Goal: Download file/media

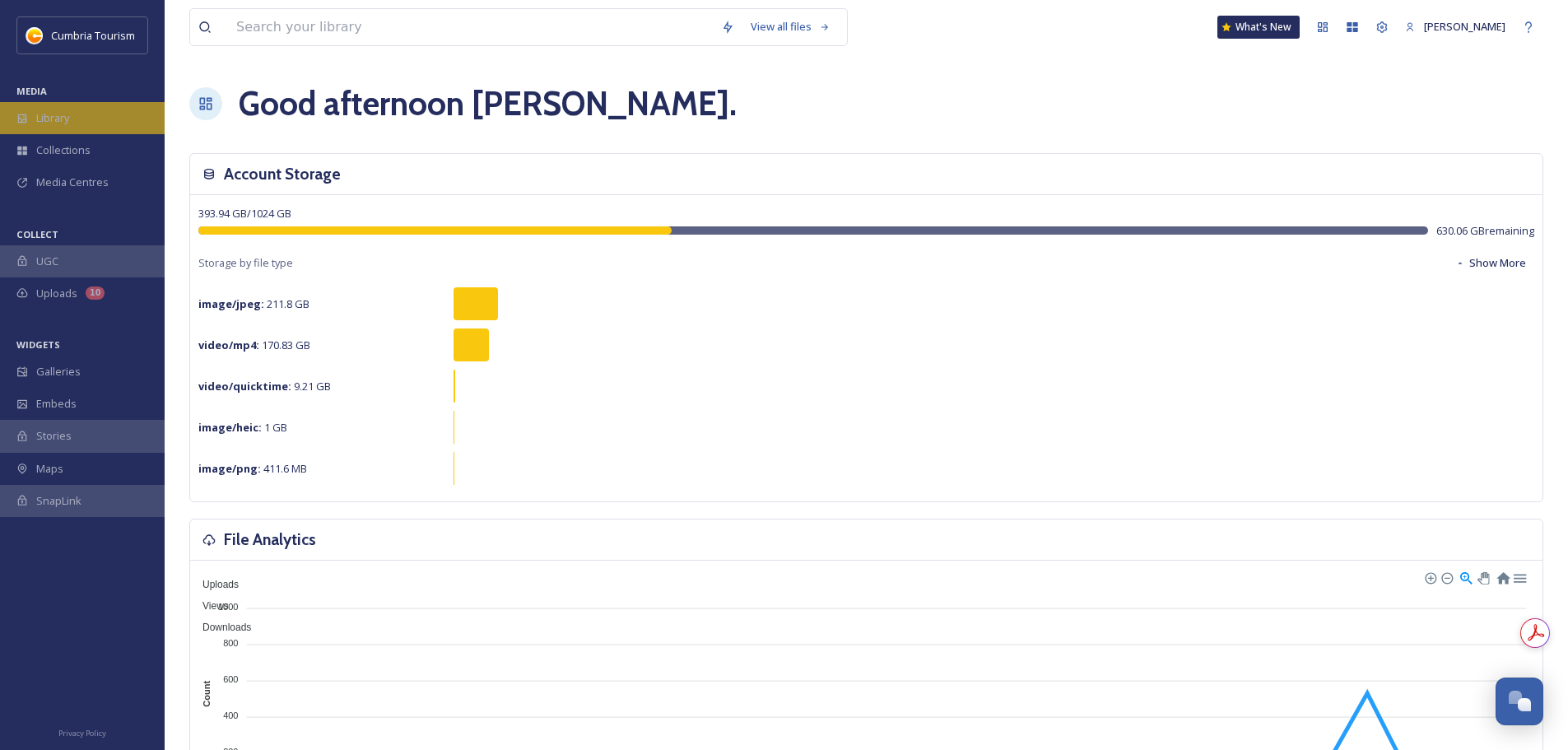
click at [80, 112] on div "Library" at bounding box center [82, 118] width 164 height 32
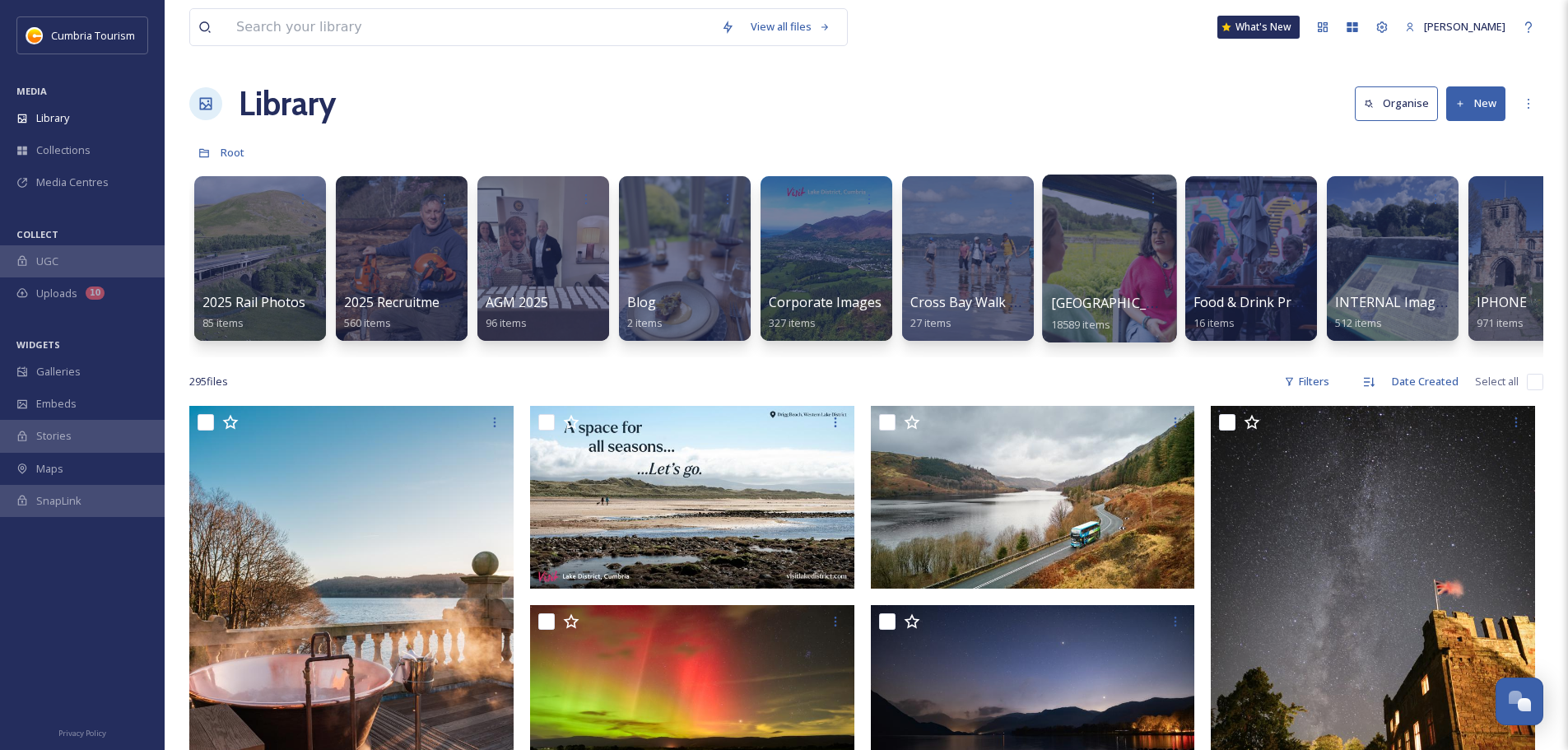
click at [1127, 302] on span "[GEOGRAPHIC_DATA]" at bounding box center [1118, 303] width 135 height 18
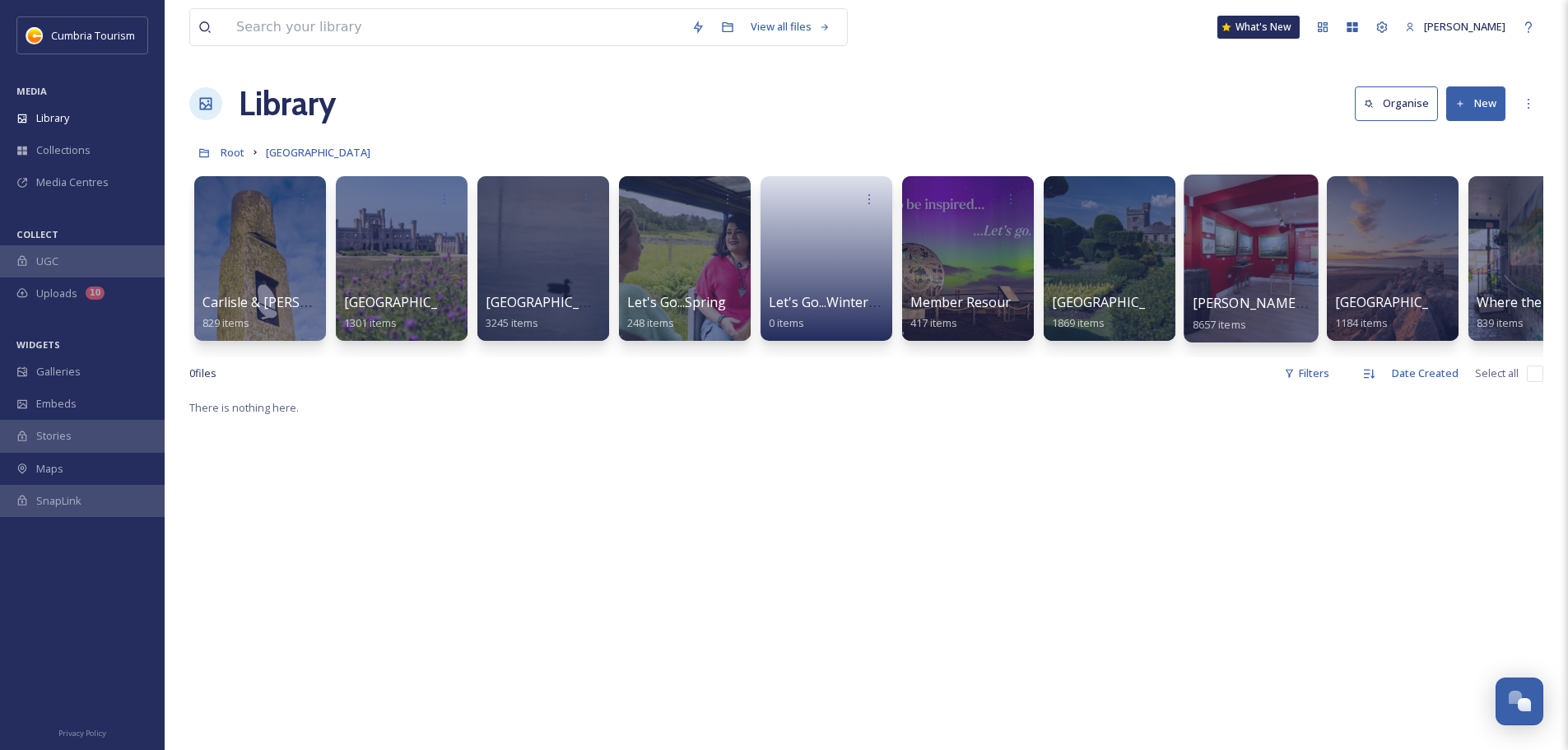
click at [1288, 306] on span "[PERSON_NAME] Uploads" at bounding box center [1274, 303] width 163 height 18
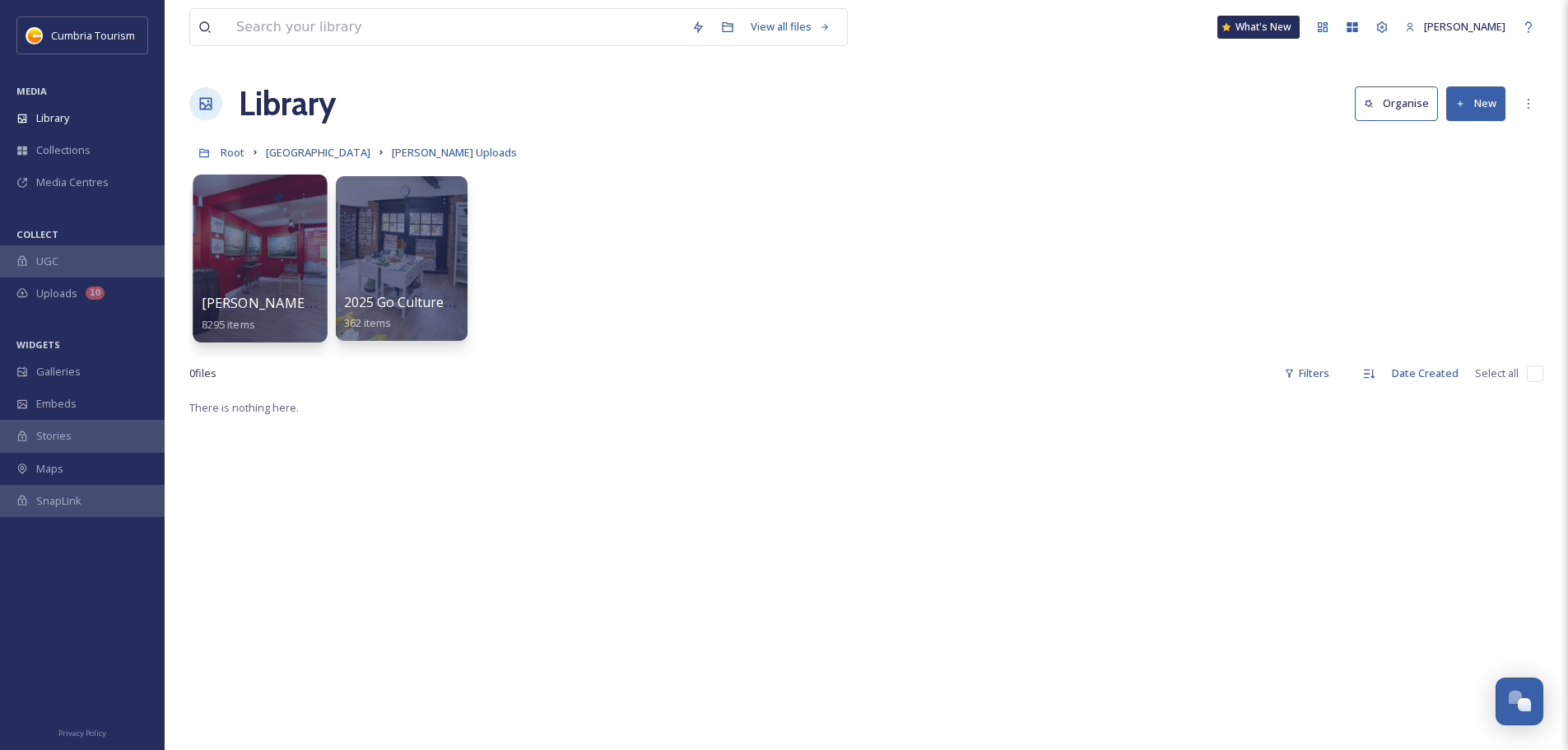
click at [272, 307] on span "[PERSON_NAME] Uploads - [DATE]" at bounding box center [311, 303] width 219 height 18
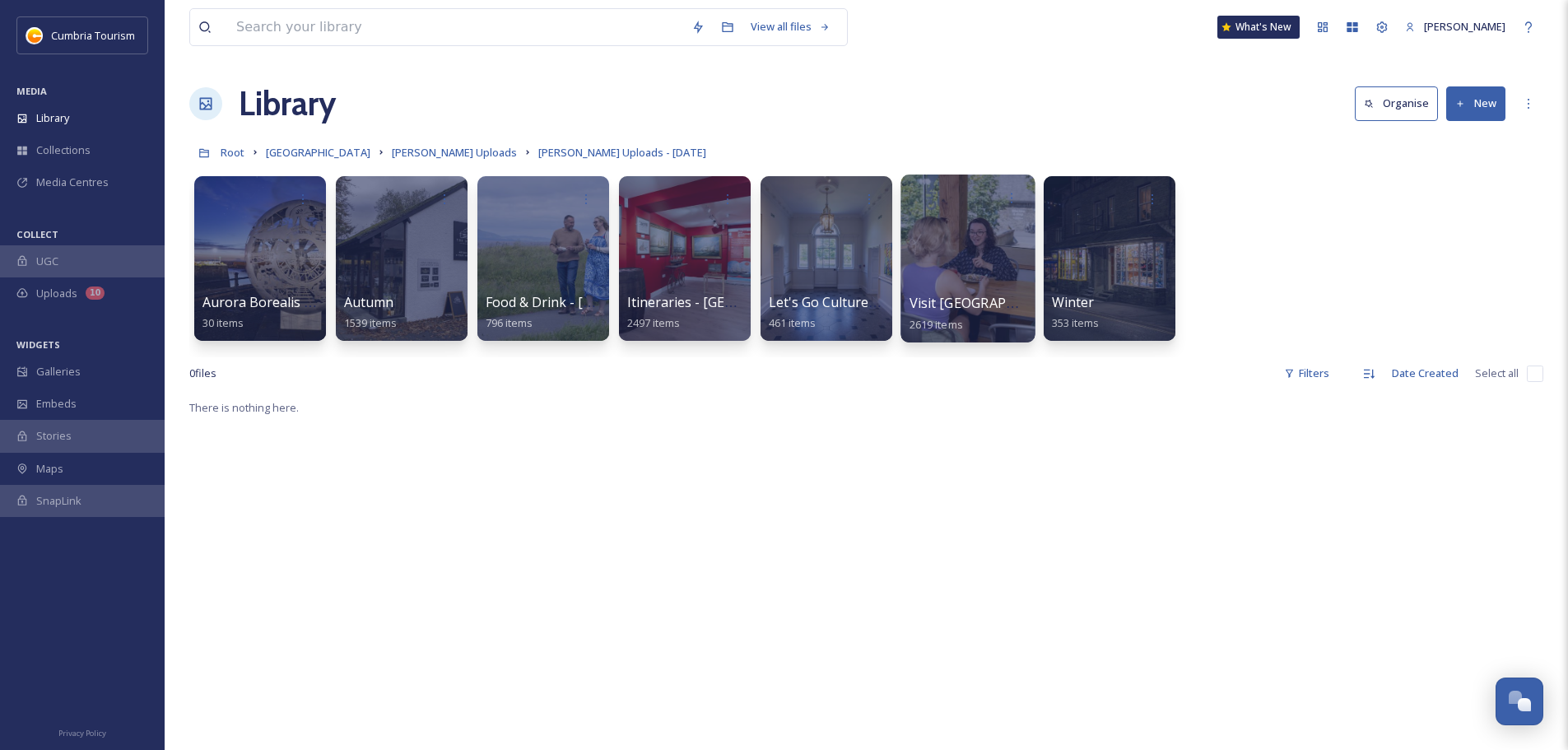
click at [937, 297] on span "Visit [GEOGRAPHIC_DATA]" at bounding box center [991, 303] width 165 height 18
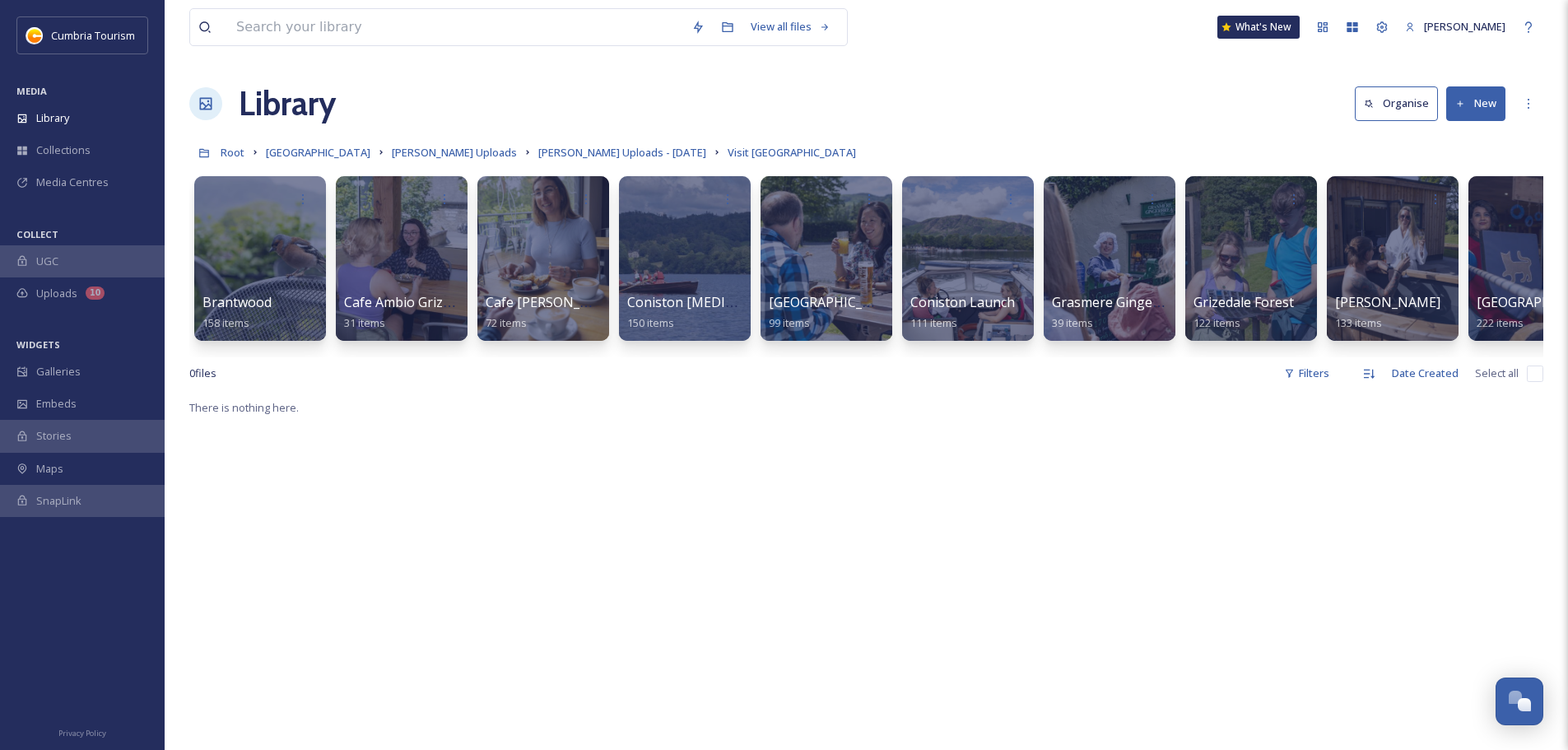
click at [1211, 357] on div "Brantwood 158 items Cafe Ambio Grizedale 31 items Cafe Ambio Whinlatter 72 item…" at bounding box center [866, 262] width 1354 height 189
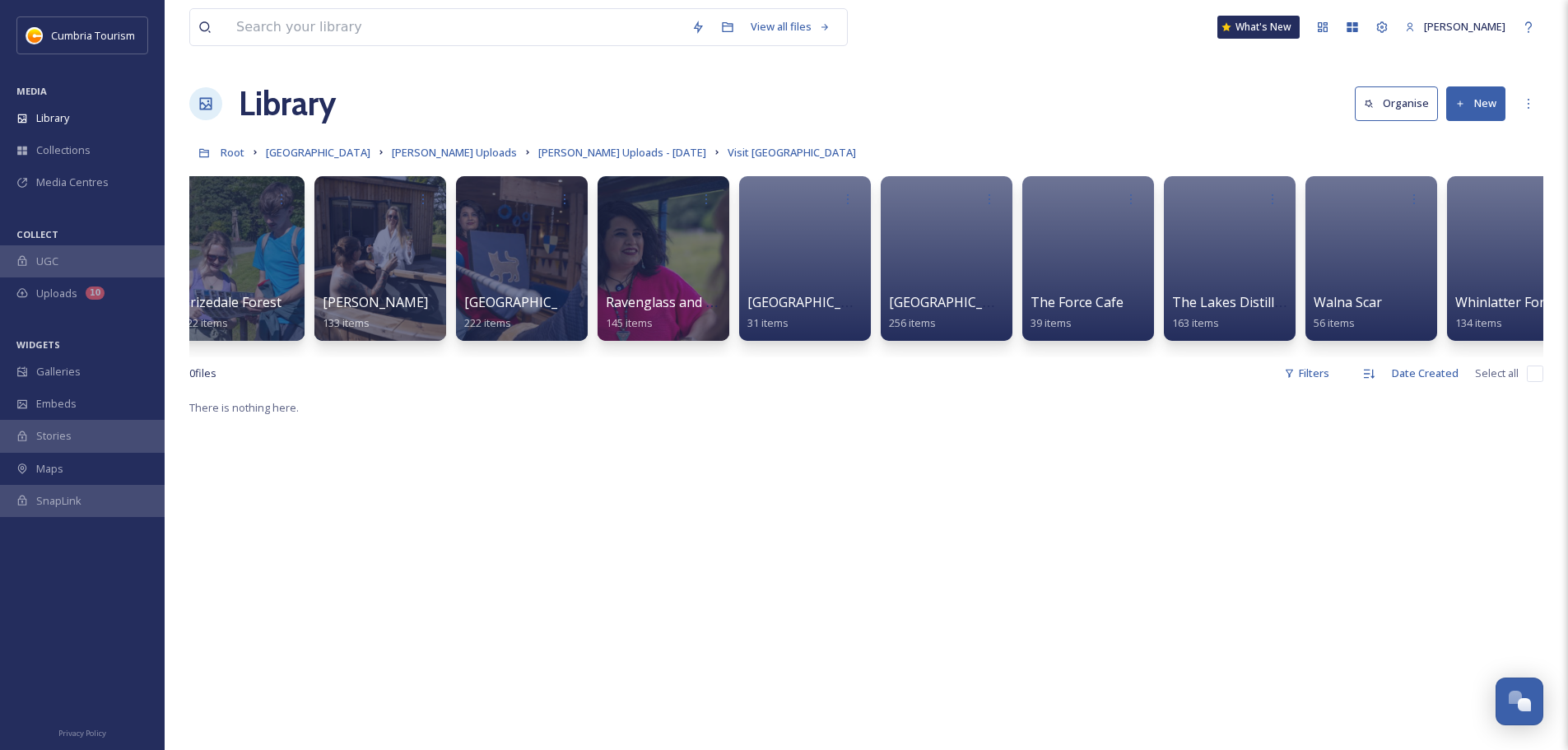
scroll to position [0, 1184]
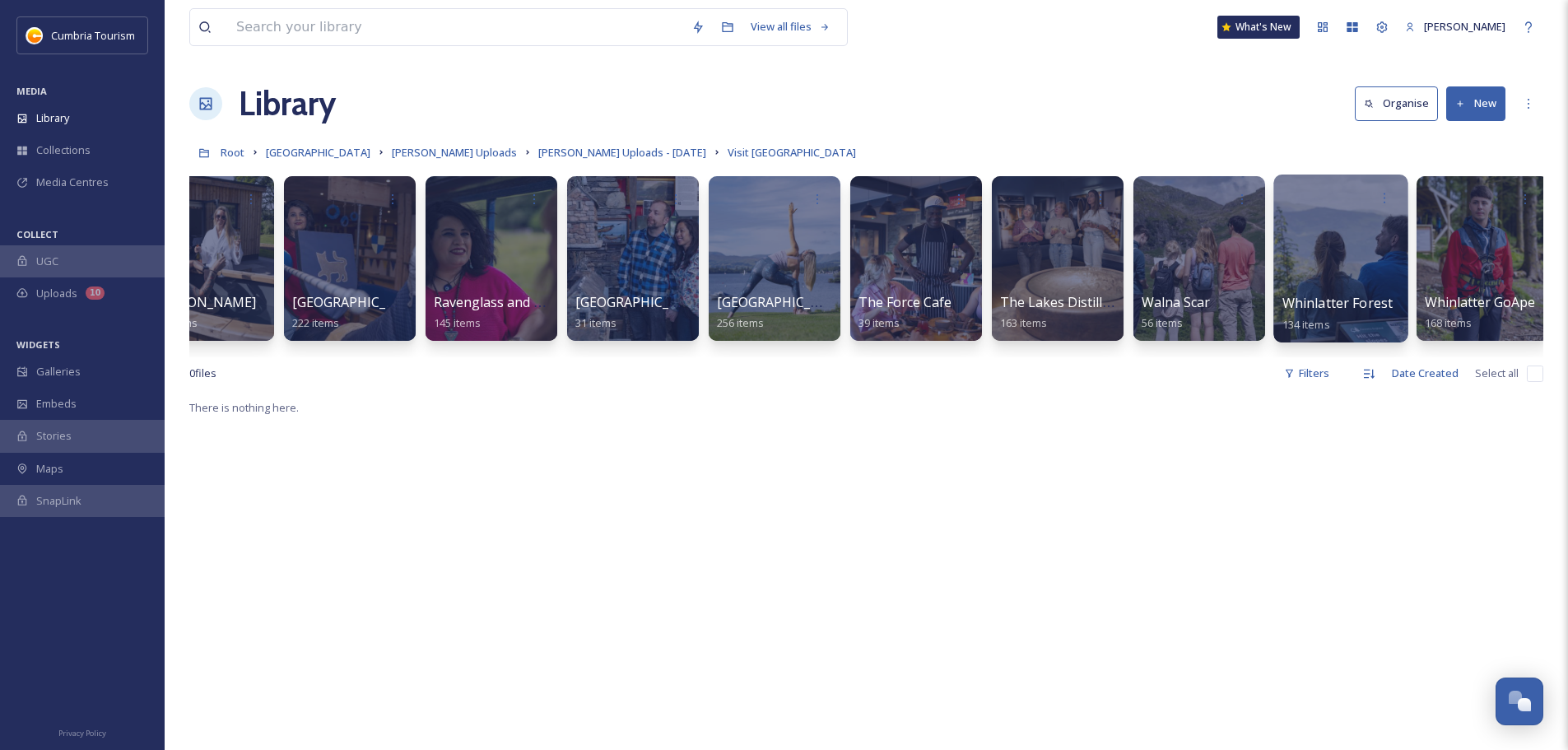
click at [1332, 303] on span "Whinlatter Forest" at bounding box center [1338, 303] width 111 height 18
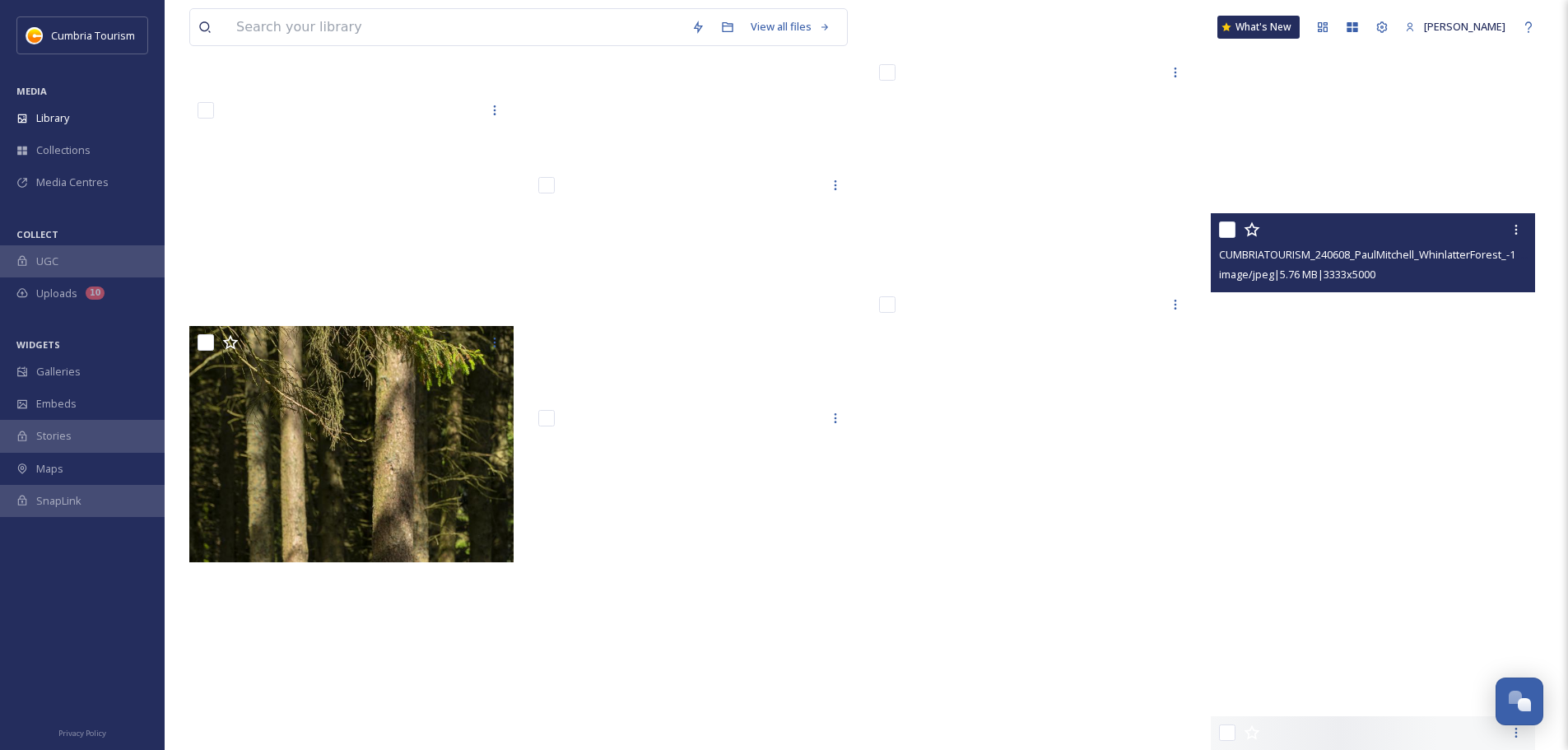
scroll to position [4528, 0]
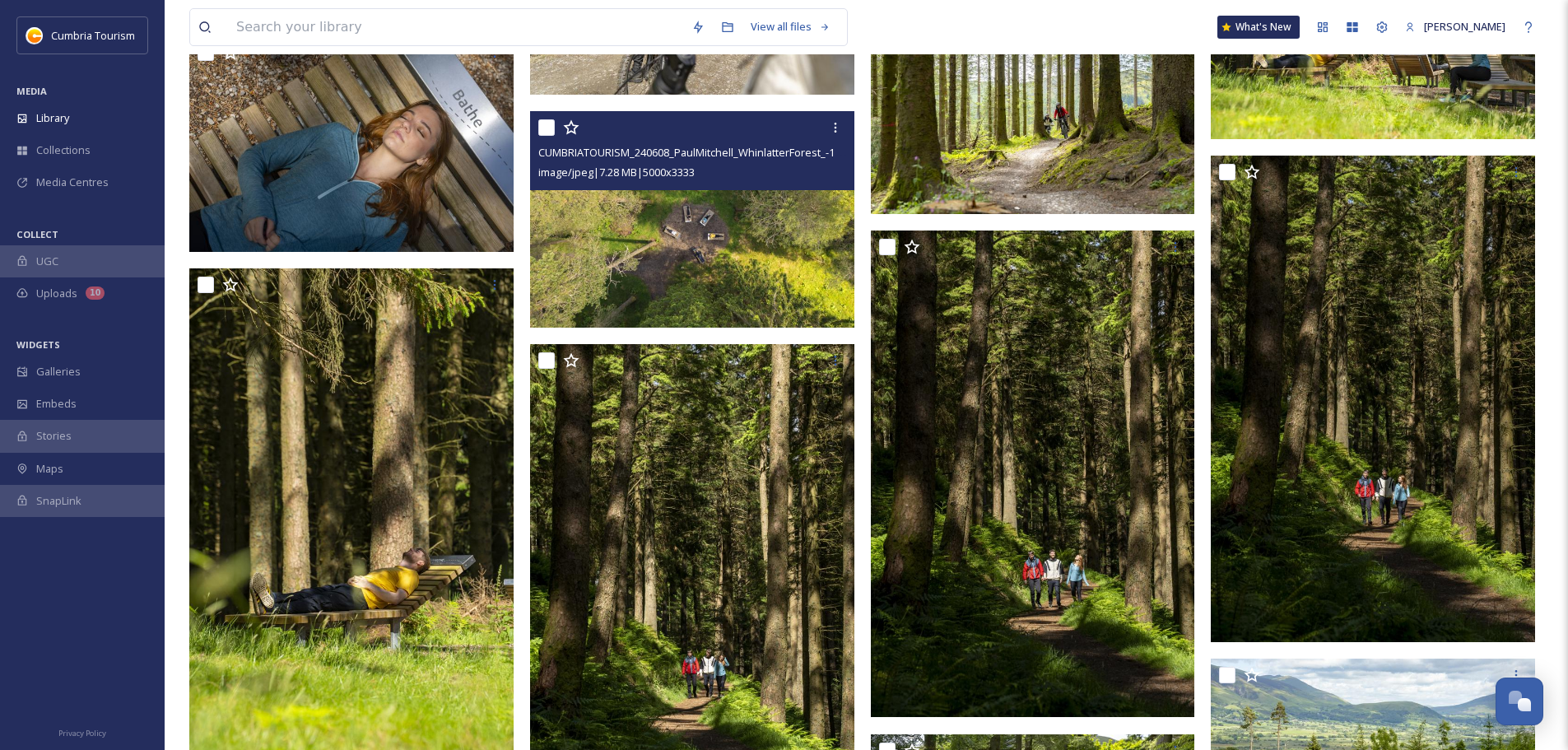
click at [680, 231] on img at bounding box center [692, 219] width 324 height 216
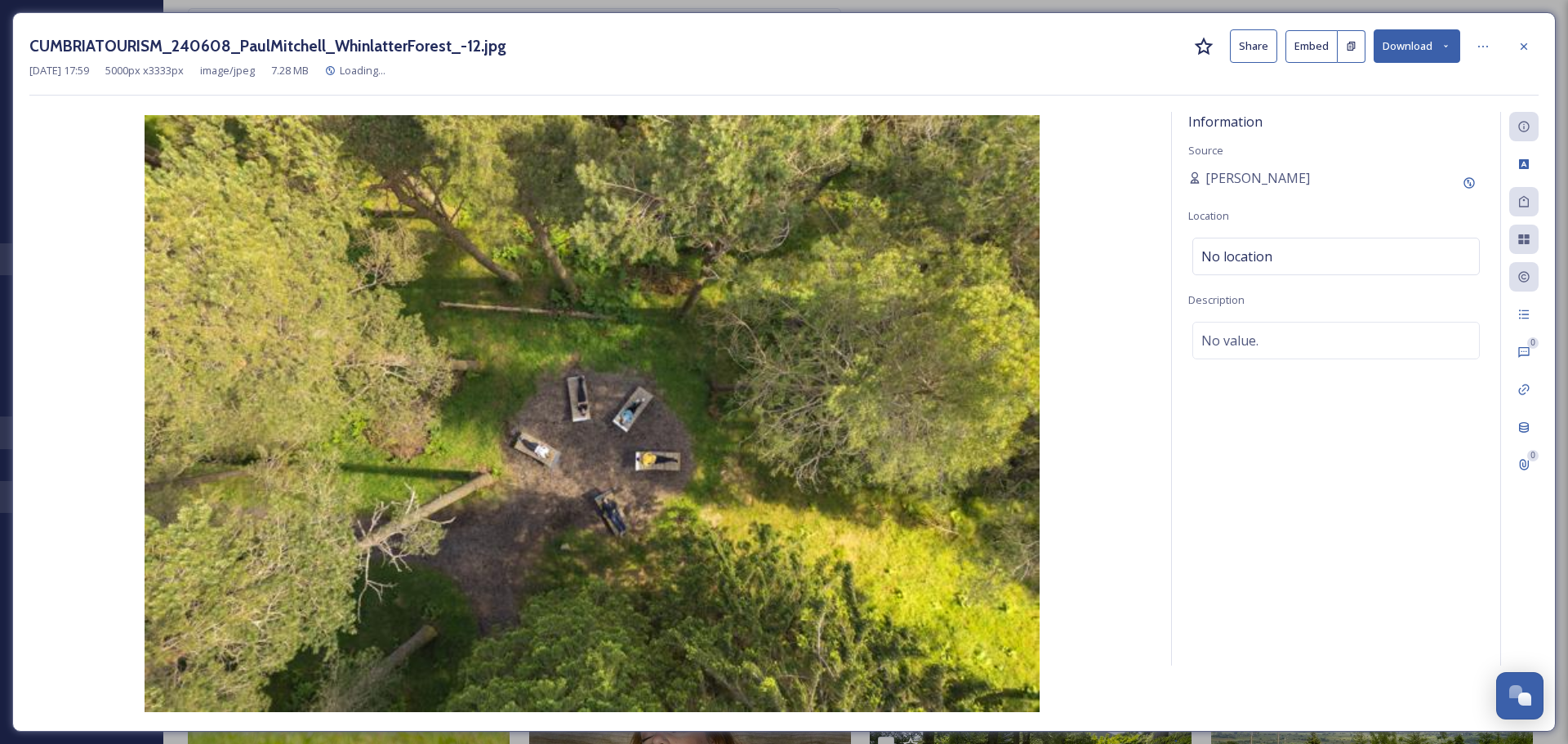
click at [1388, 43] on button "Download" at bounding box center [1417, 46] width 87 height 34
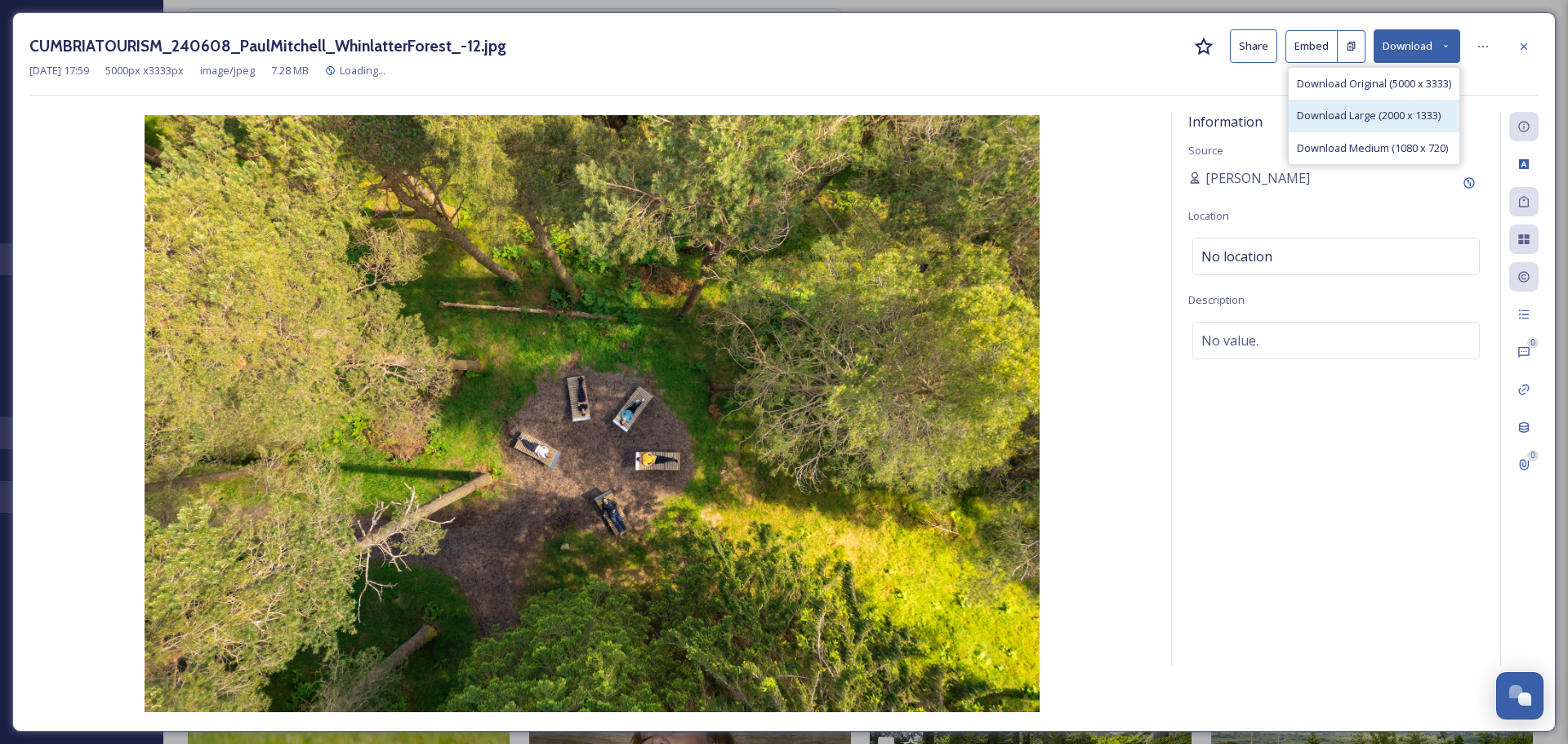
click at [1385, 113] on span "Download Large (2000 x 1333)" at bounding box center [1369, 115] width 144 height 15
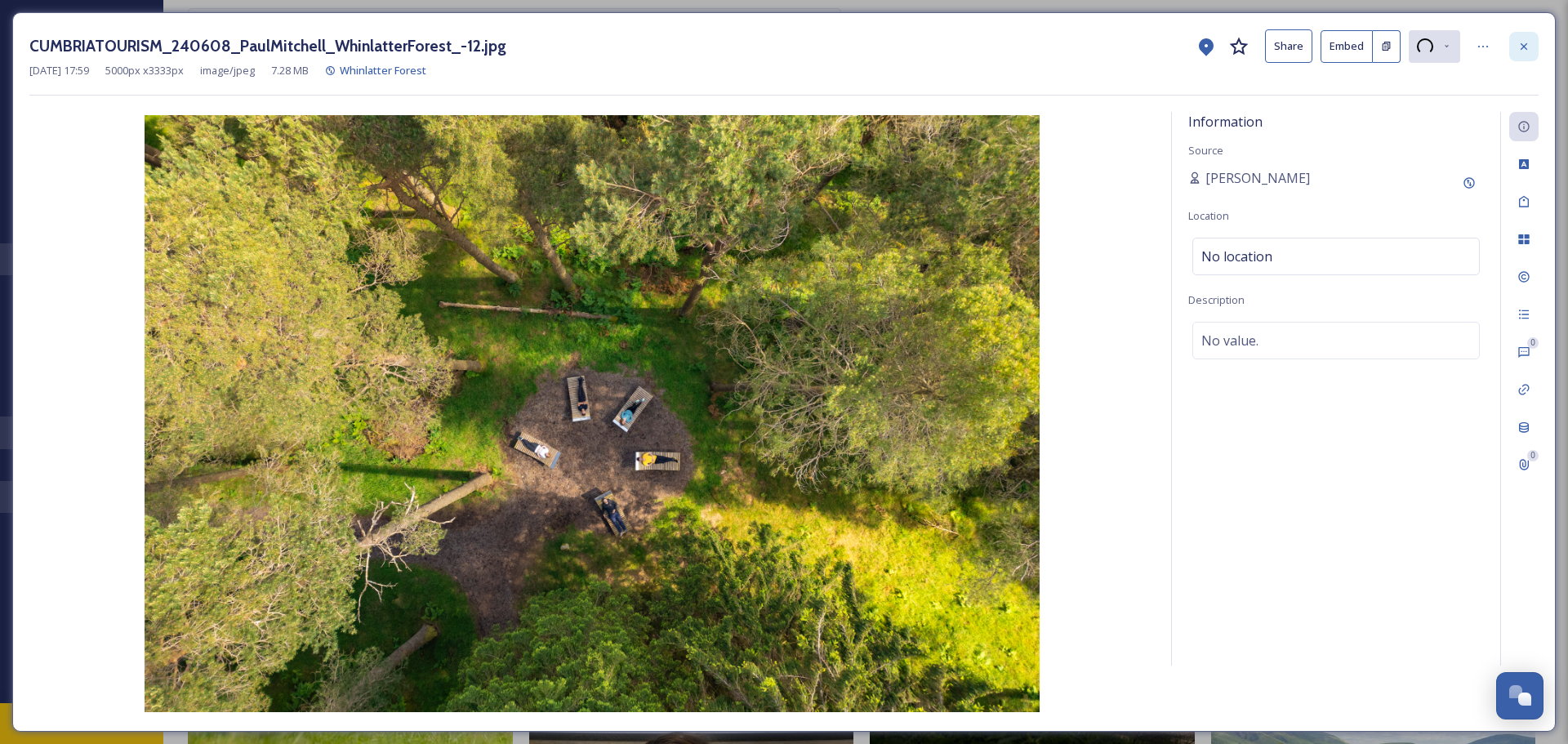
click at [1523, 55] on div at bounding box center [1523, 46] width 29 height 29
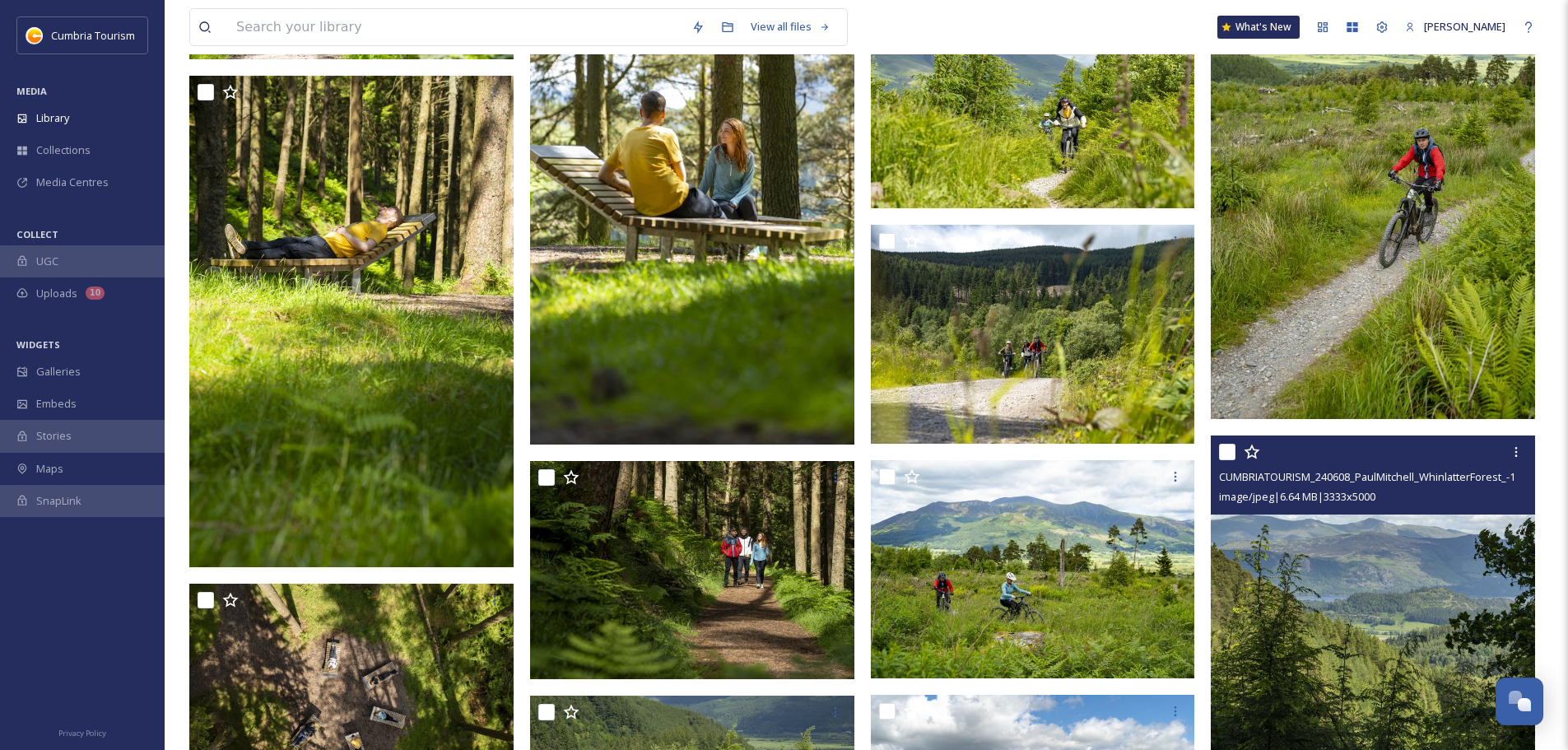
scroll to position [7821, 0]
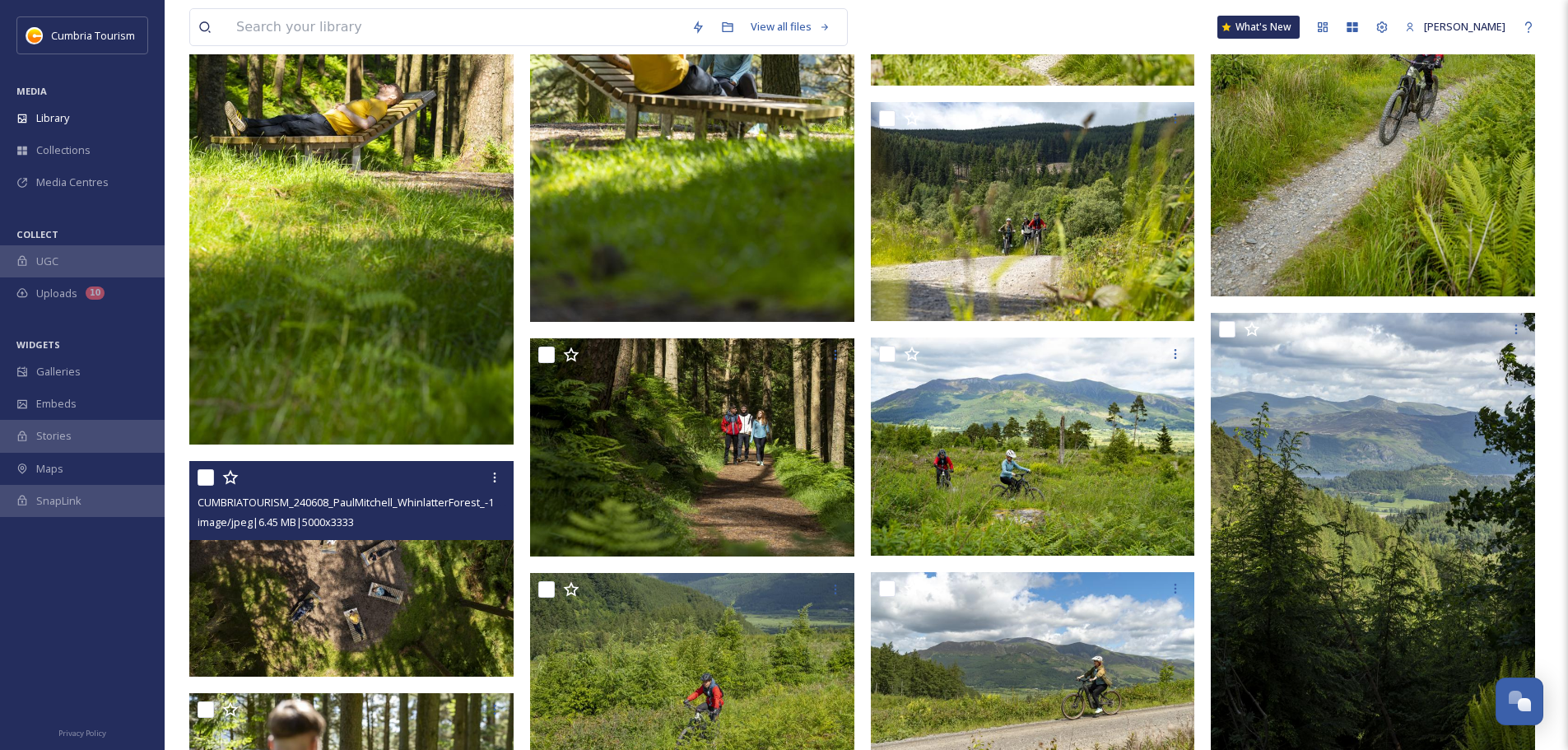
click at [466, 595] on img at bounding box center [351, 569] width 324 height 216
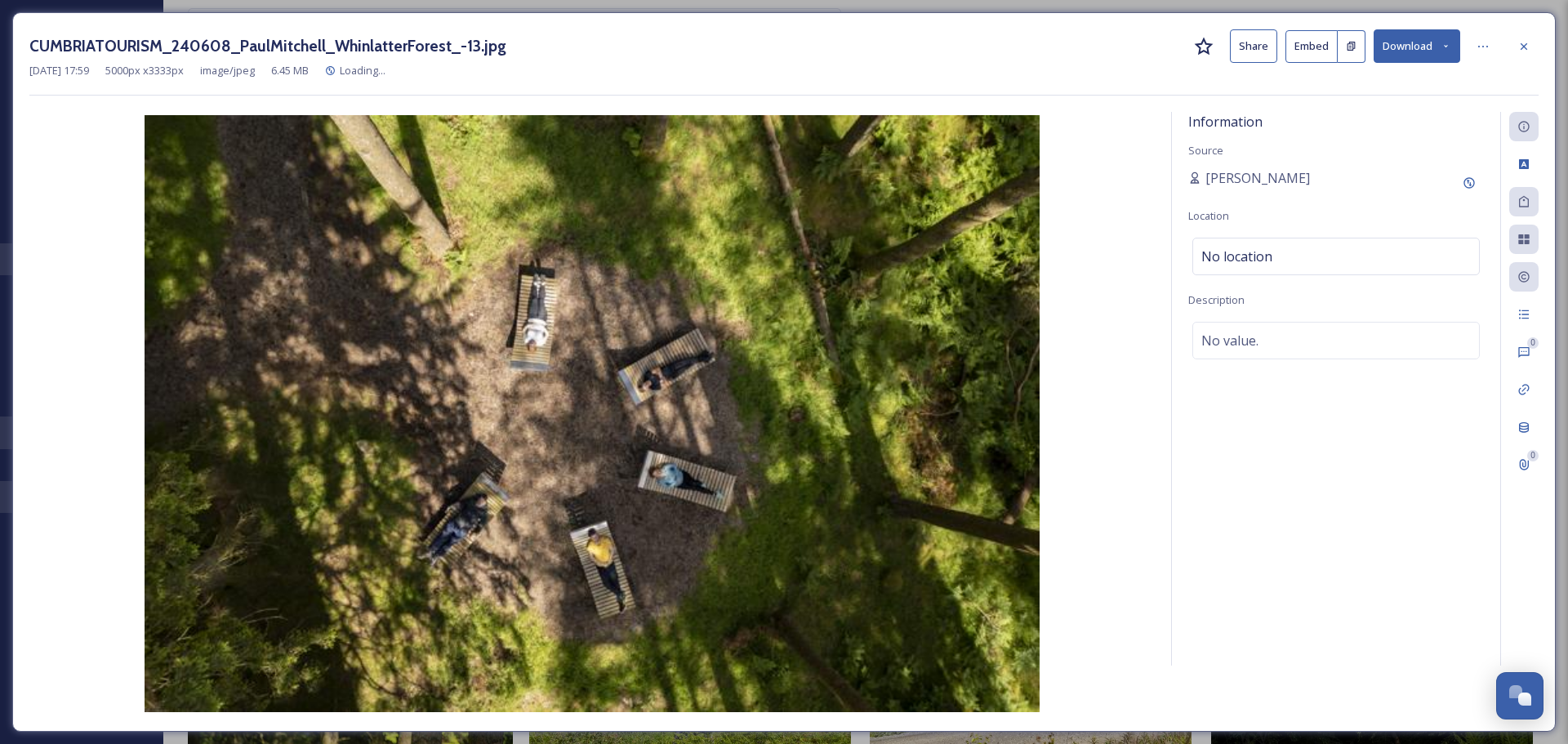
click at [1431, 42] on button "Download" at bounding box center [1417, 46] width 87 height 34
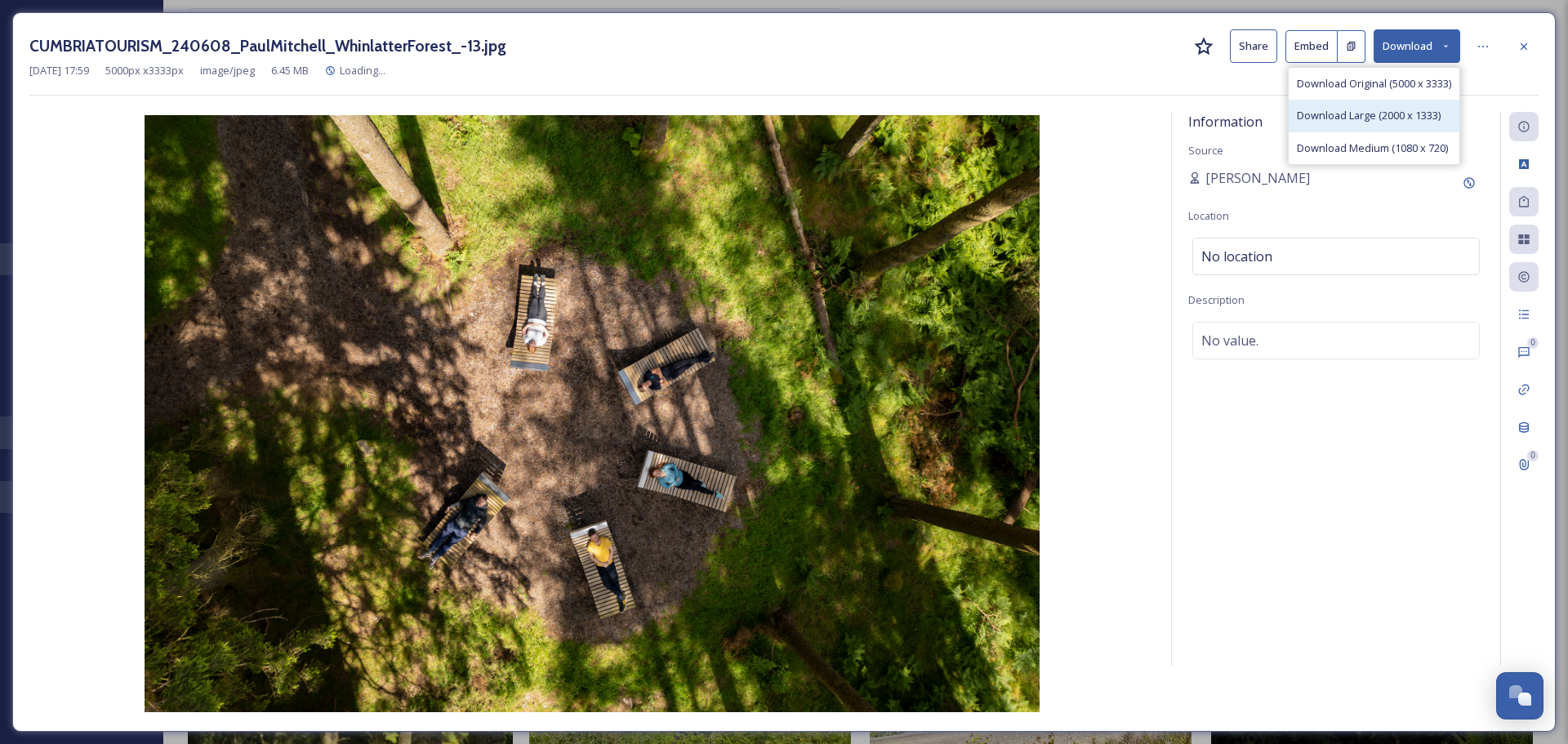
click at [1415, 107] on div "Download Large (2000 x 1333)" at bounding box center [1374, 116] width 171 height 32
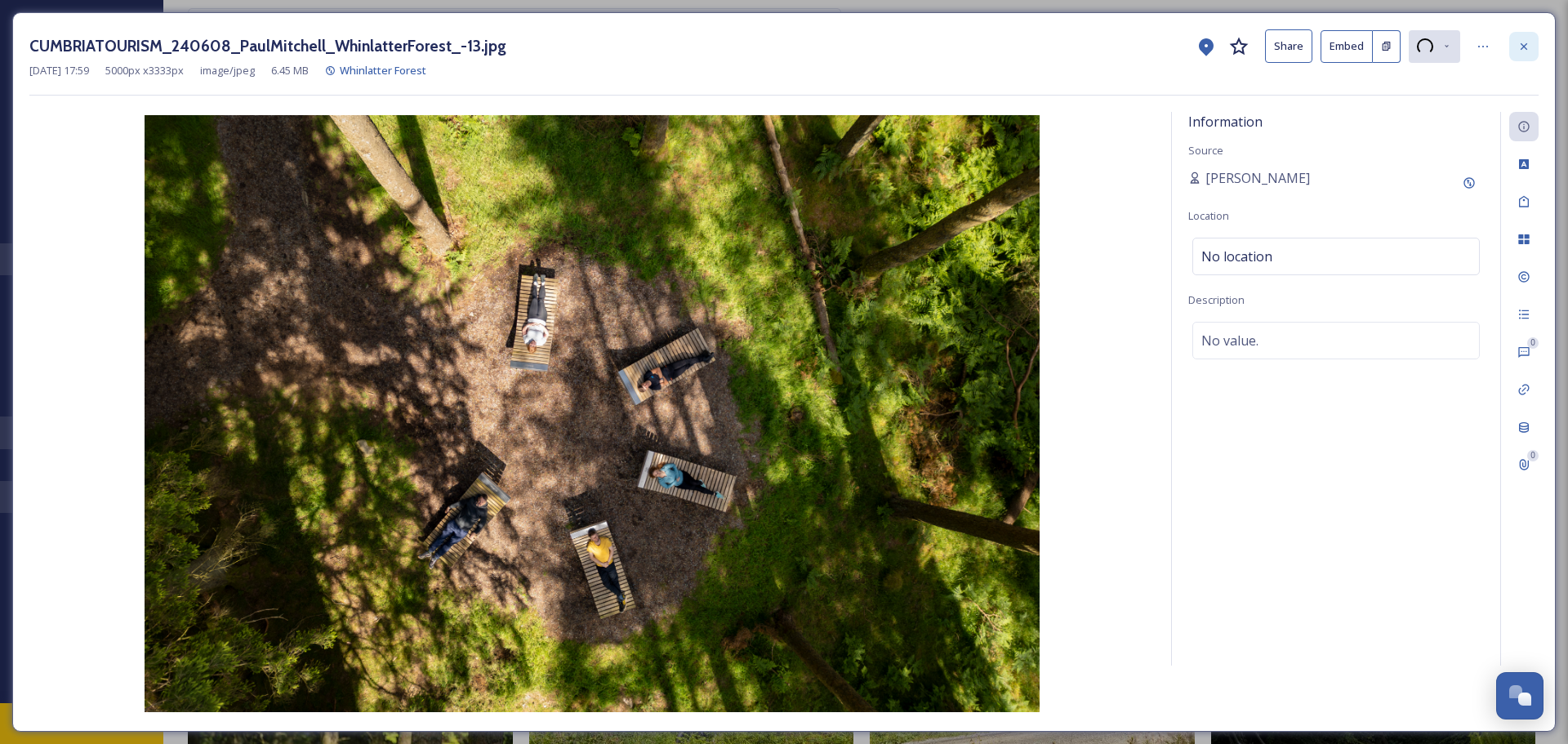
click at [1534, 35] on div at bounding box center [1523, 46] width 29 height 29
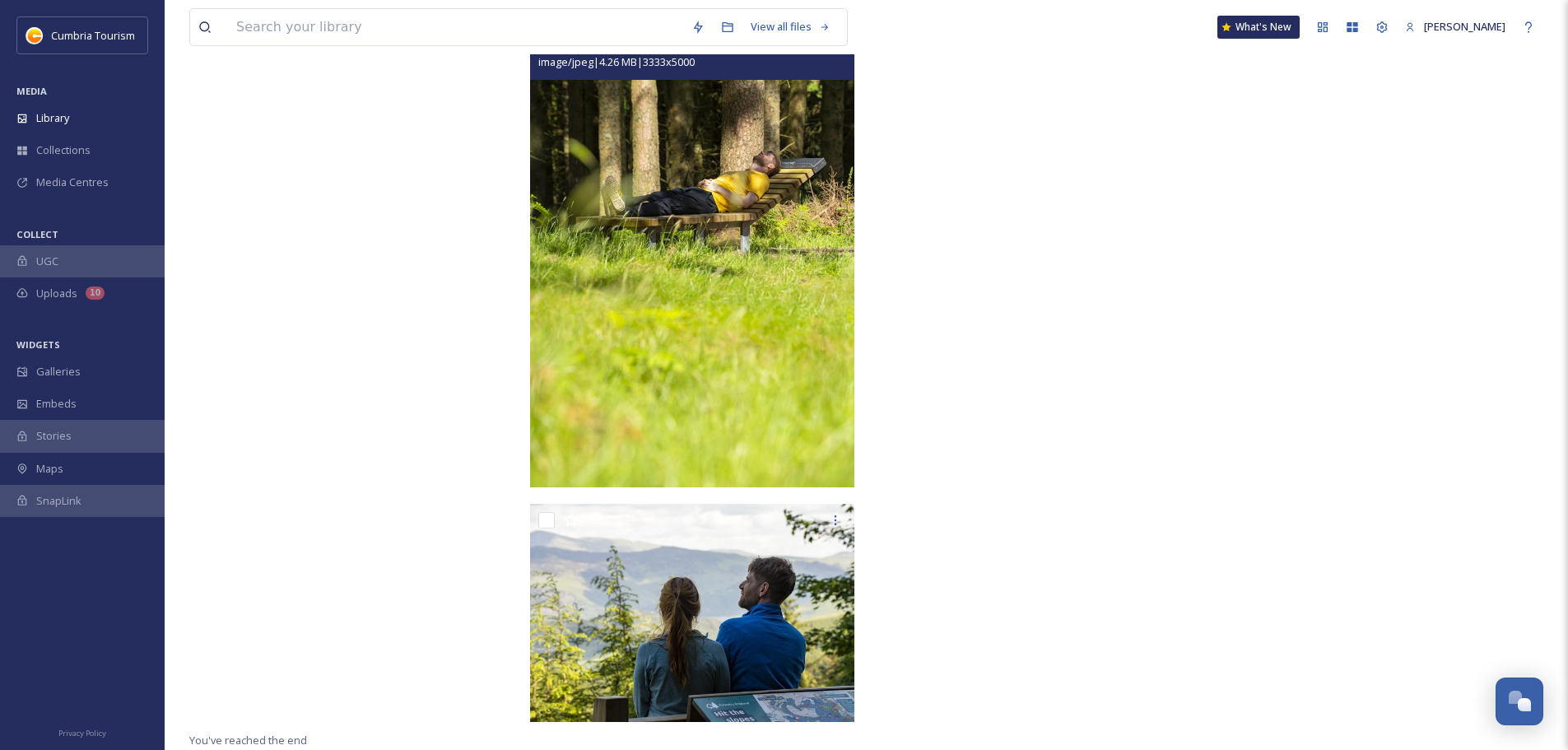
scroll to position [11837, 0]
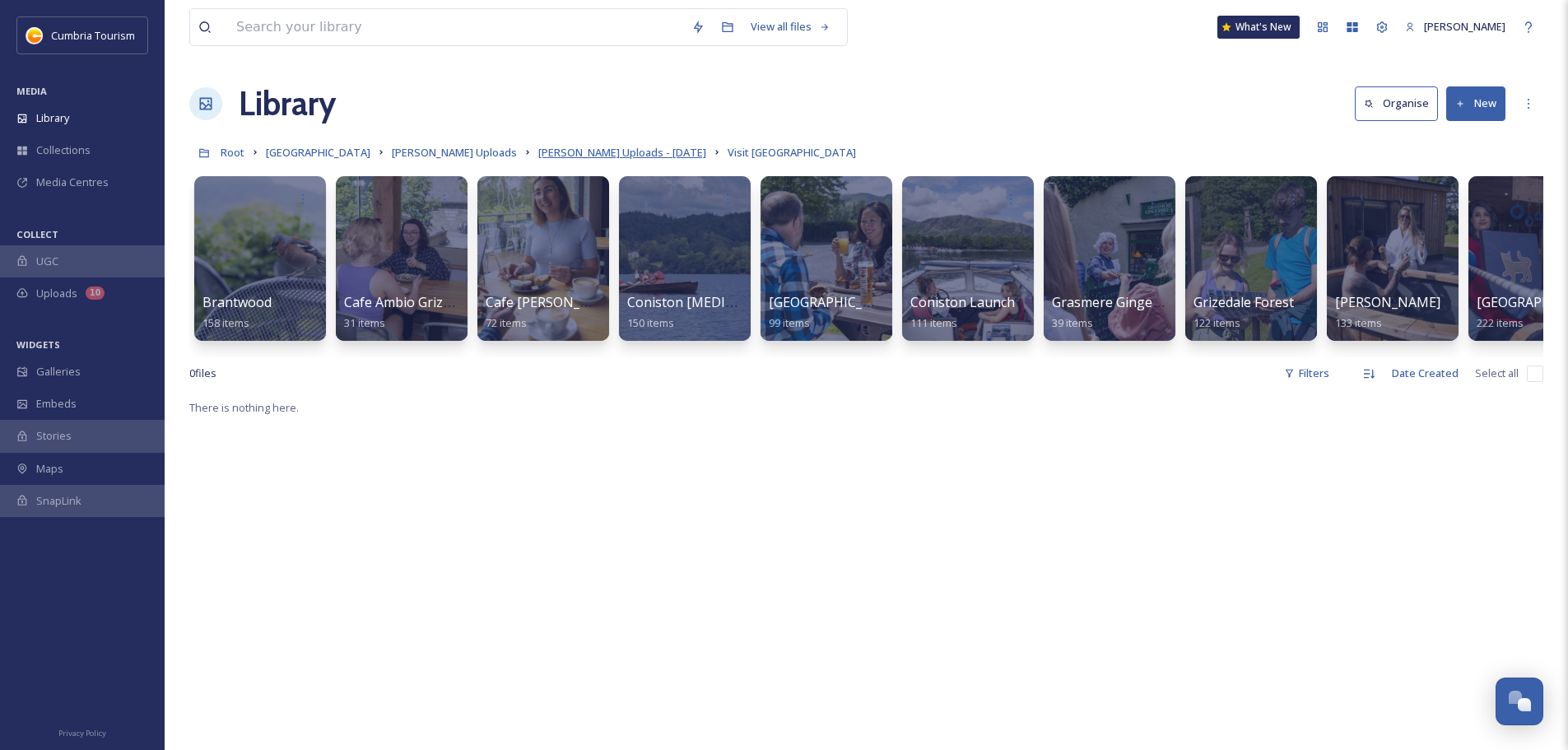
click at [632, 158] on span "[PERSON_NAME] Uploads - [DATE]" at bounding box center [622, 152] width 168 height 14
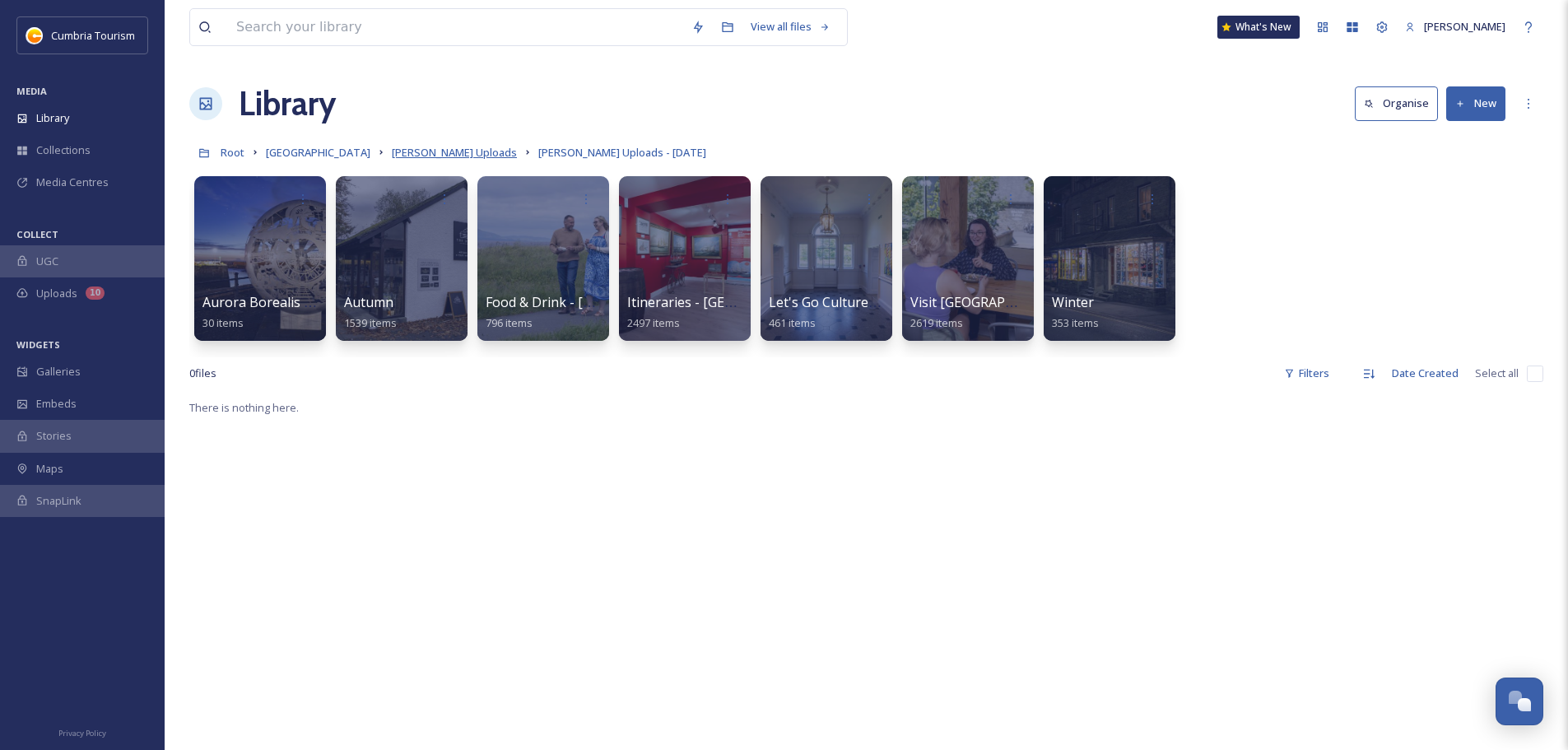
click at [476, 153] on span "[PERSON_NAME] Uploads" at bounding box center [454, 152] width 125 height 14
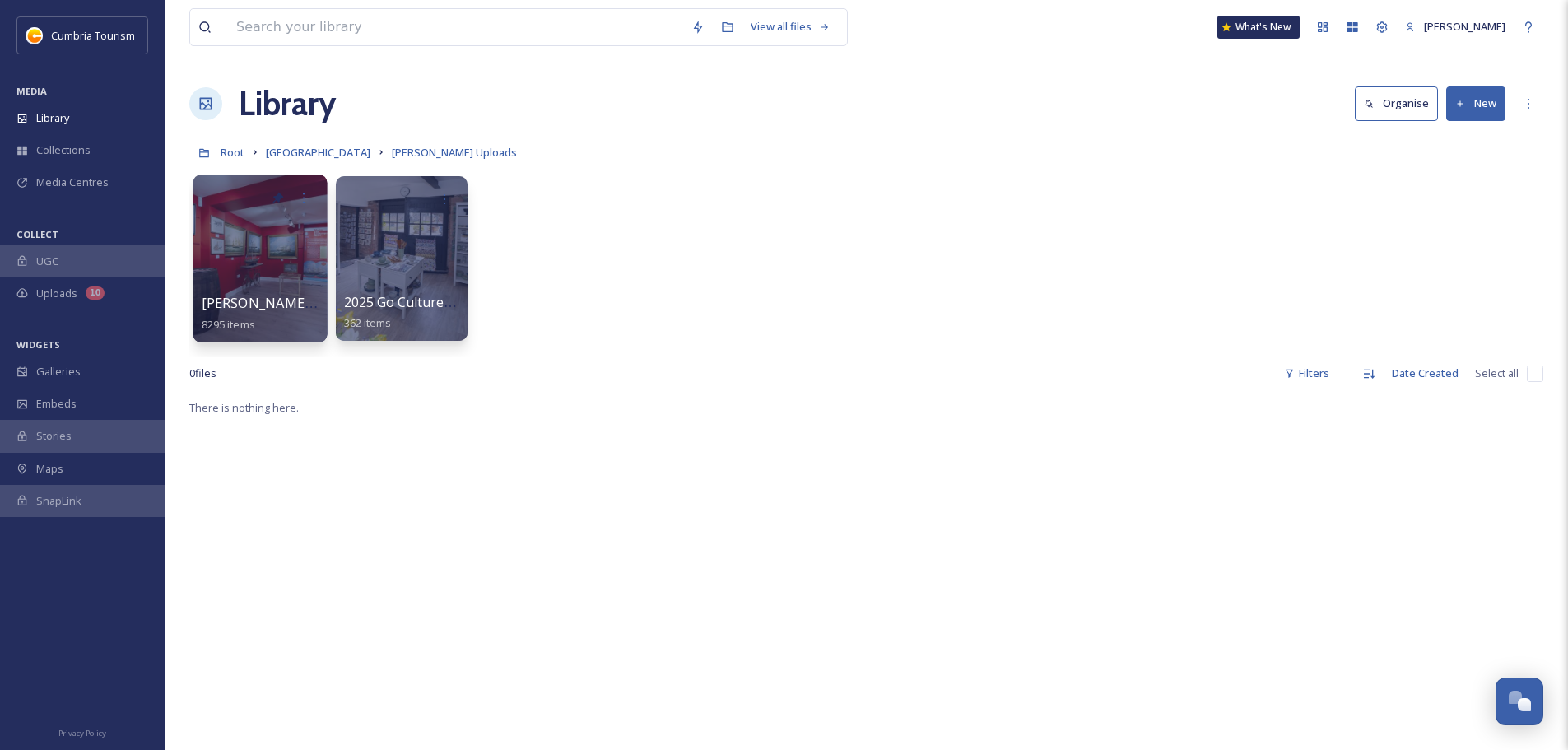
click at [253, 296] on span "[PERSON_NAME] Uploads - [DATE]" at bounding box center [311, 303] width 219 height 18
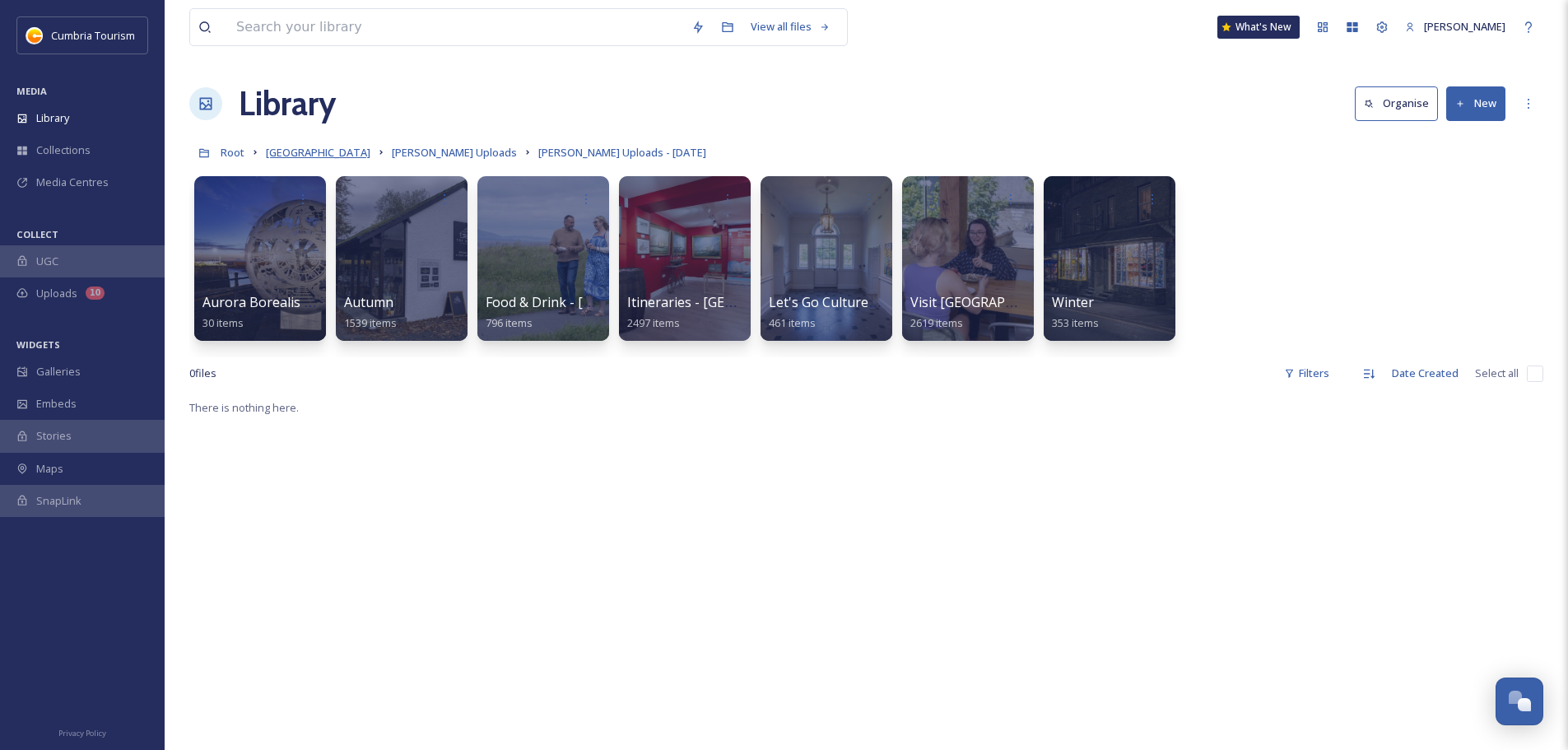
click at [331, 157] on span "[GEOGRAPHIC_DATA]" at bounding box center [318, 152] width 104 height 14
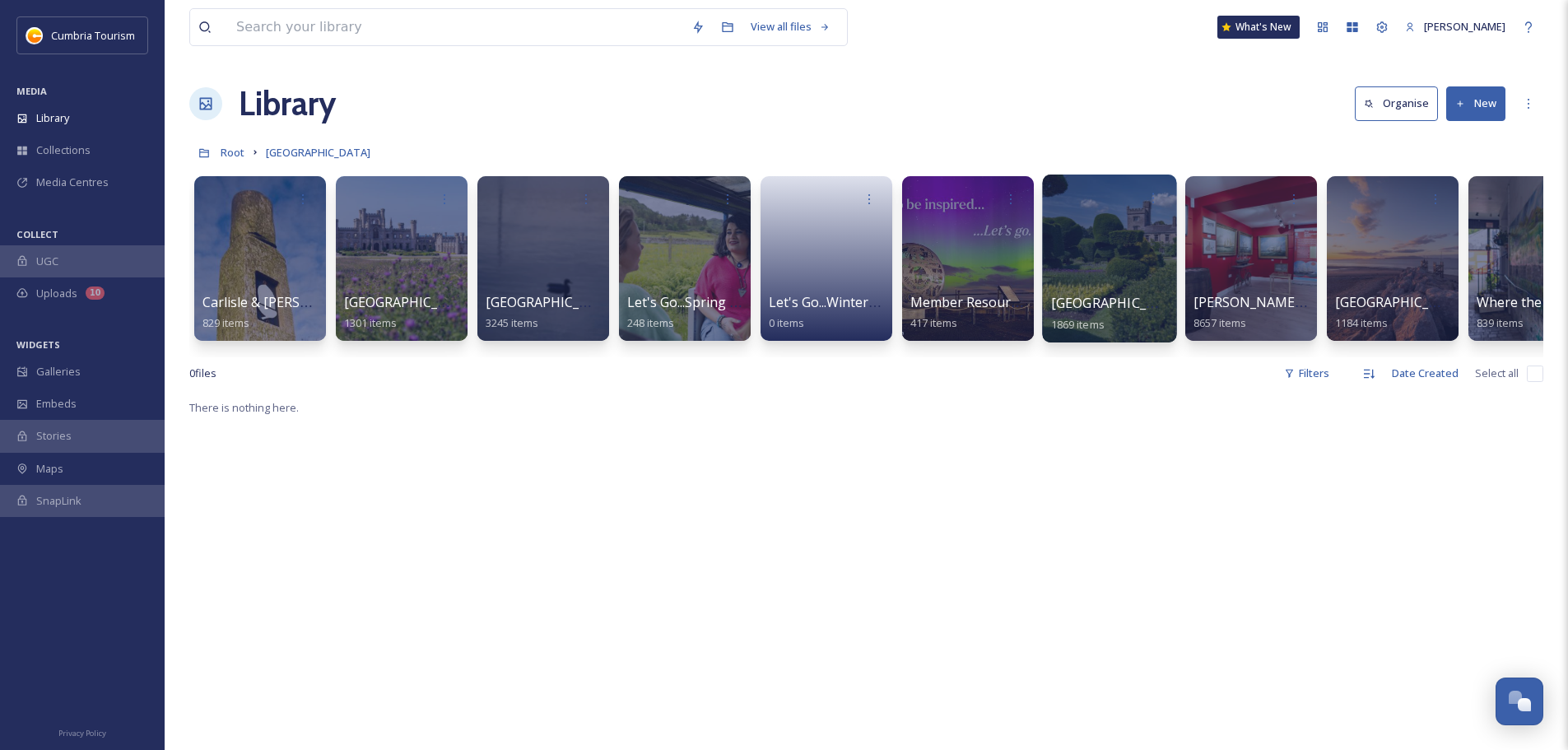
click at [1091, 307] on span "[GEOGRAPHIC_DATA]" at bounding box center [1118, 303] width 135 height 18
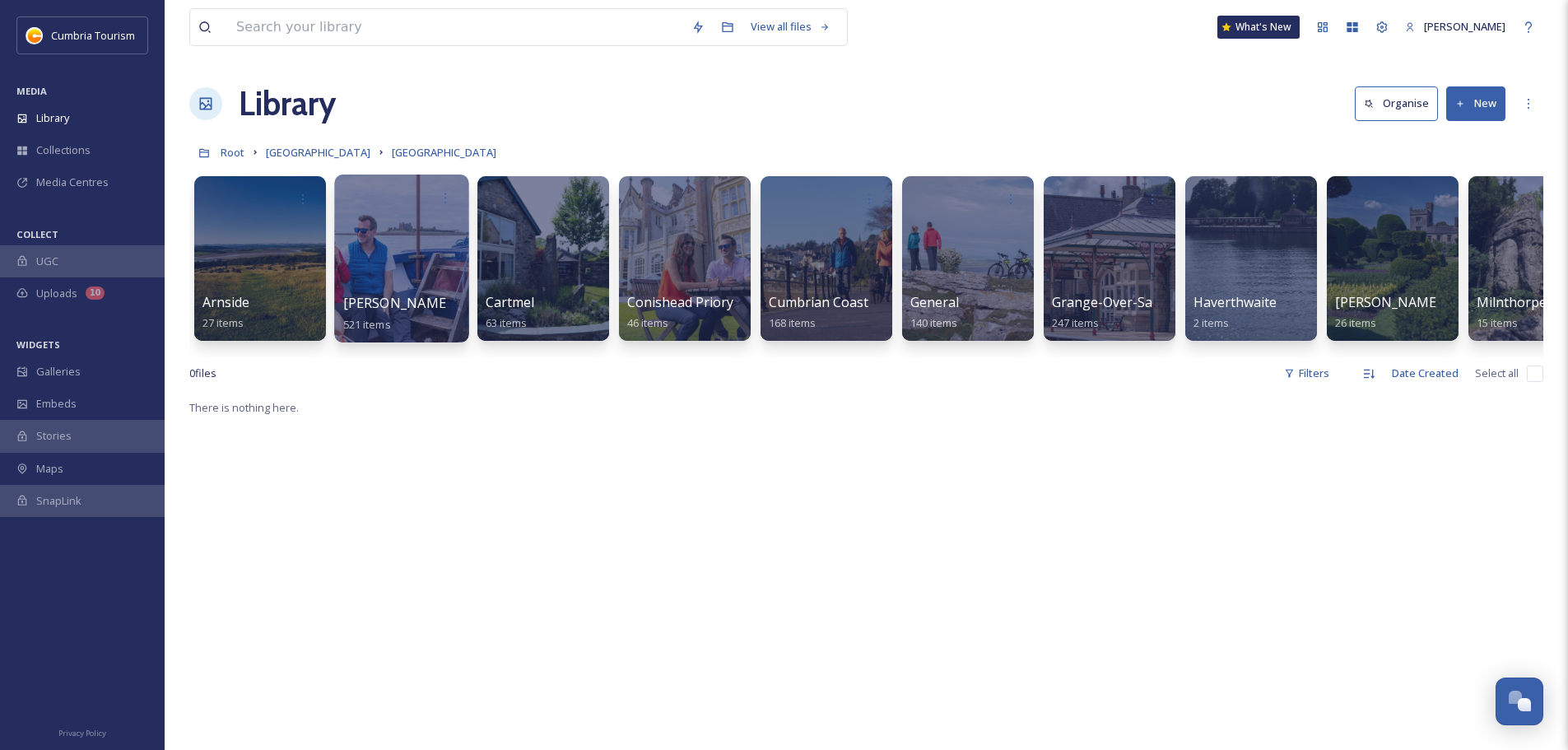
click at [371, 304] on span "[PERSON_NAME]-in-[GEOGRAPHIC_DATA]" at bounding box center [475, 303] width 264 height 18
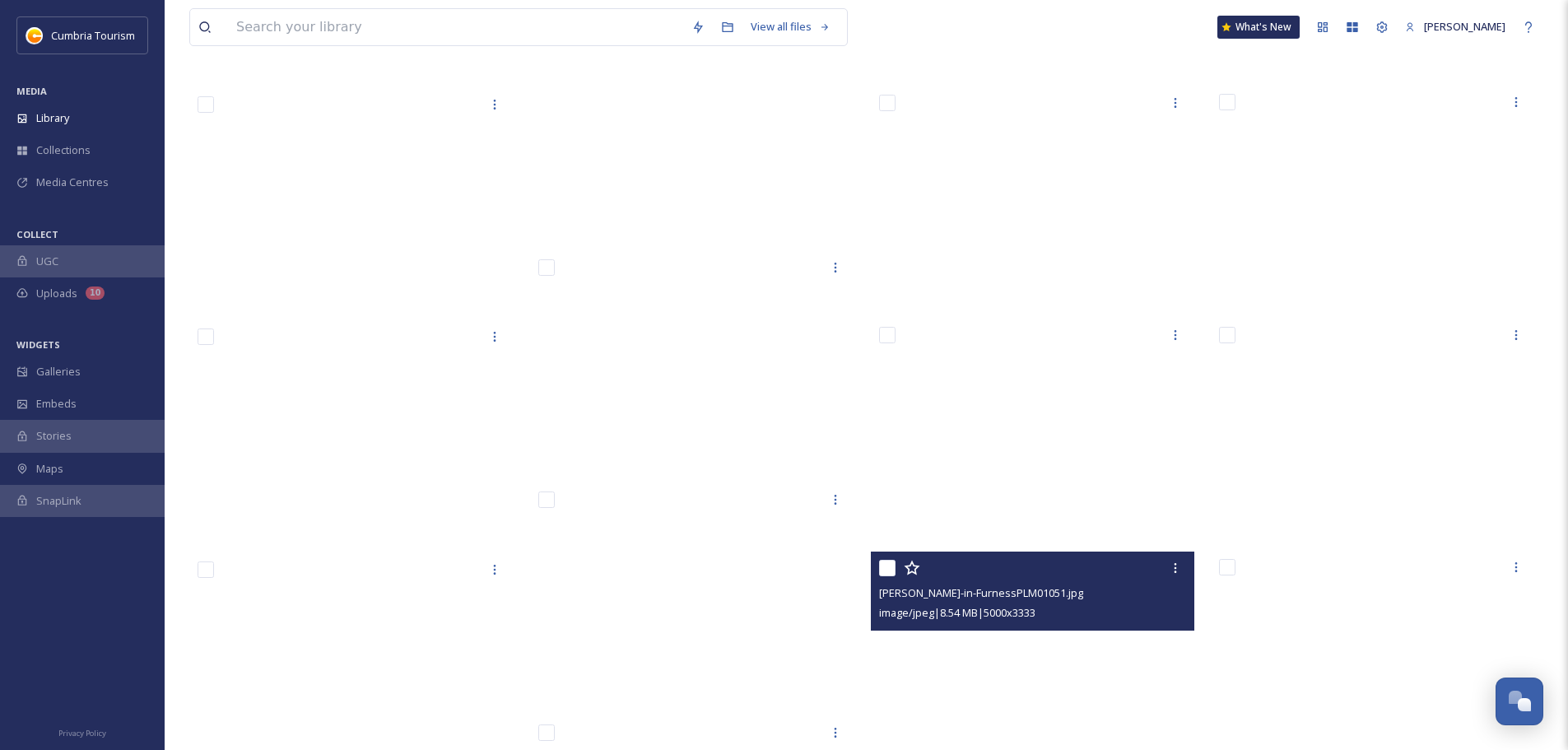
scroll to position [12786, 0]
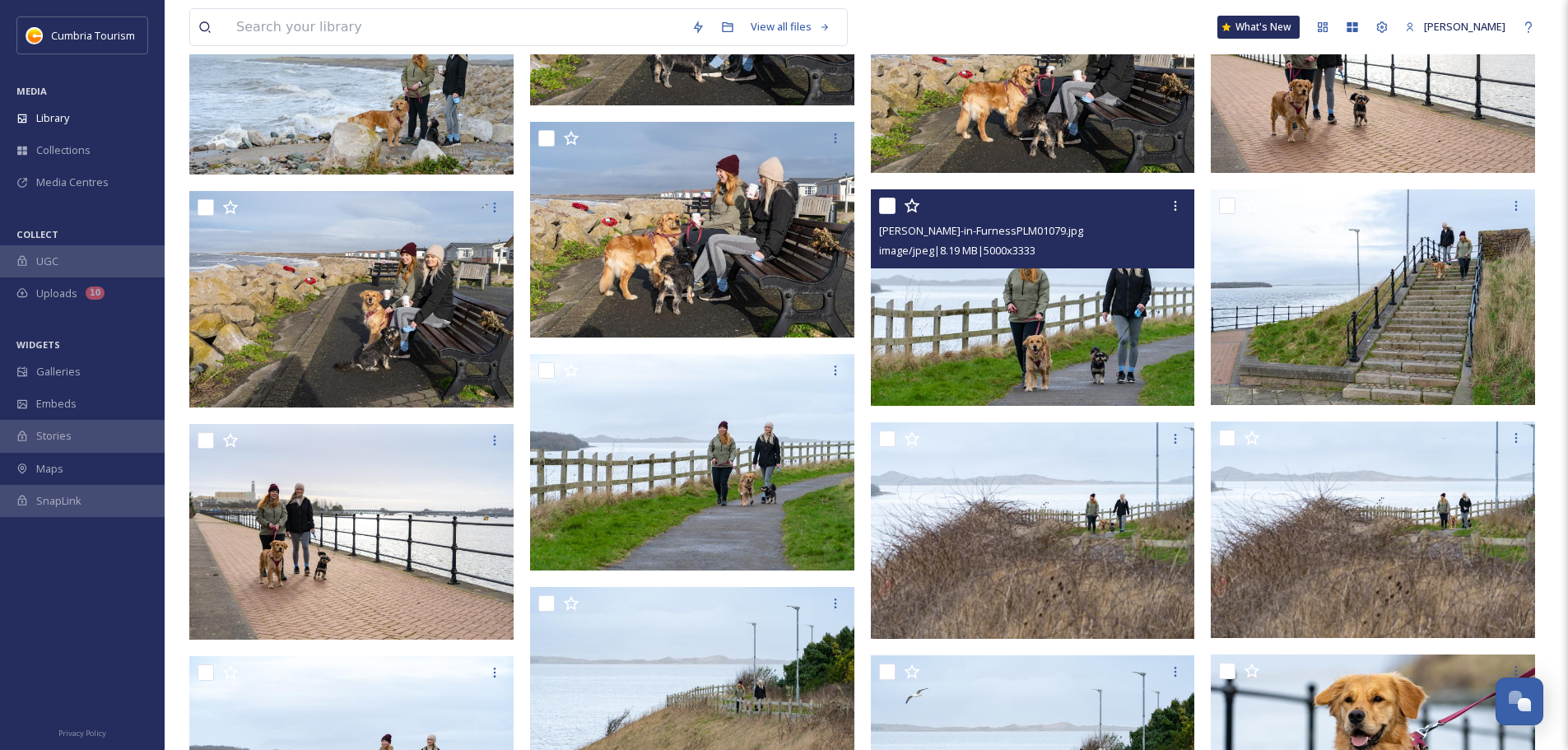
click at [1091, 343] on img at bounding box center [1033, 297] width 324 height 216
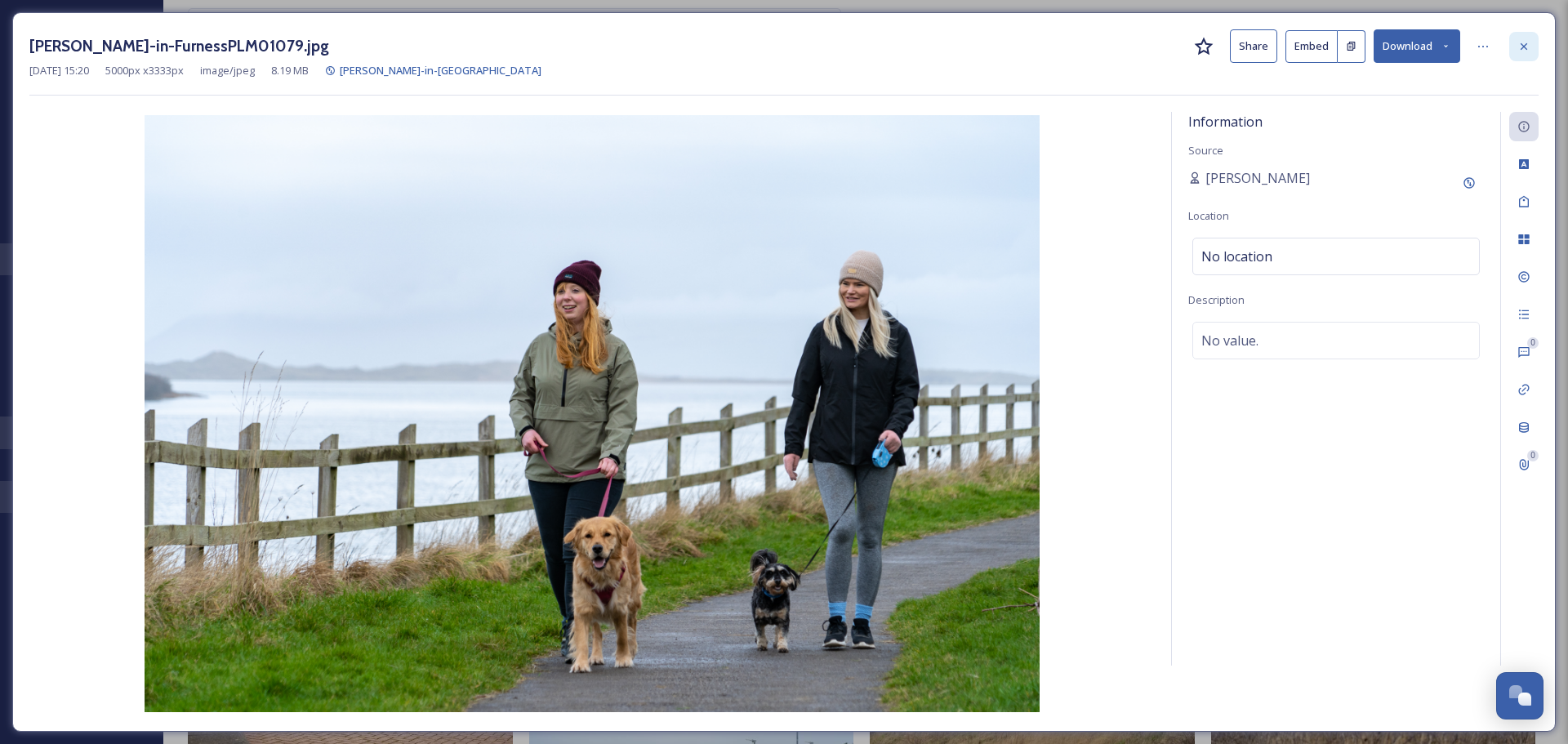
click at [1528, 53] on div at bounding box center [1523, 46] width 29 height 29
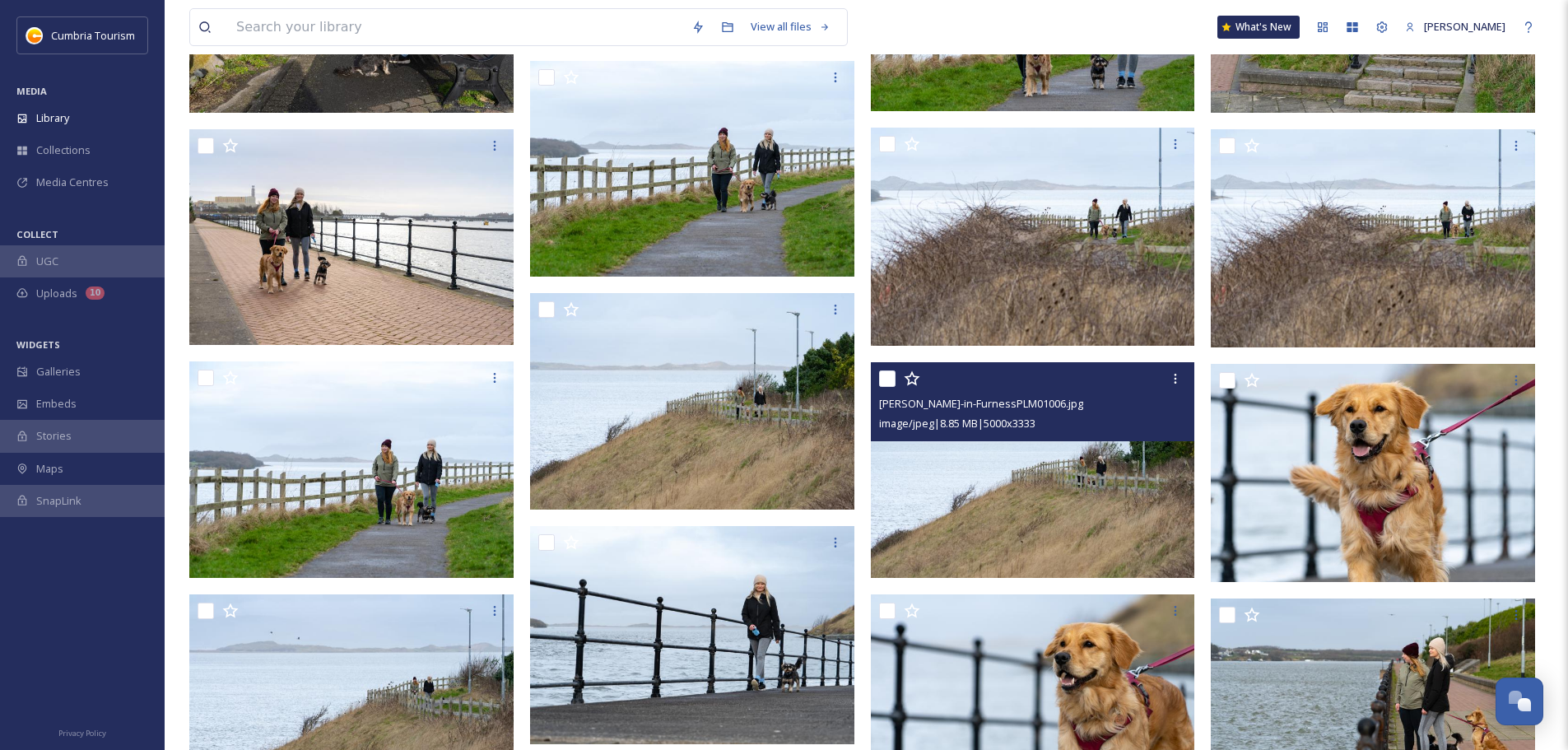
scroll to position [13081, 0]
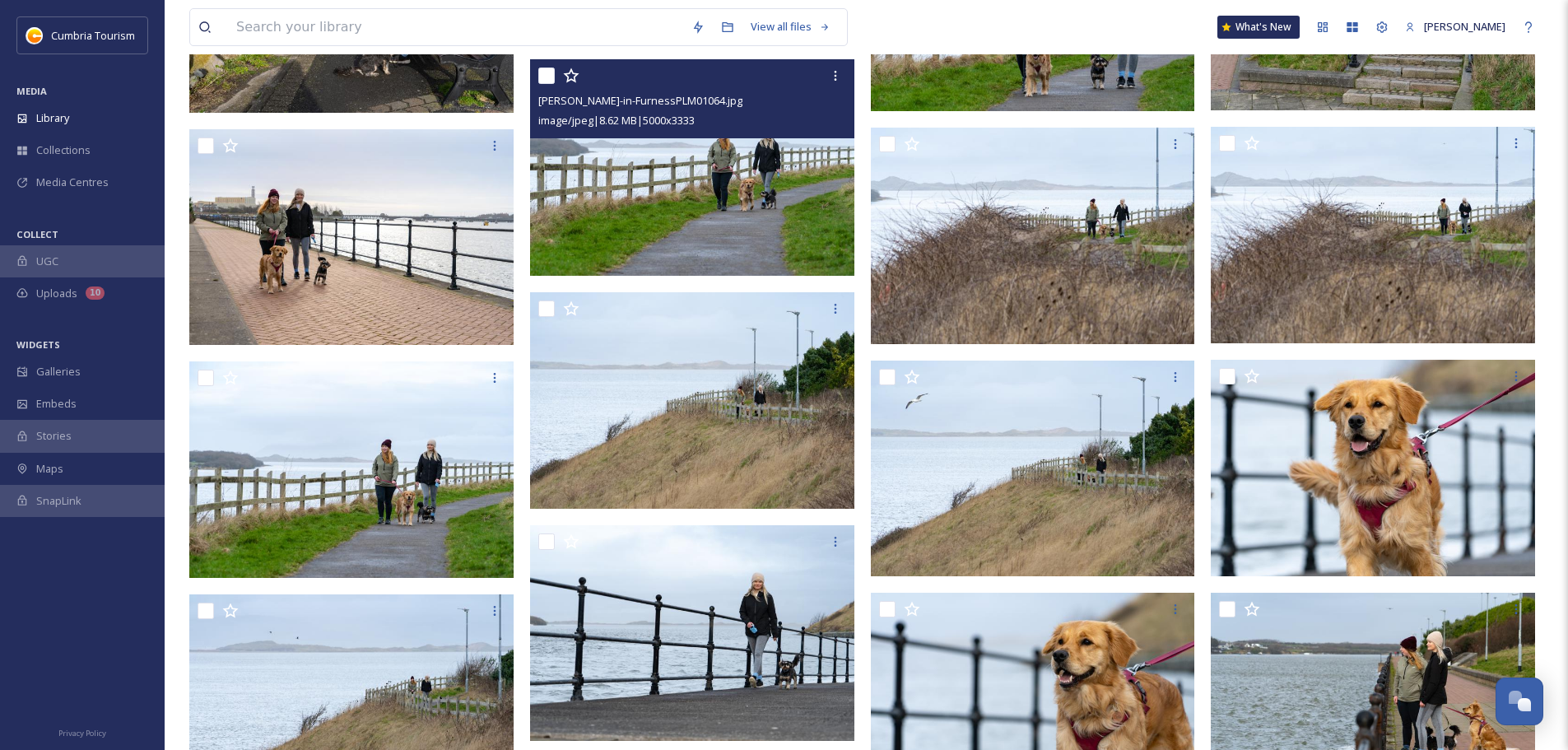
click at [812, 218] on img at bounding box center [692, 167] width 324 height 216
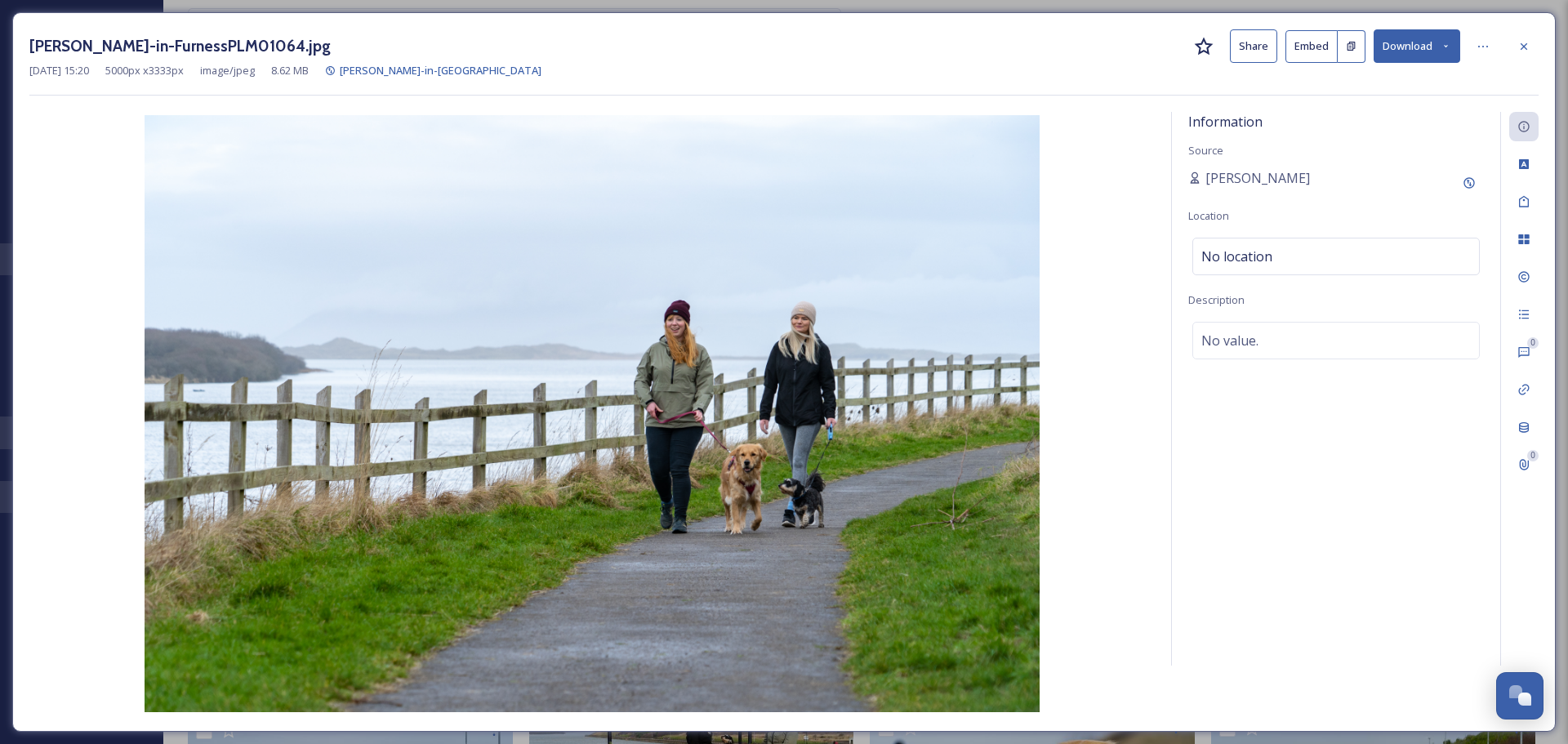
click at [1396, 53] on button "Download" at bounding box center [1417, 46] width 87 height 34
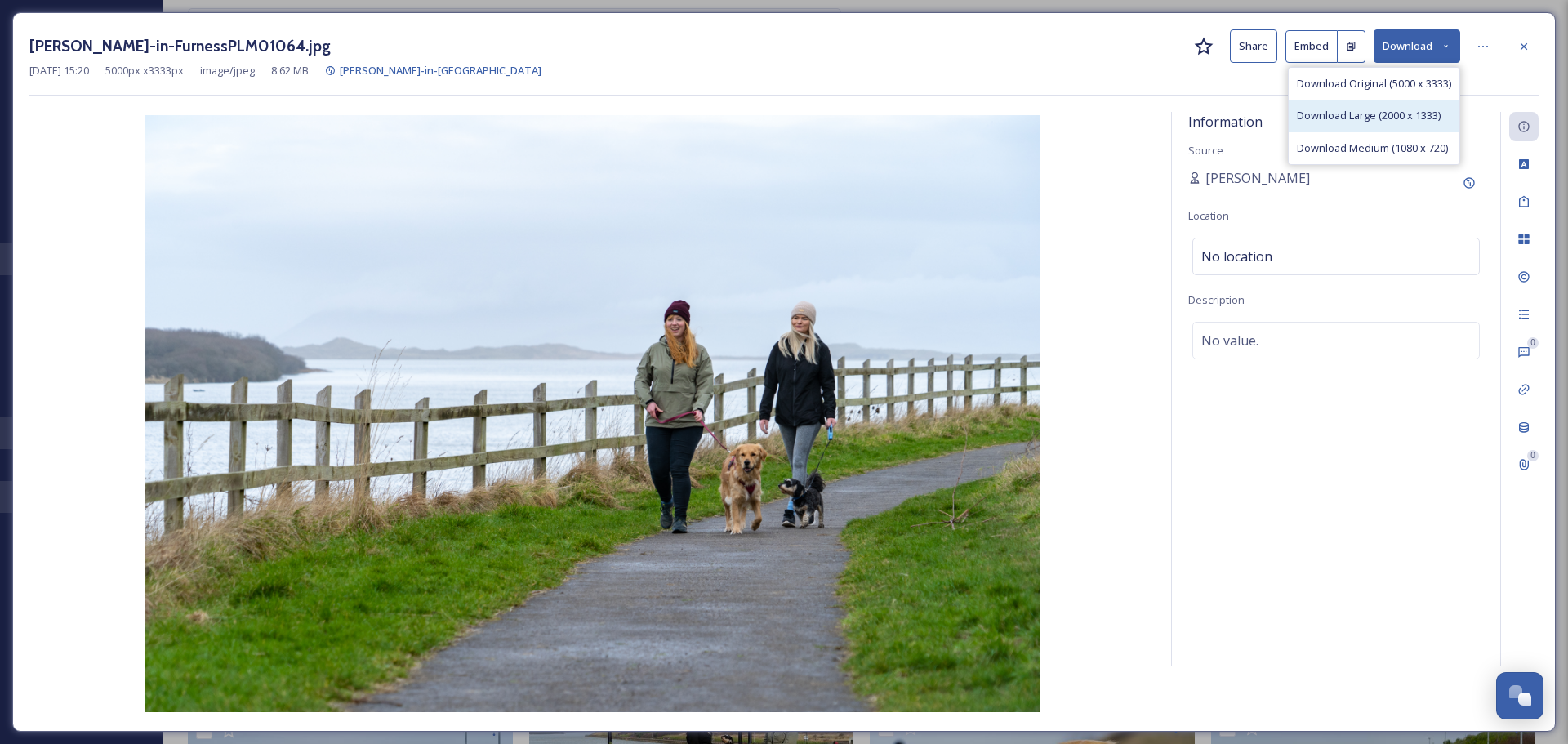
click at [1381, 109] on span "Download Large (2000 x 1333)" at bounding box center [1369, 115] width 144 height 15
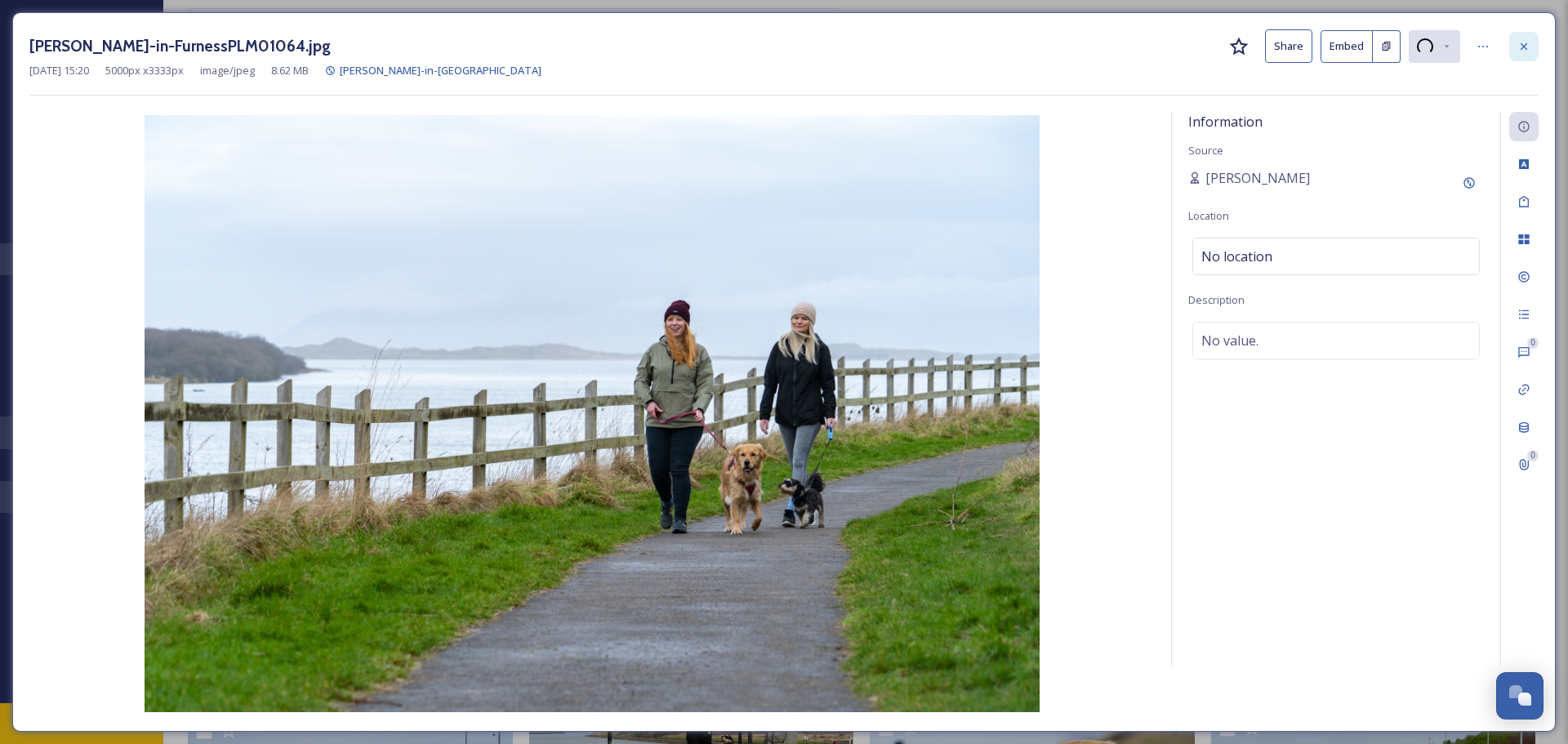
click at [1527, 40] on icon at bounding box center [1524, 47] width 13 height 13
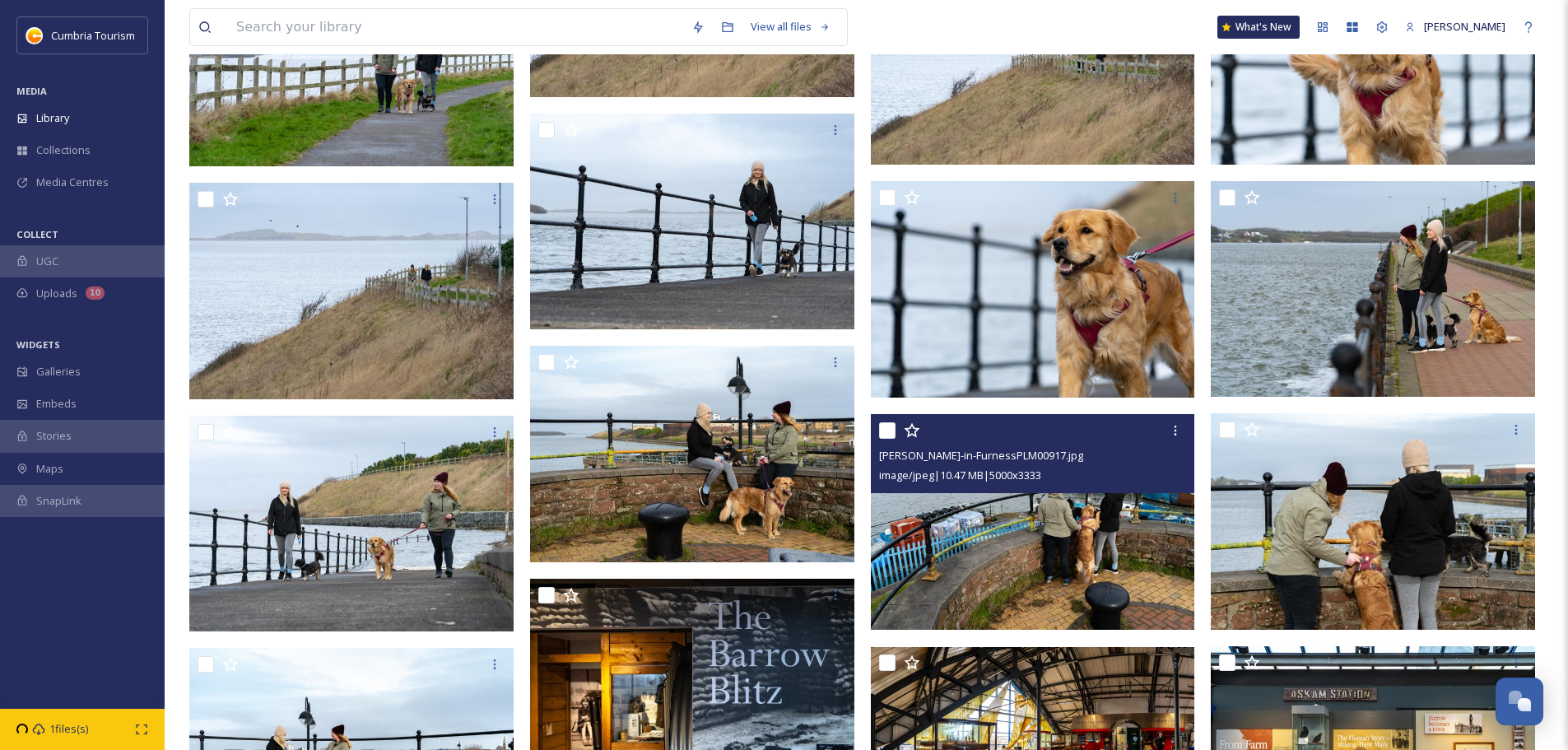
scroll to position [13575, 0]
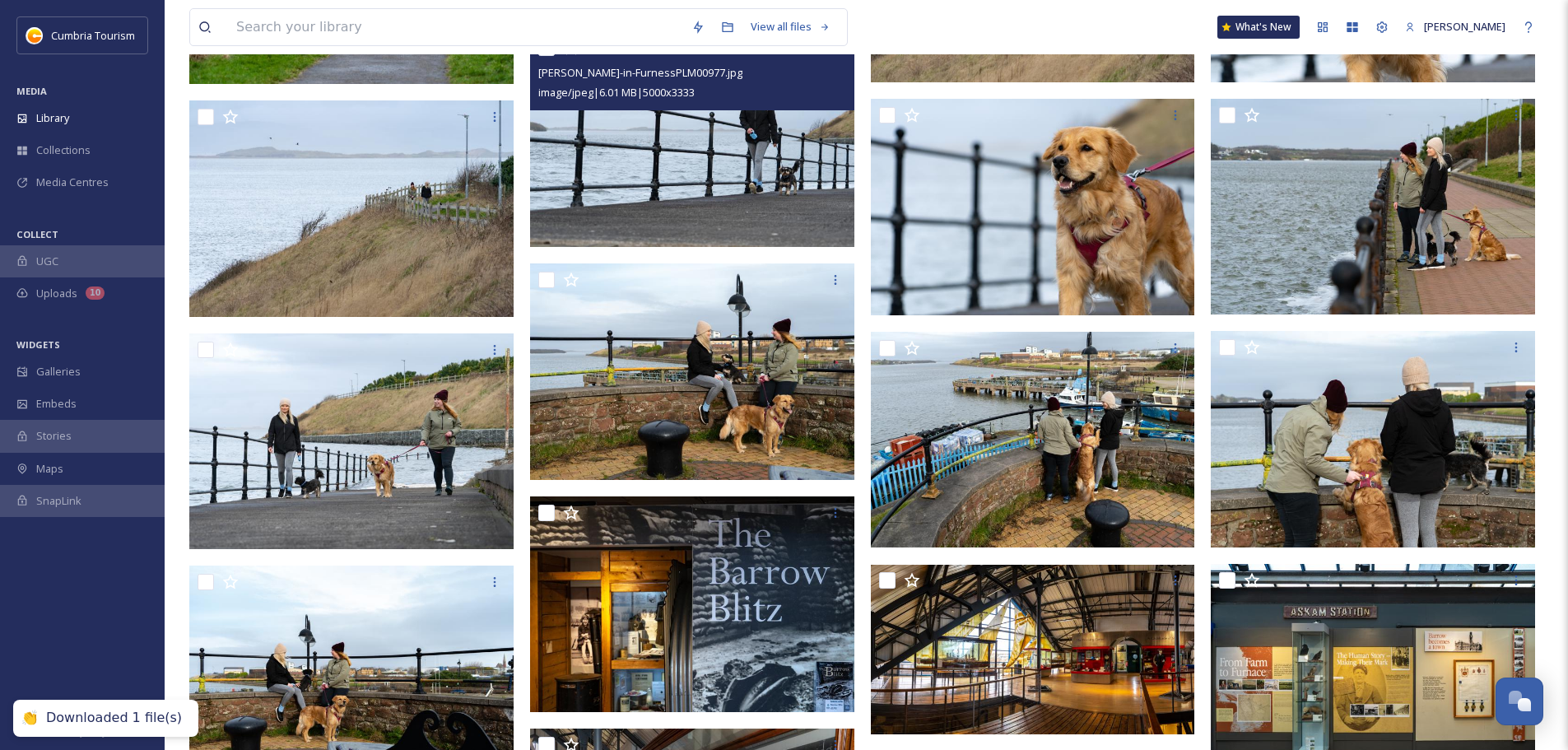
click at [753, 154] on img at bounding box center [692, 138] width 324 height 216
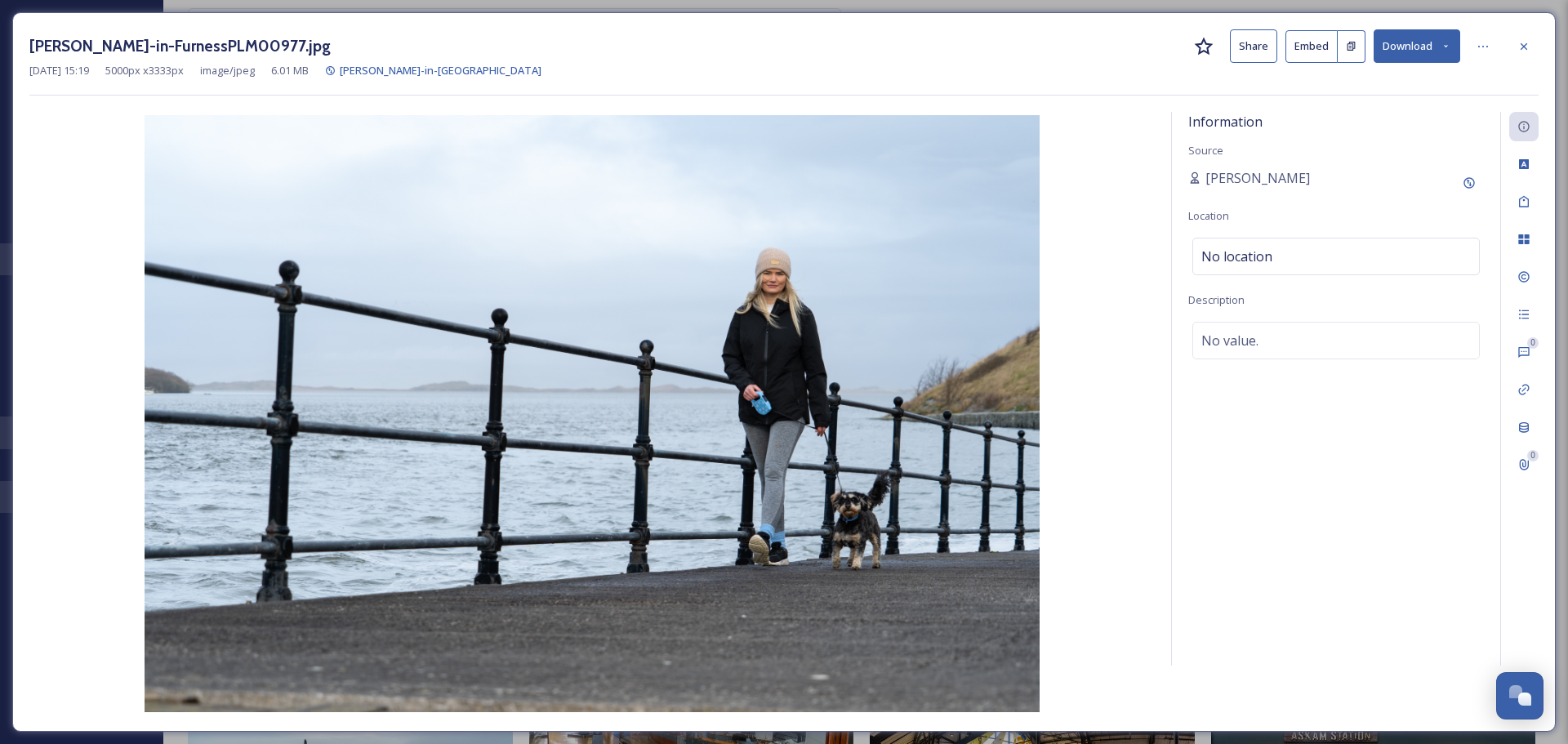
click at [1060, 5] on div "[PERSON_NAME]-in-FurnessPLM00977.jpg Share Embed Download [DATE] 15:19 5000 px …" at bounding box center [784, 372] width 1568 height 744
click at [1518, 47] on div at bounding box center [1523, 46] width 29 height 29
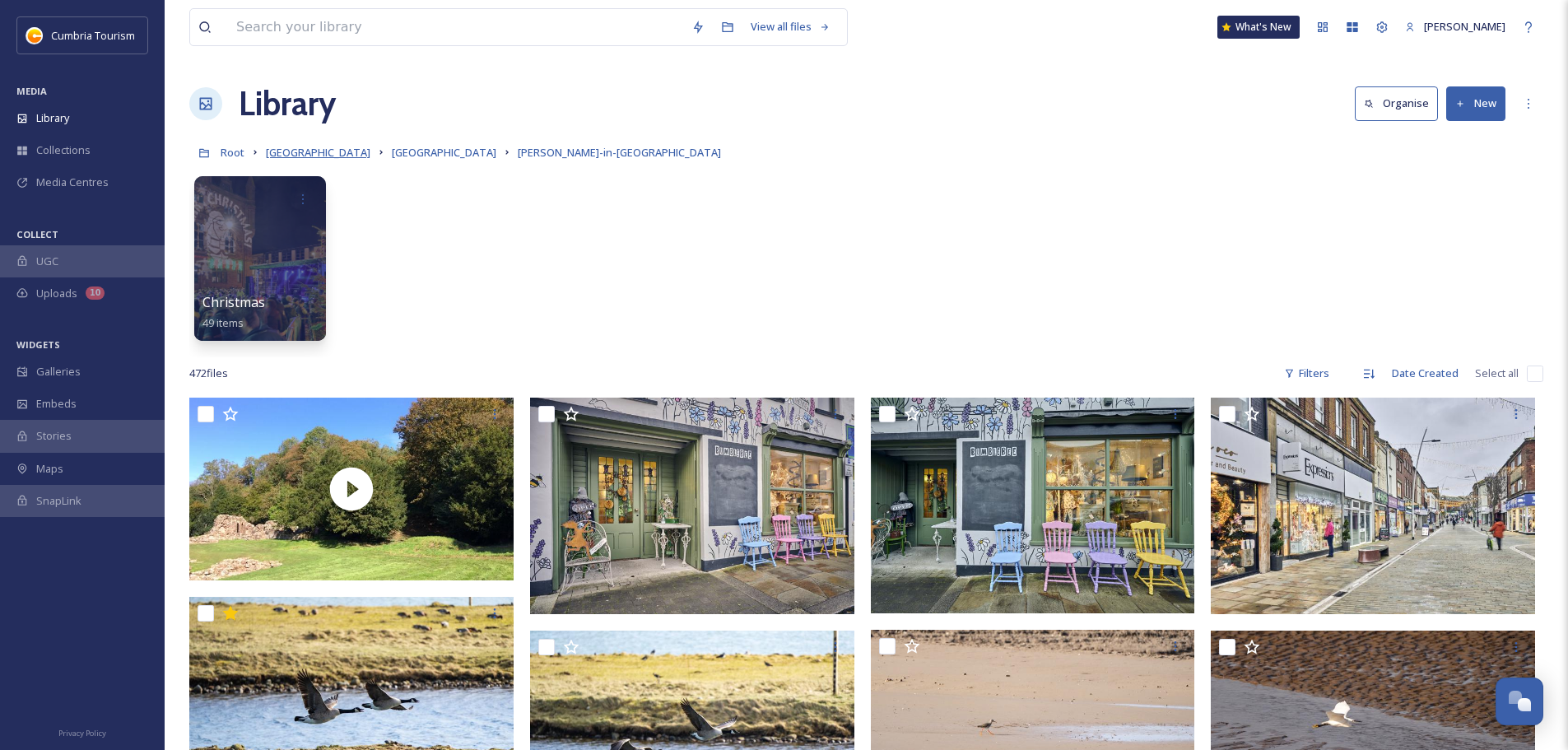
click at [359, 157] on span "[GEOGRAPHIC_DATA]" at bounding box center [318, 152] width 104 height 14
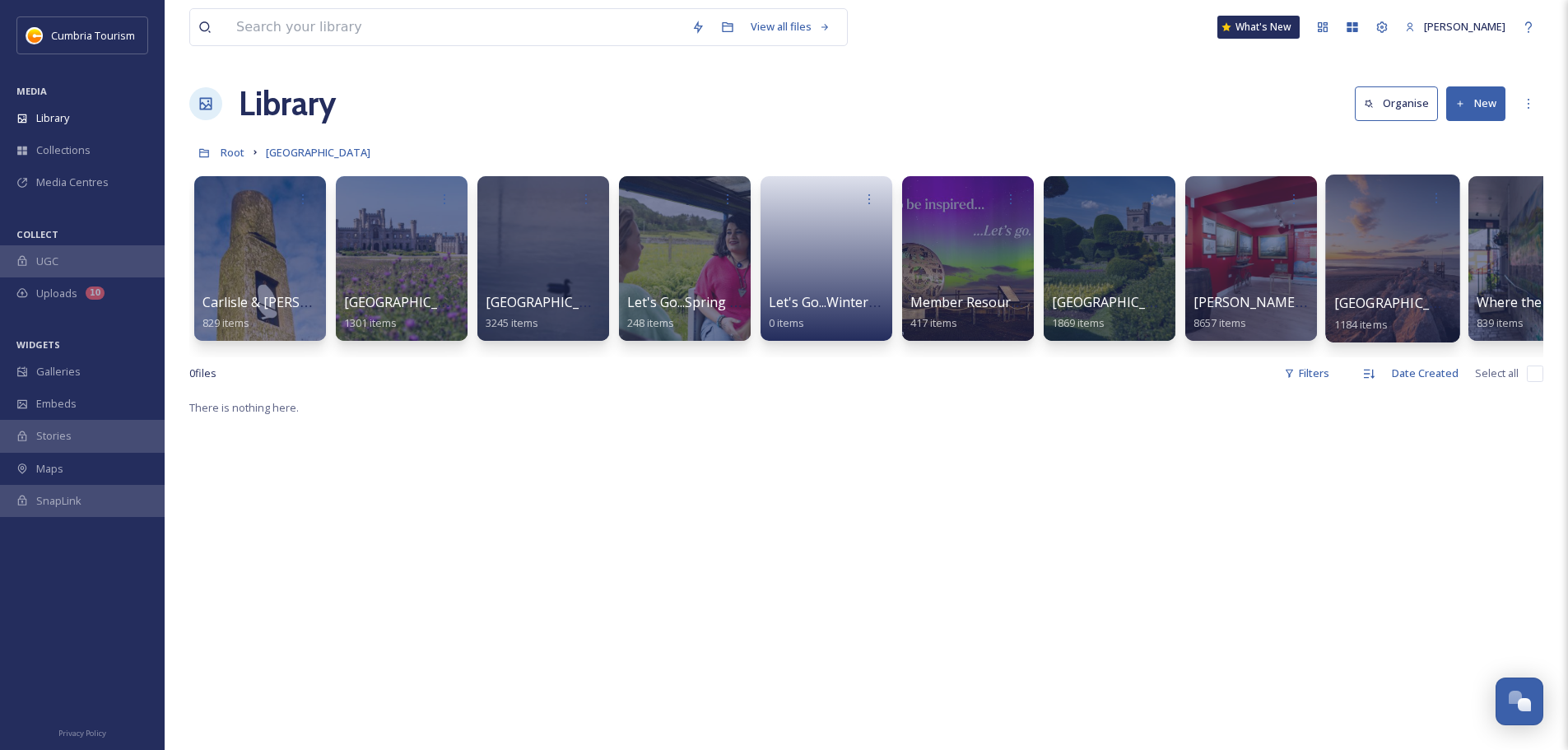
click at [1373, 303] on span "[GEOGRAPHIC_DATA]" at bounding box center [1401, 303] width 135 height 18
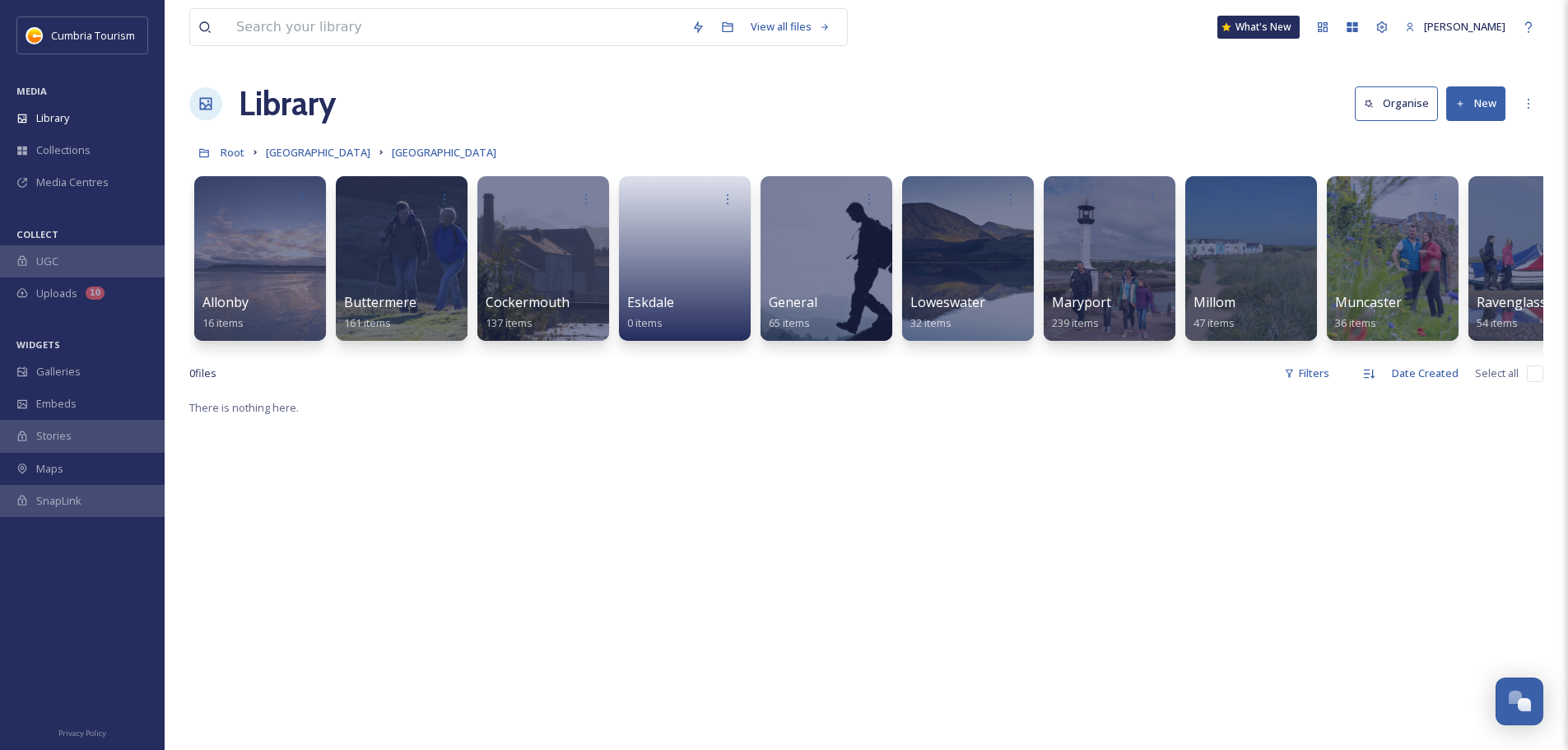
click at [1134, 374] on div "0 file s Filters Date Created Select all" at bounding box center [866, 374] width 1354 height 32
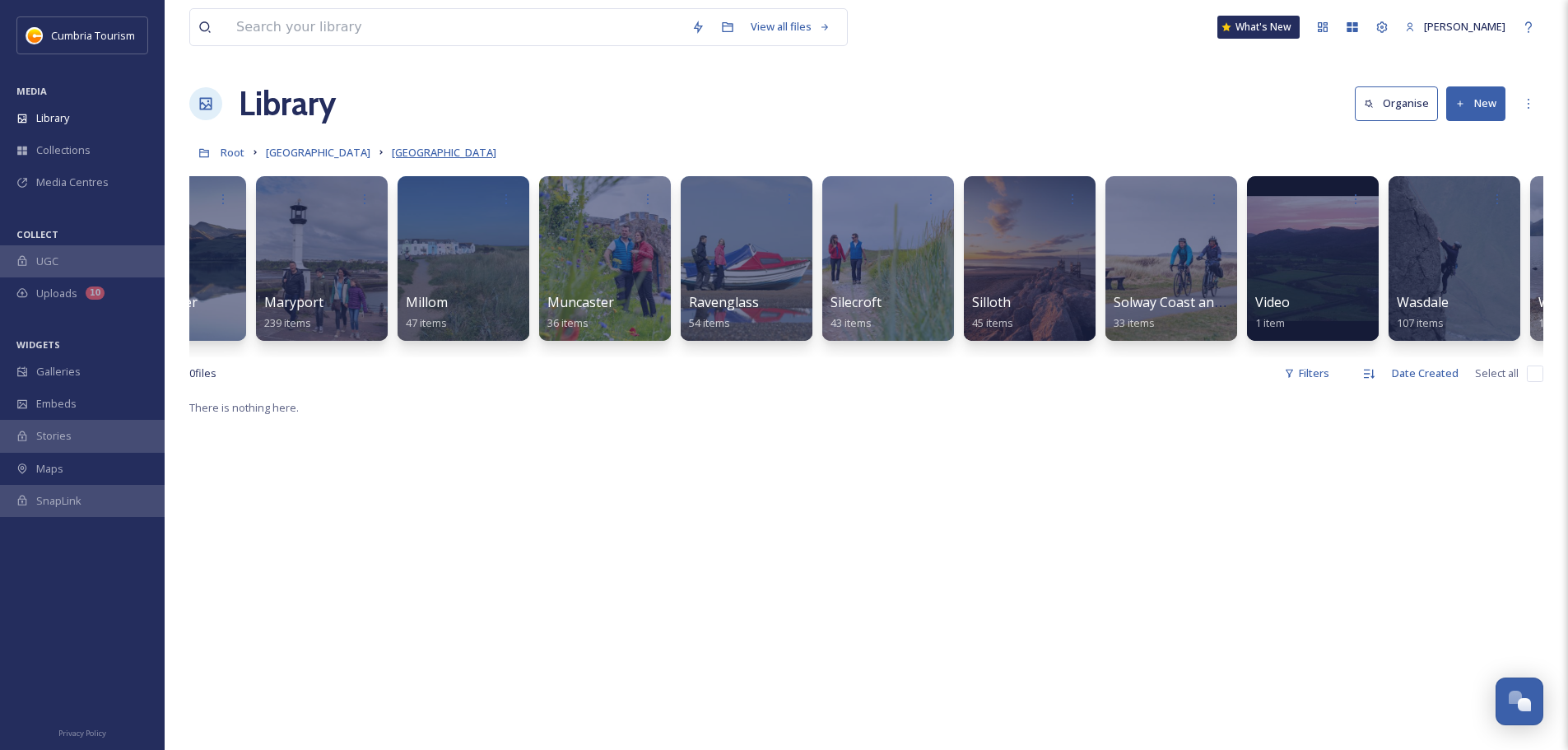
scroll to position [0, 782]
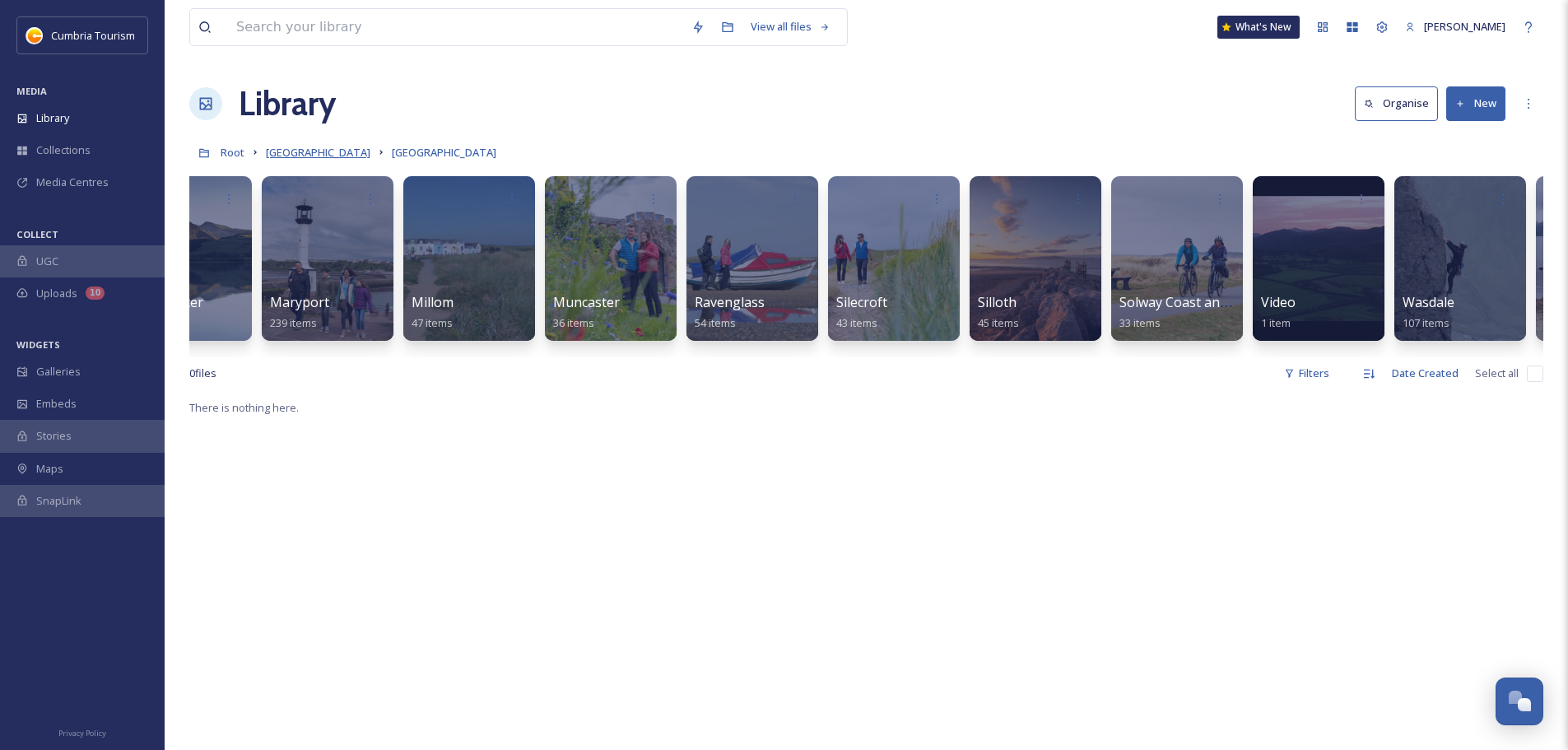
click at [354, 151] on span "[GEOGRAPHIC_DATA]" at bounding box center [318, 152] width 104 height 14
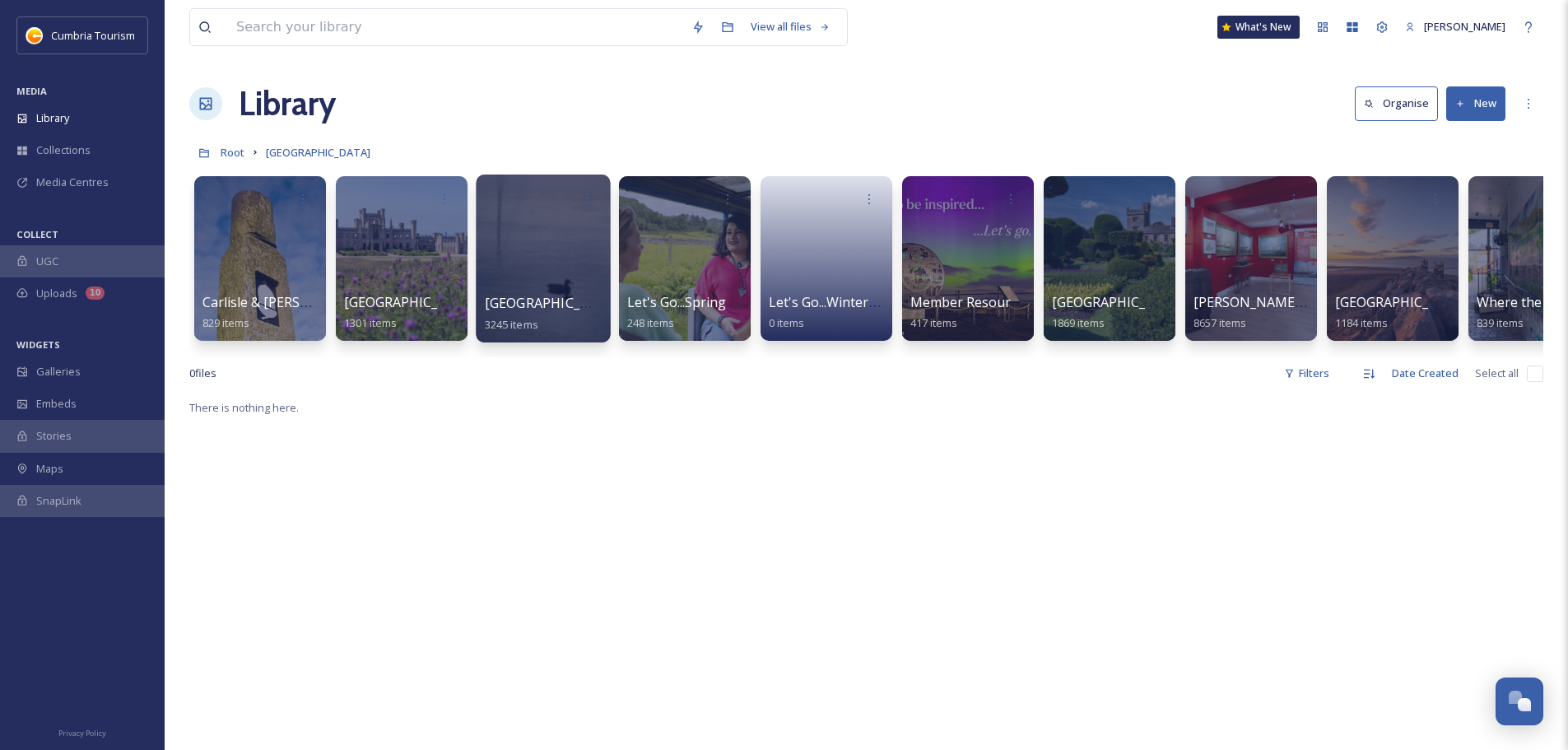
click at [553, 301] on span "[GEOGRAPHIC_DATA]" at bounding box center [551, 303] width 135 height 18
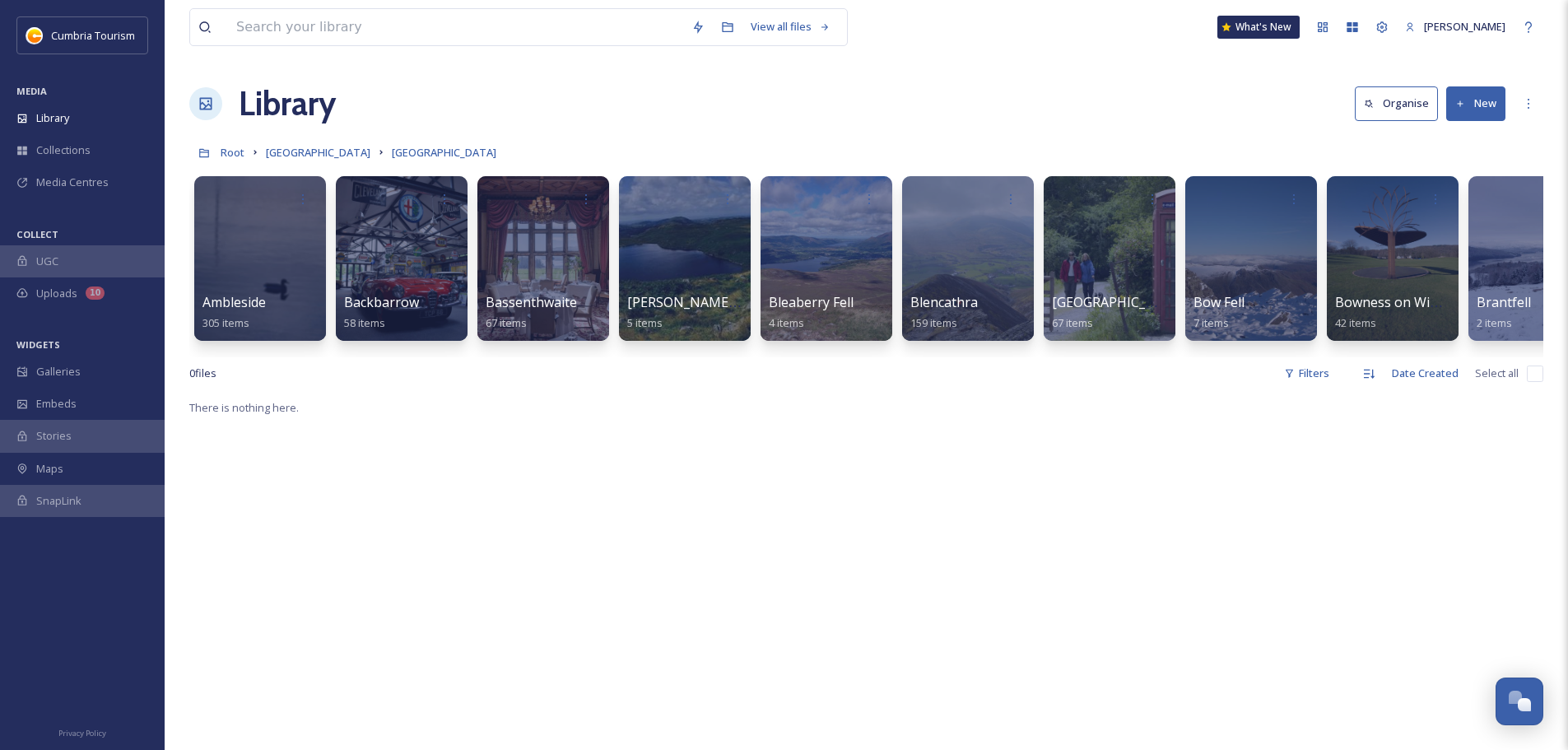
scroll to position [0, 1184]
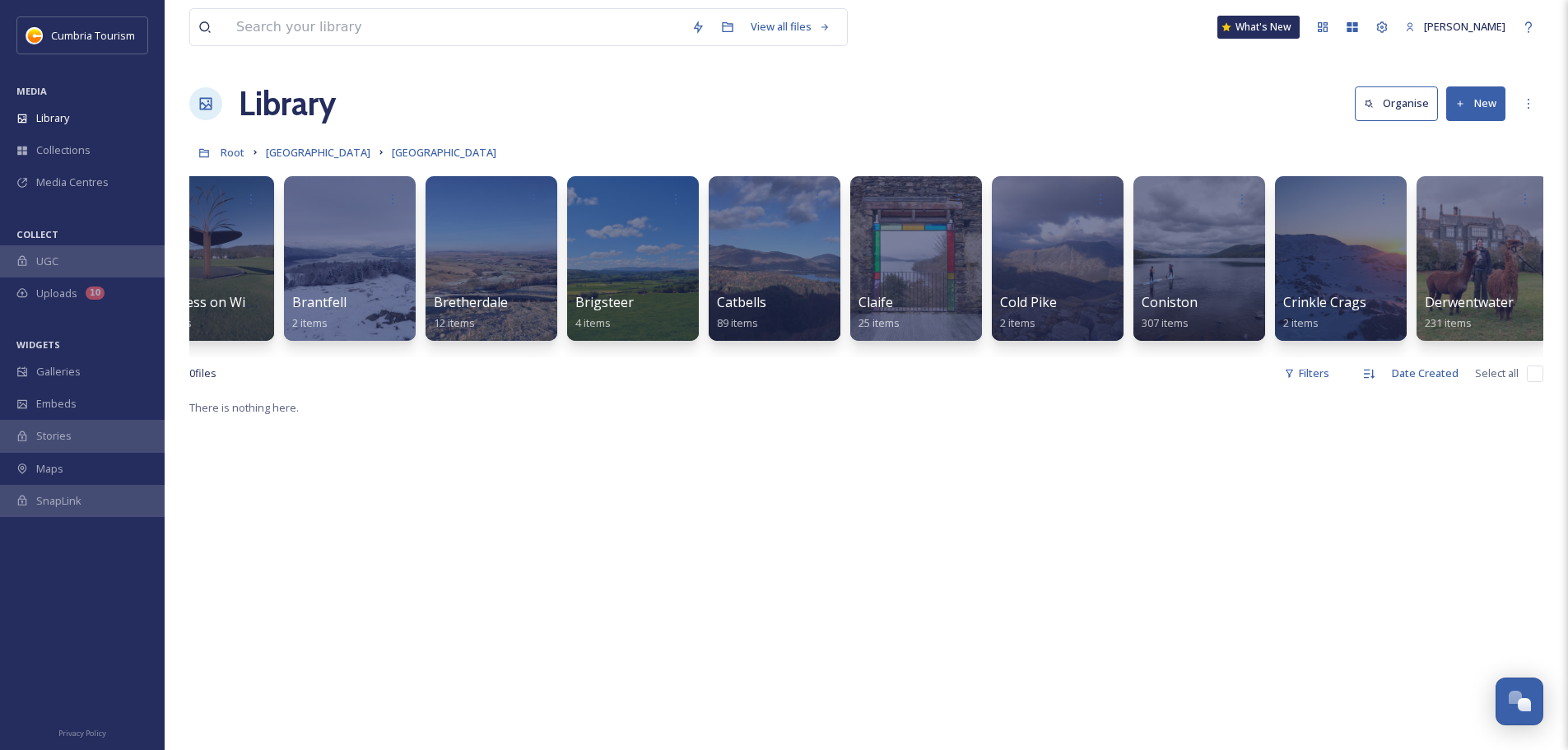
click at [337, 137] on div "Root [GEOGRAPHIC_DATA]" at bounding box center [866, 152] width 1354 height 31
click at [331, 143] on link "[GEOGRAPHIC_DATA]" at bounding box center [318, 152] width 104 height 19
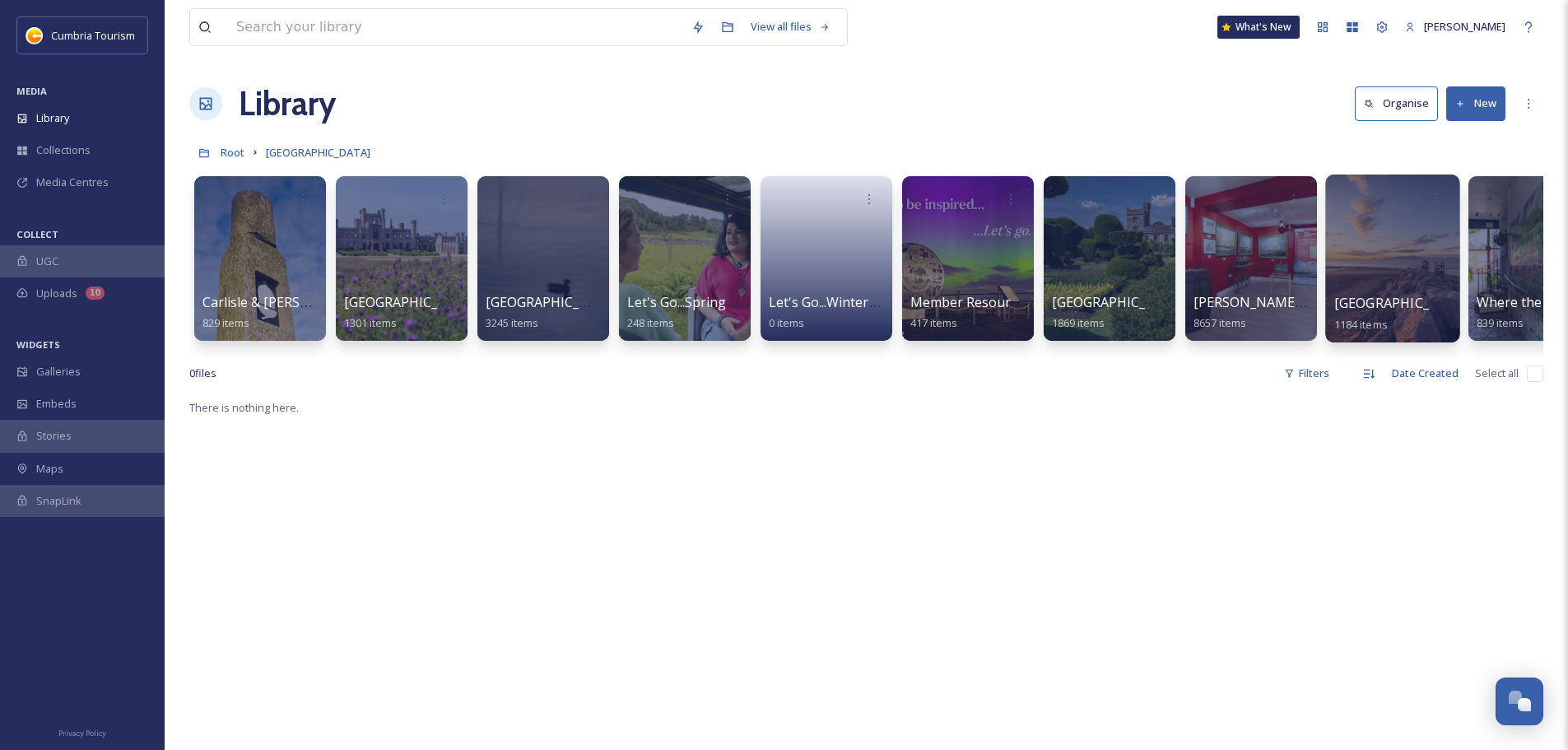
click at [1423, 308] on span "[GEOGRAPHIC_DATA]" at bounding box center [1401, 303] width 135 height 18
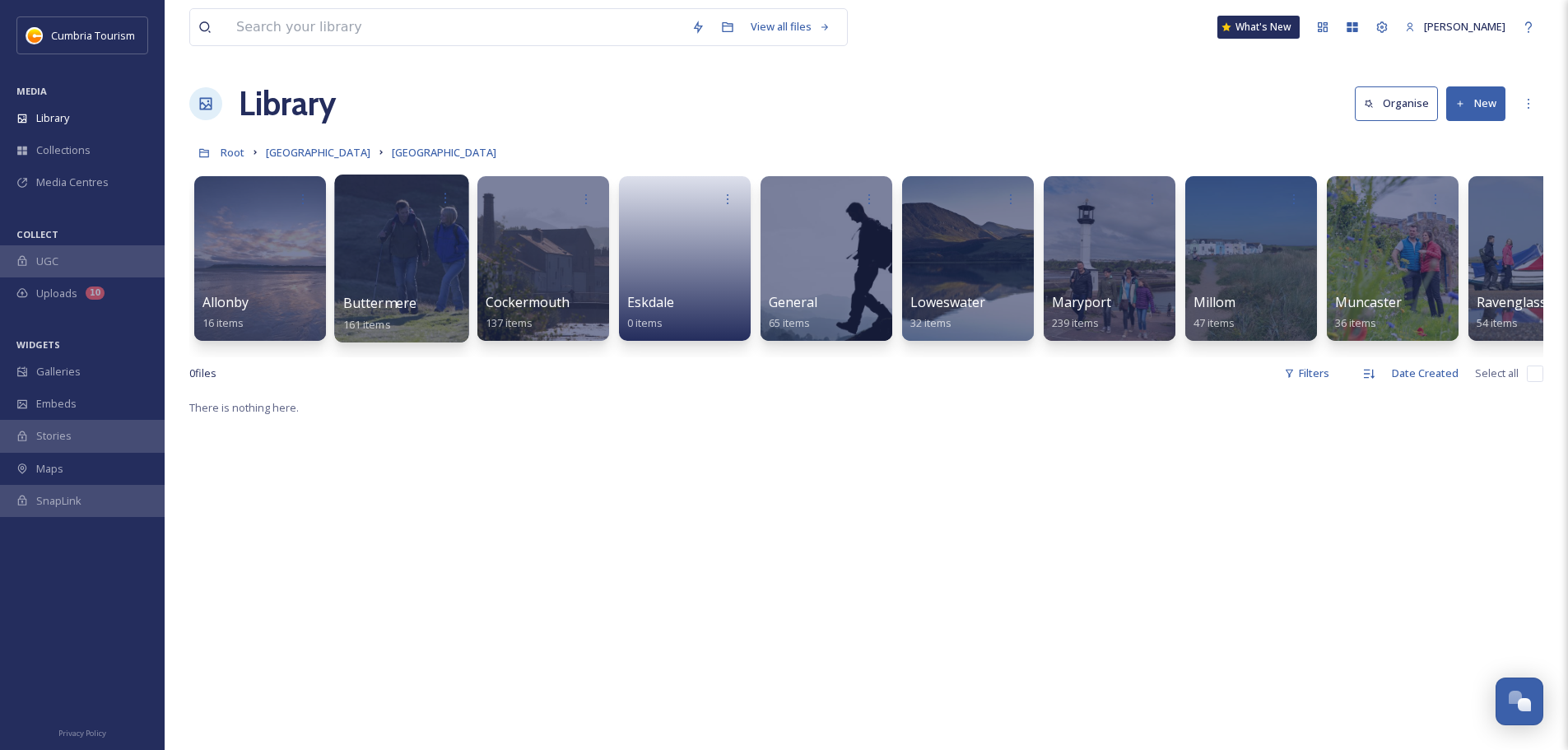
click at [407, 303] on span "Buttermere" at bounding box center [380, 303] width 74 height 18
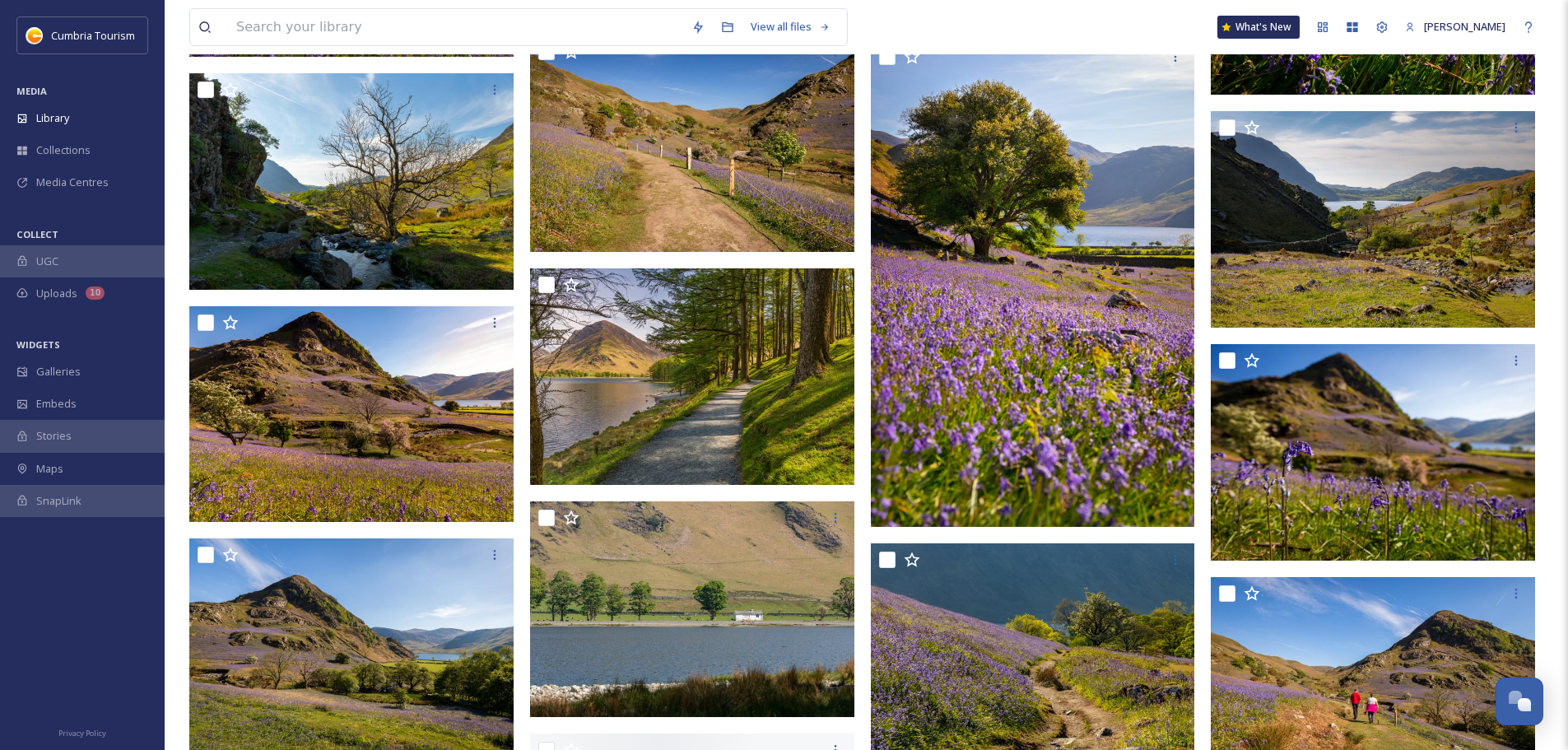
scroll to position [4281, 0]
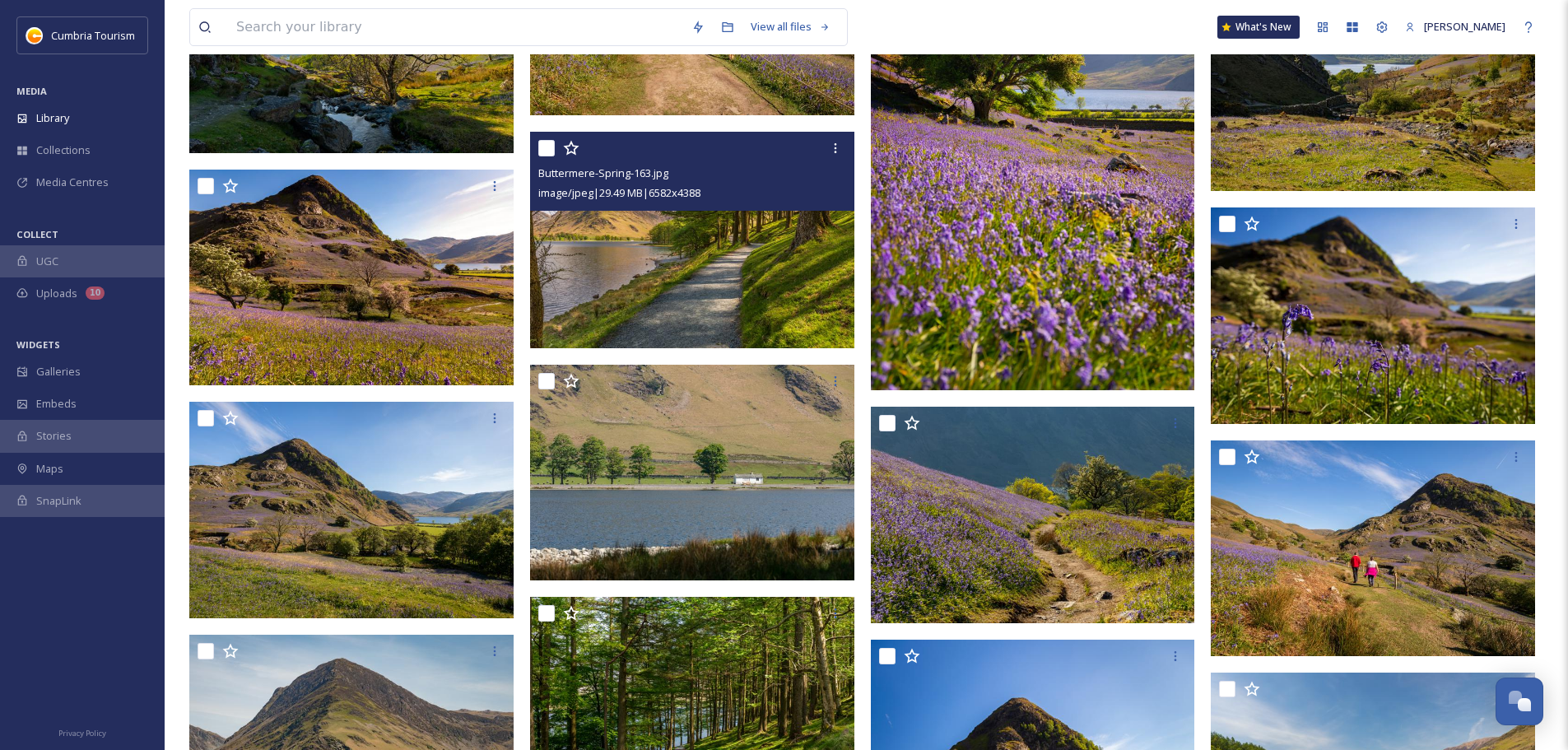
click at [768, 272] on img at bounding box center [692, 239] width 324 height 216
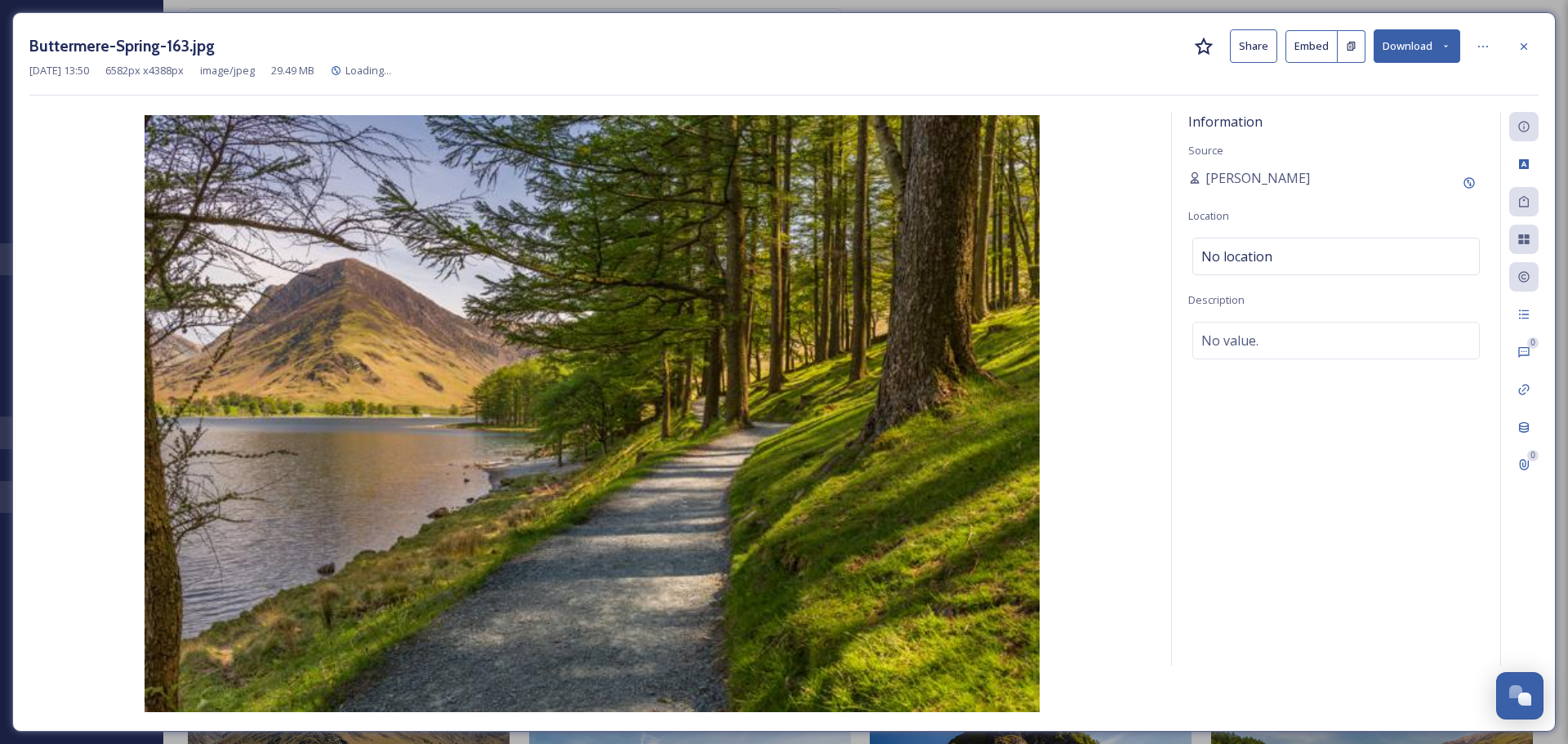
click at [1403, 45] on button "Download" at bounding box center [1417, 46] width 87 height 34
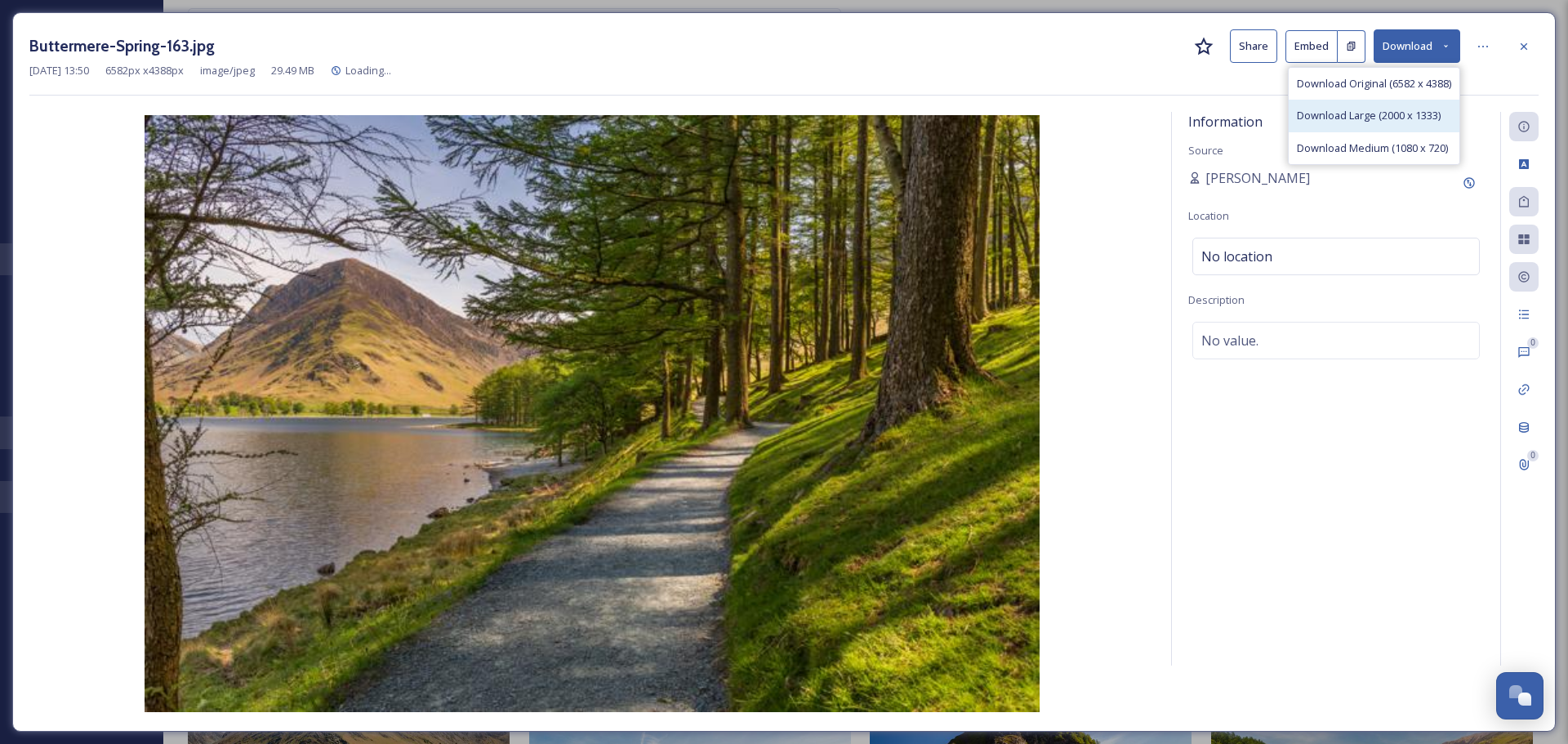
click at [1386, 111] on span "Download Large (2000 x 1333)" at bounding box center [1369, 115] width 144 height 15
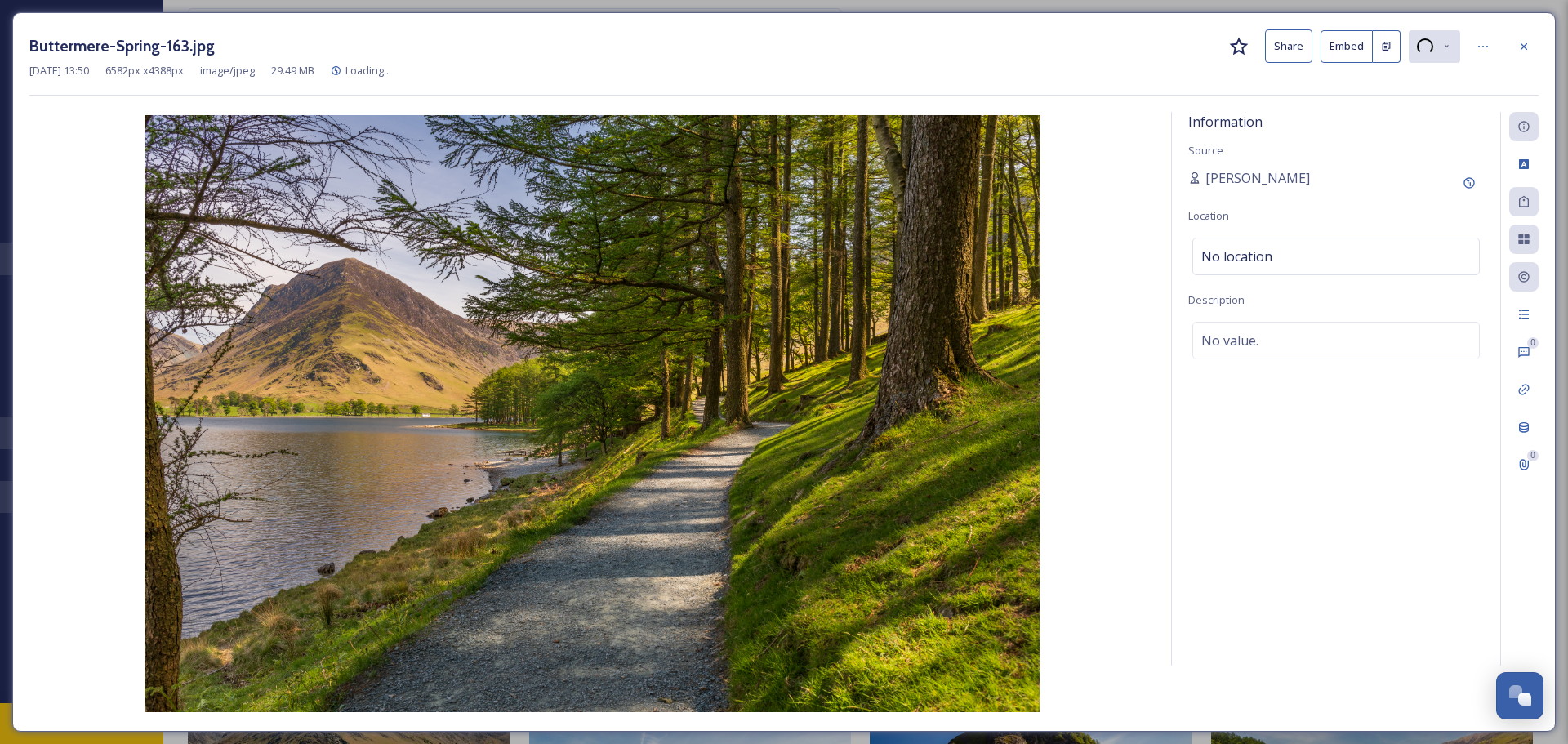
click at [1519, 48] on icon at bounding box center [1524, 47] width 13 height 13
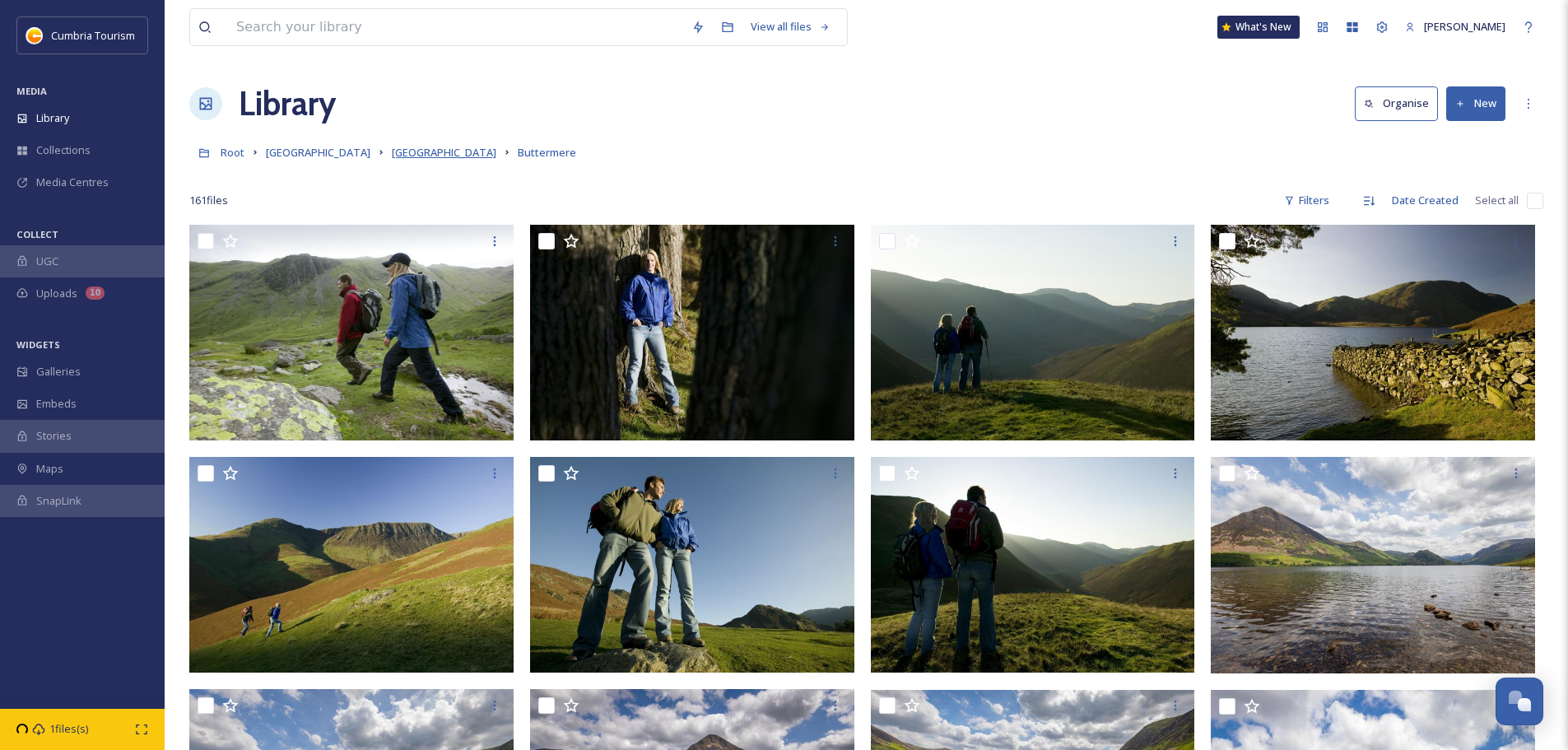
click at [426, 156] on span "[GEOGRAPHIC_DATA]" at bounding box center [443, 152] width 104 height 14
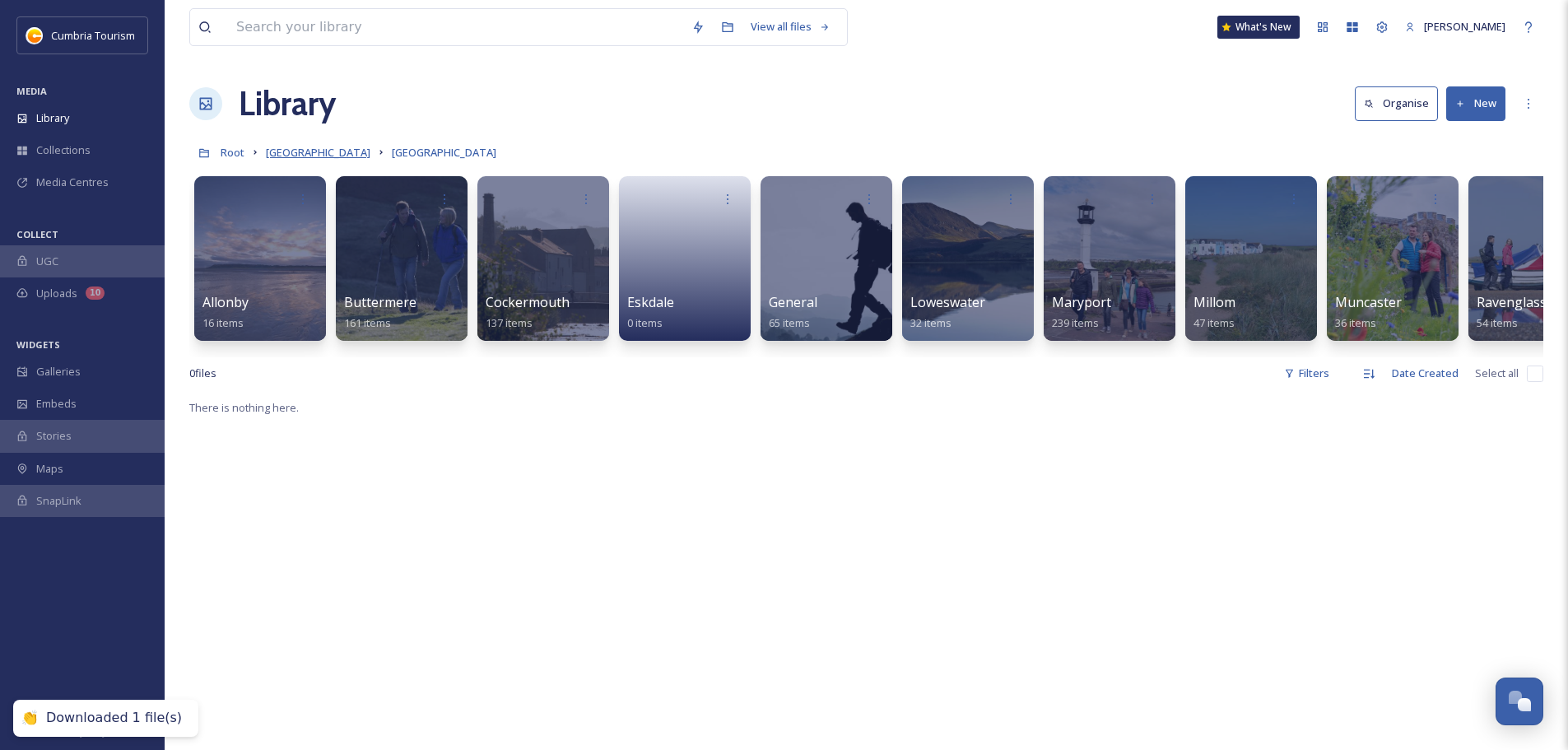
click at [318, 151] on span "[GEOGRAPHIC_DATA]" at bounding box center [318, 152] width 104 height 14
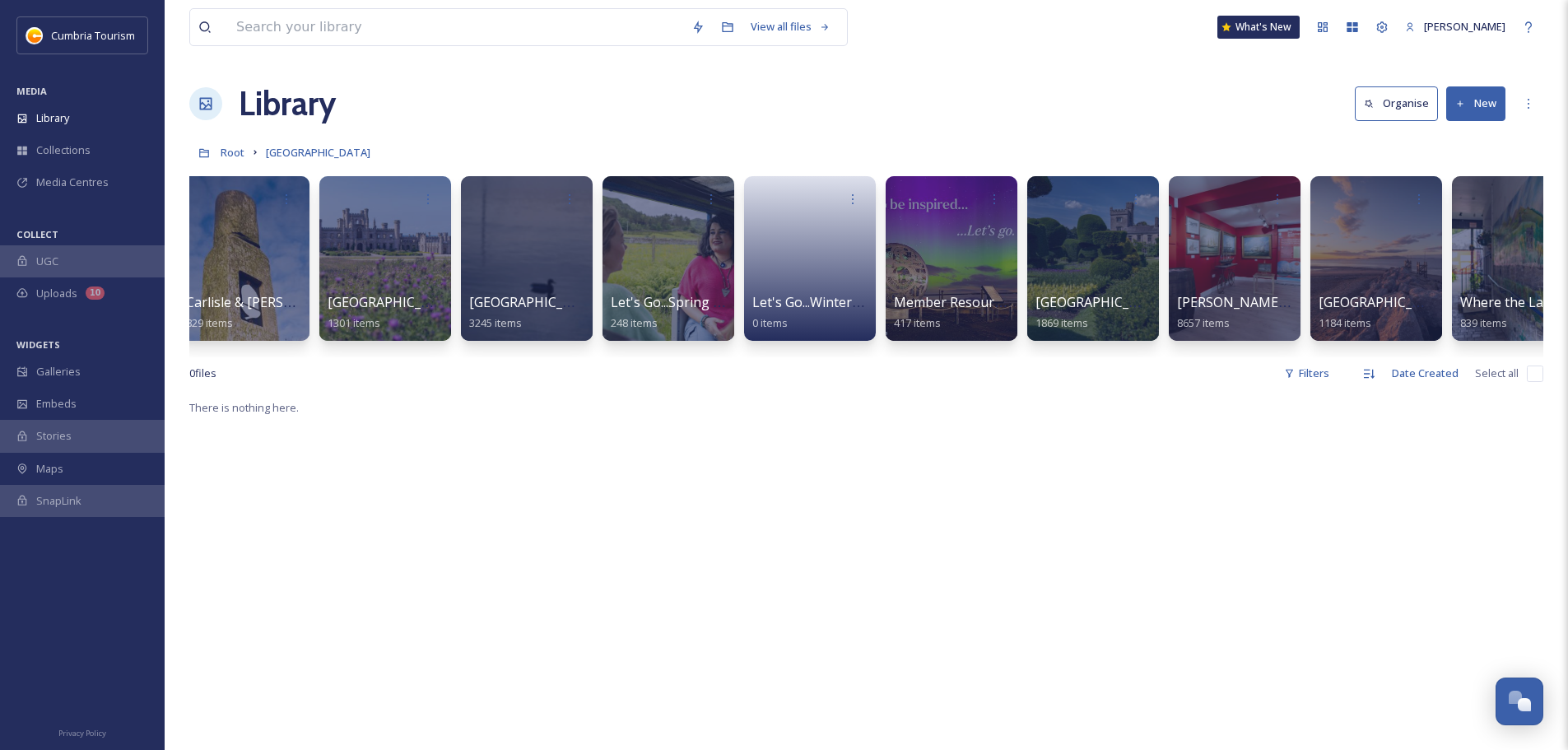
scroll to position [0, 23]
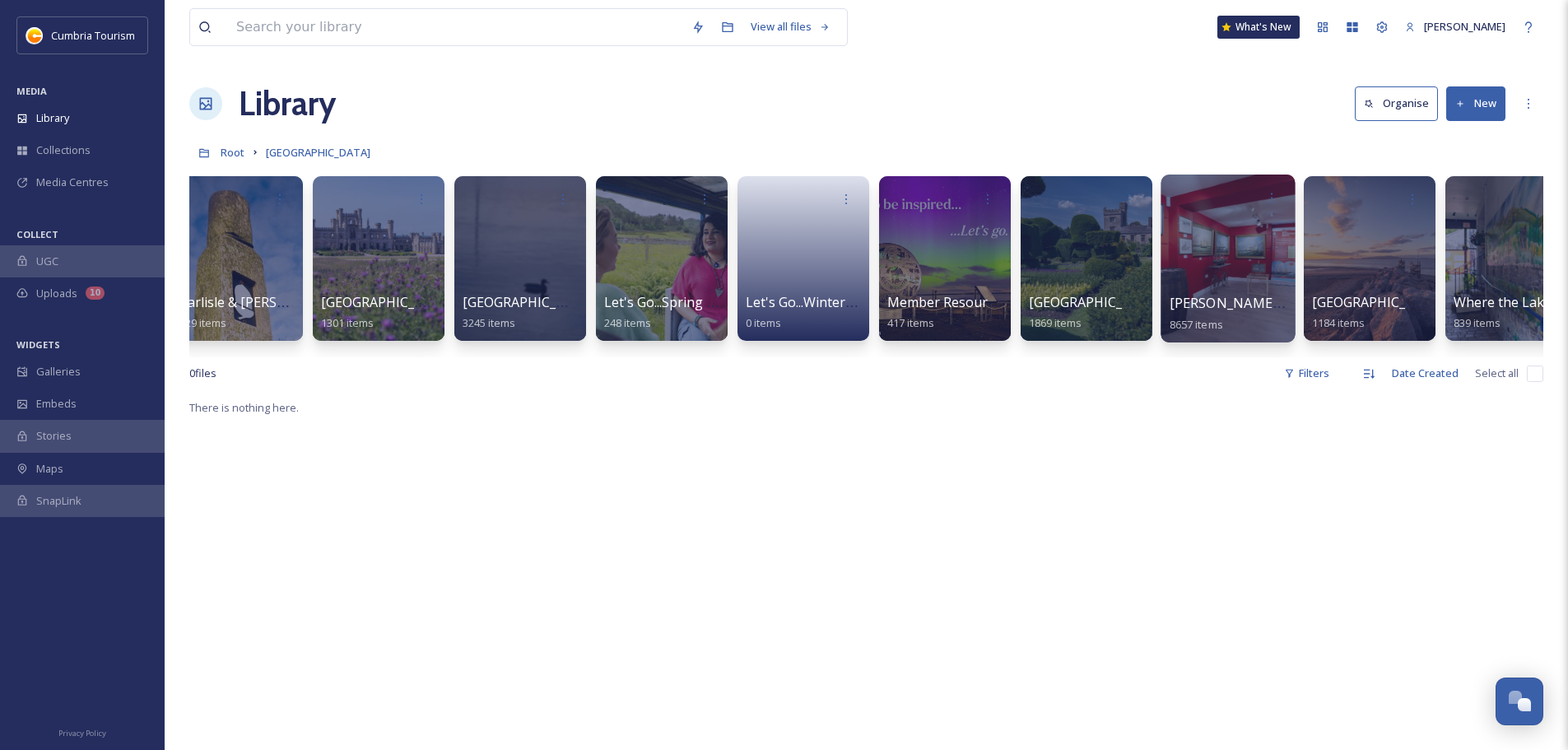
click at [1206, 315] on link "[PERSON_NAME] Uploads 8657 items" at bounding box center [1250, 314] width 163 height 36
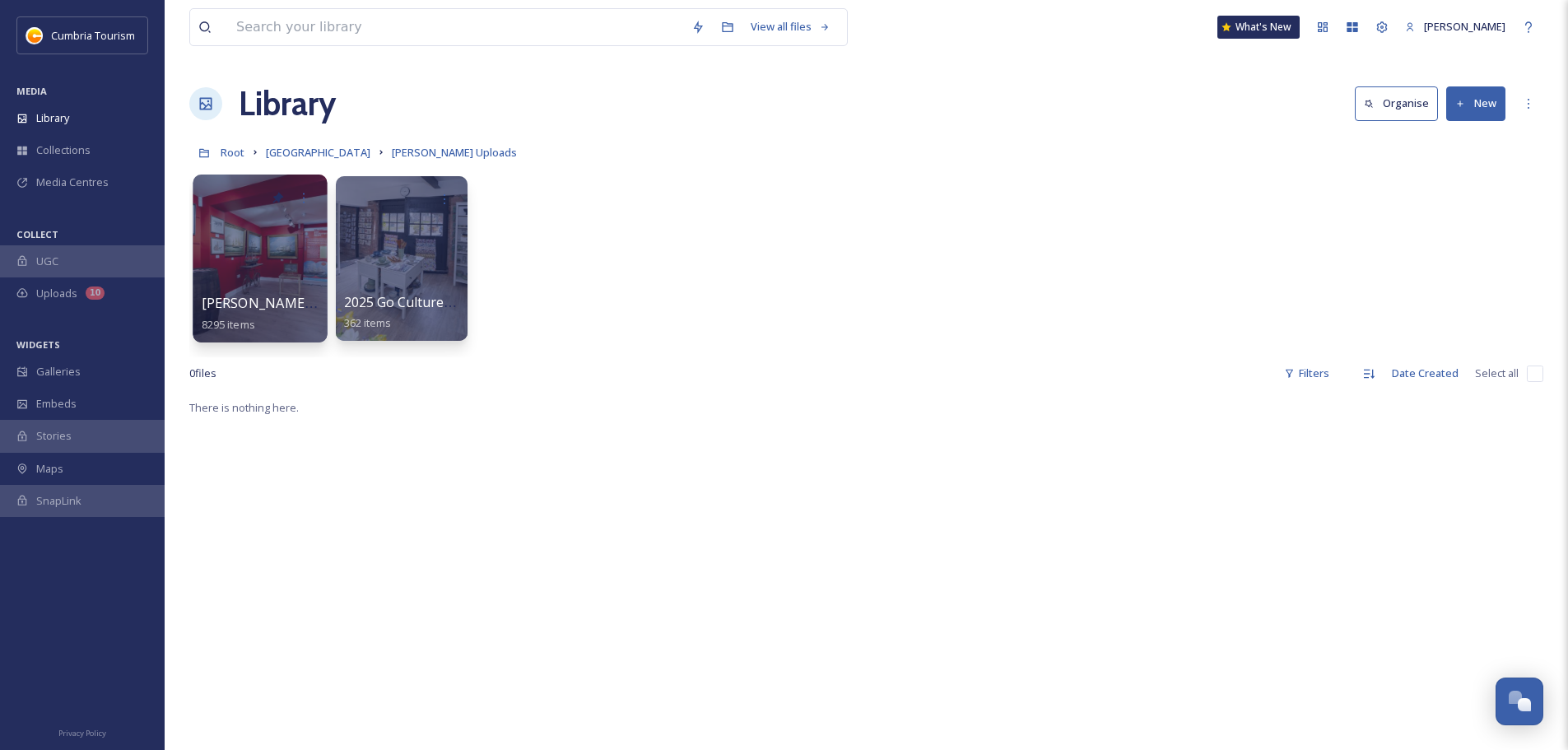
click at [202, 312] on span "[PERSON_NAME] Uploads - [DATE]" at bounding box center [311, 303] width 219 height 18
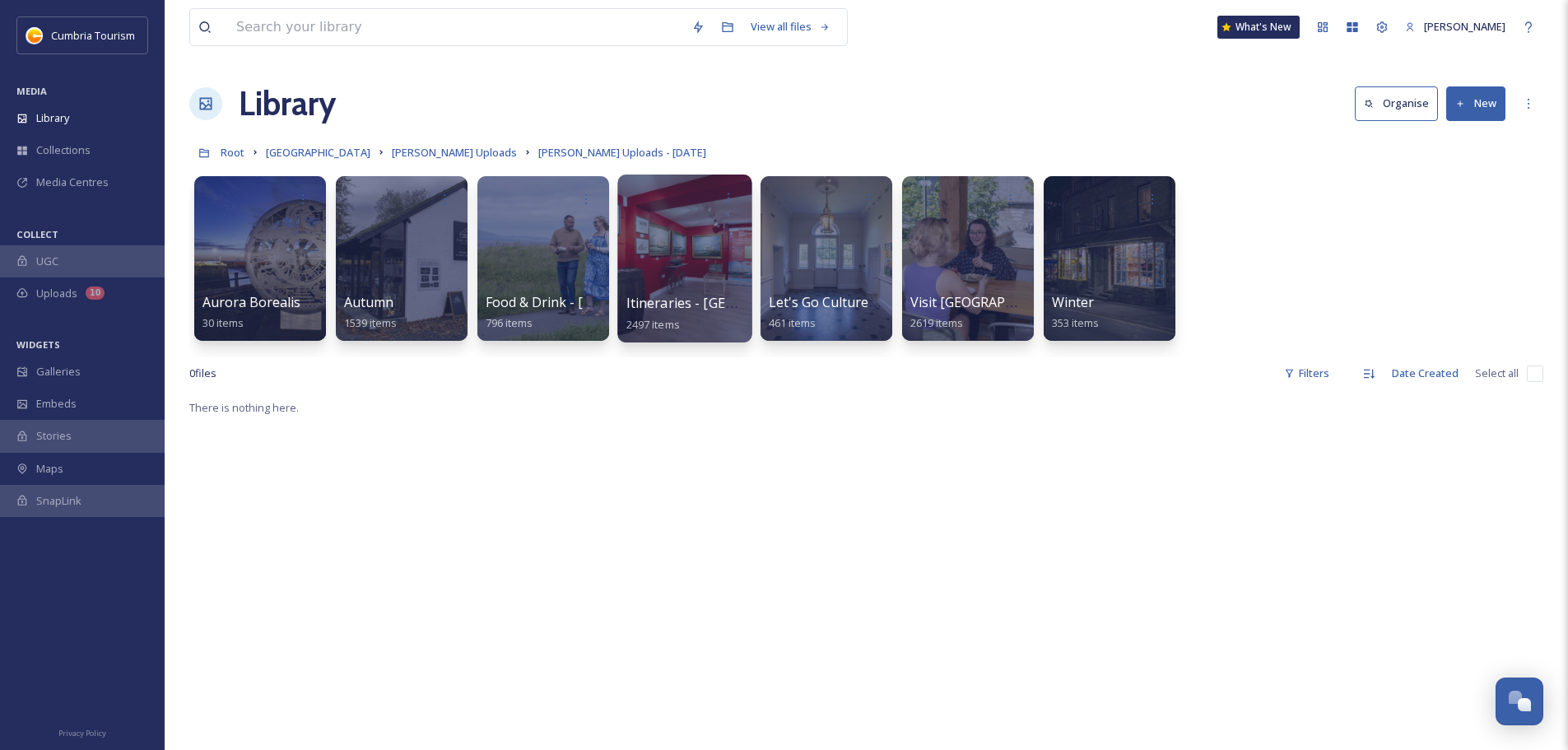
click at [706, 315] on div "Itineraries - [GEOGRAPHIC_DATA] 2497 items" at bounding box center [684, 314] width 118 height 42
click at [706, 306] on span "Itineraries - [GEOGRAPHIC_DATA]" at bounding box center [732, 303] width 213 height 18
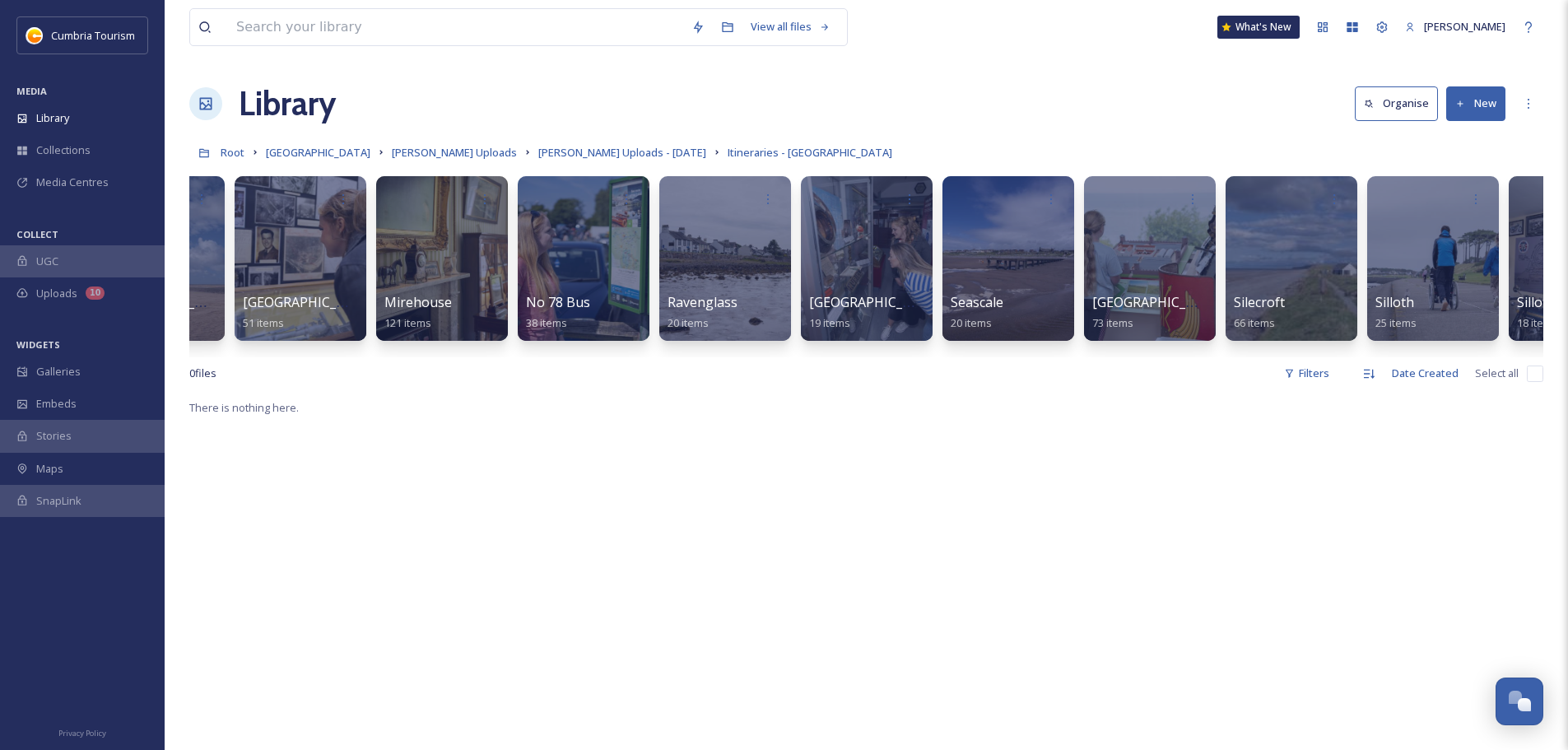
scroll to position [0, 5390]
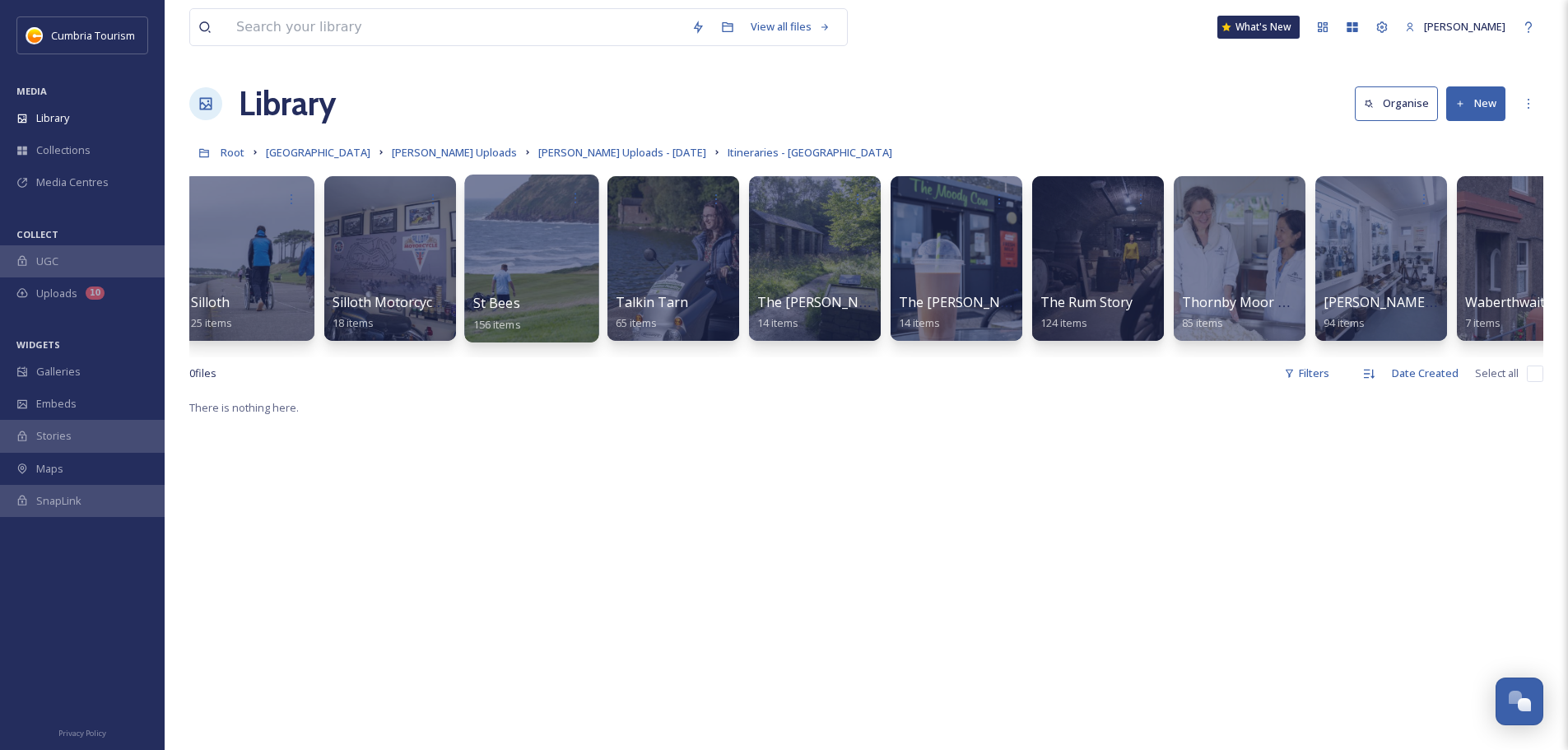
click at [559, 314] on div "St Bees 156 items" at bounding box center [532, 314] width 118 height 42
click at [485, 300] on span "St Bees" at bounding box center [496, 303] width 47 height 18
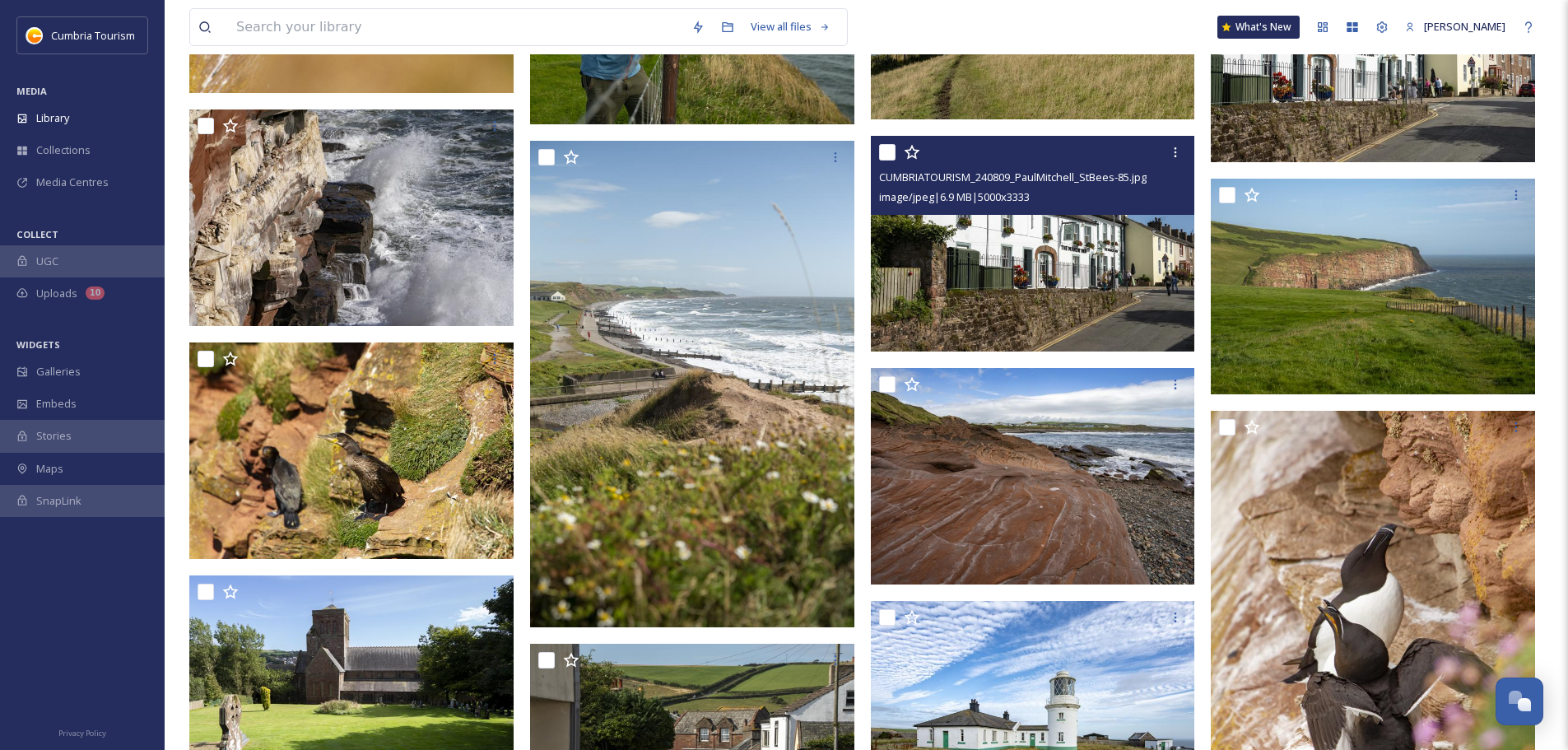
scroll to position [3446, 0]
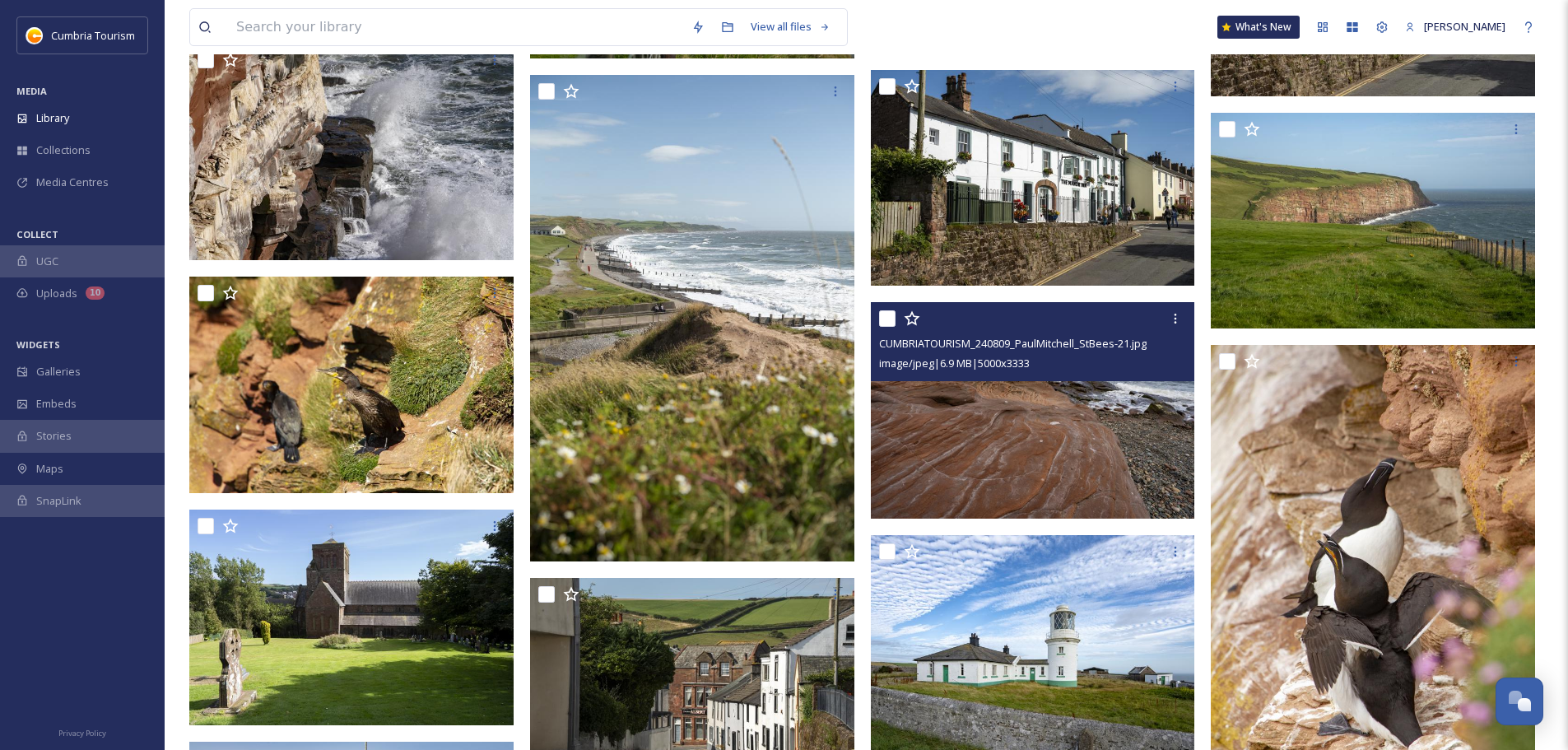
click at [1053, 436] on img at bounding box center [1033, 410] width 324 height 216
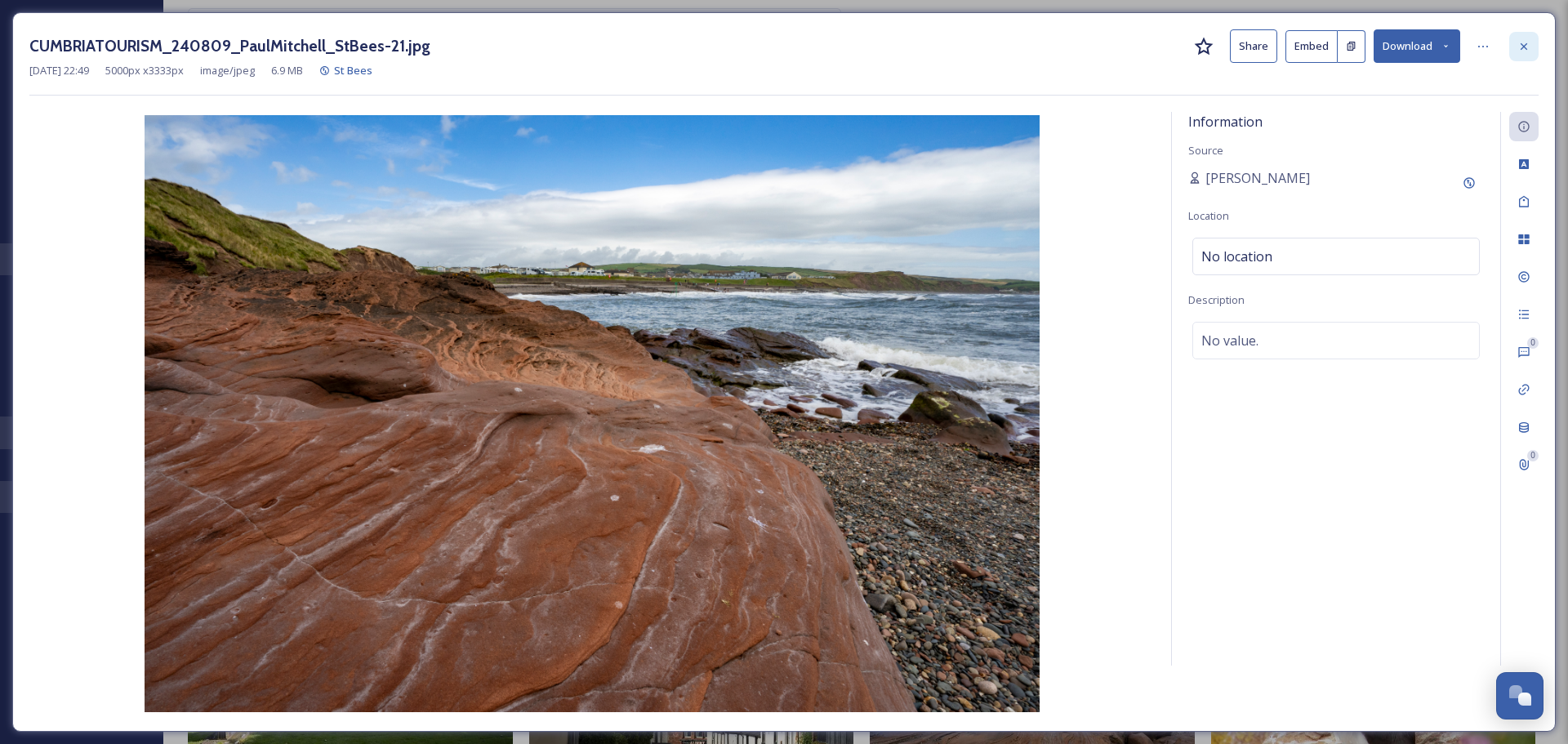
click at [1526, 53] on div at bounding box center [1523, 46] width 29 height 29
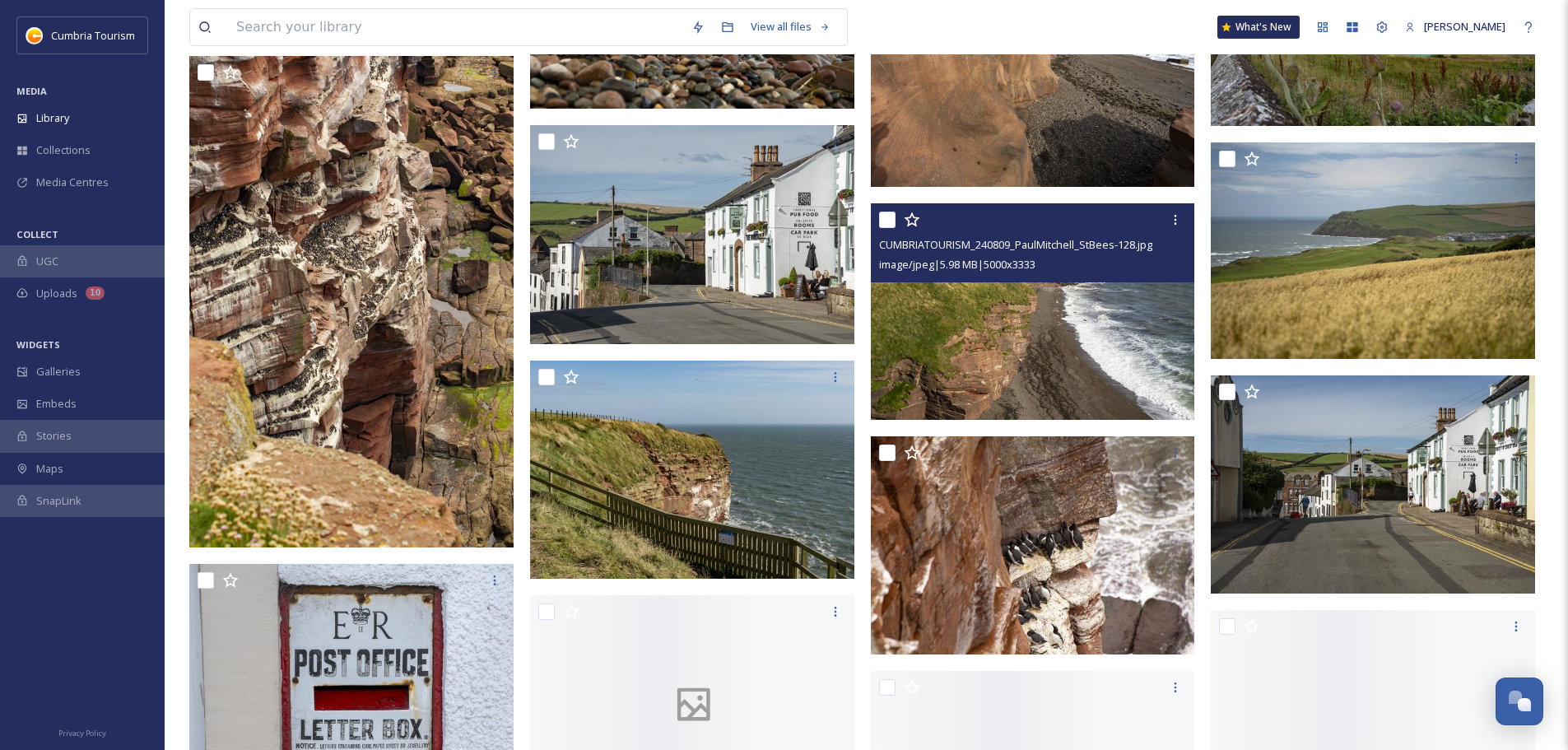
scroll to position [6327, 0]
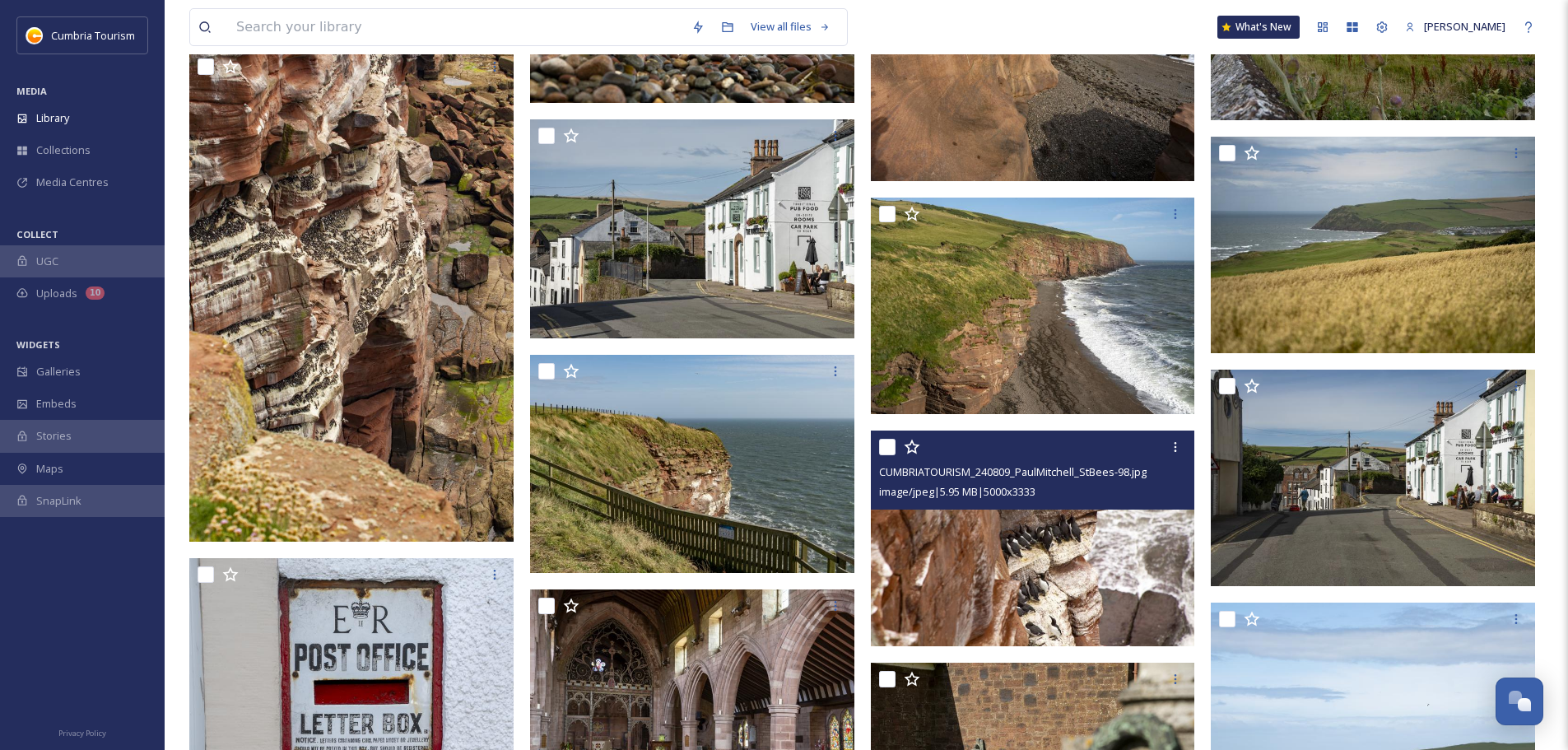
click at [1094, 563] on img at bounding box center [1033, 538] width 324 height 216
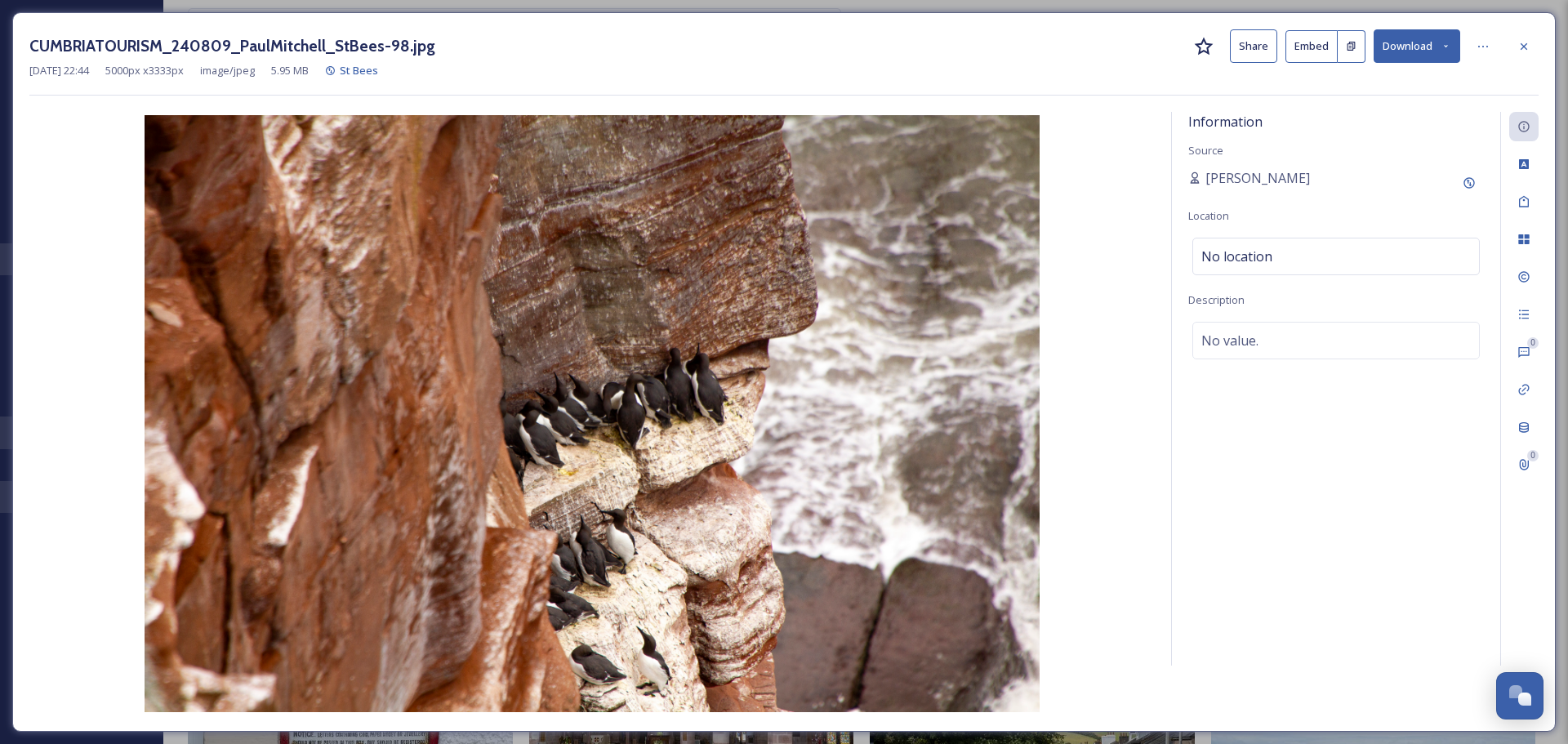
click at [1435, 44] on button "Download" at bounding box center [1417, 46] width 87 height 34
click at [1536, 45] on div at bounding box center [1523, 46] width 29 height 29
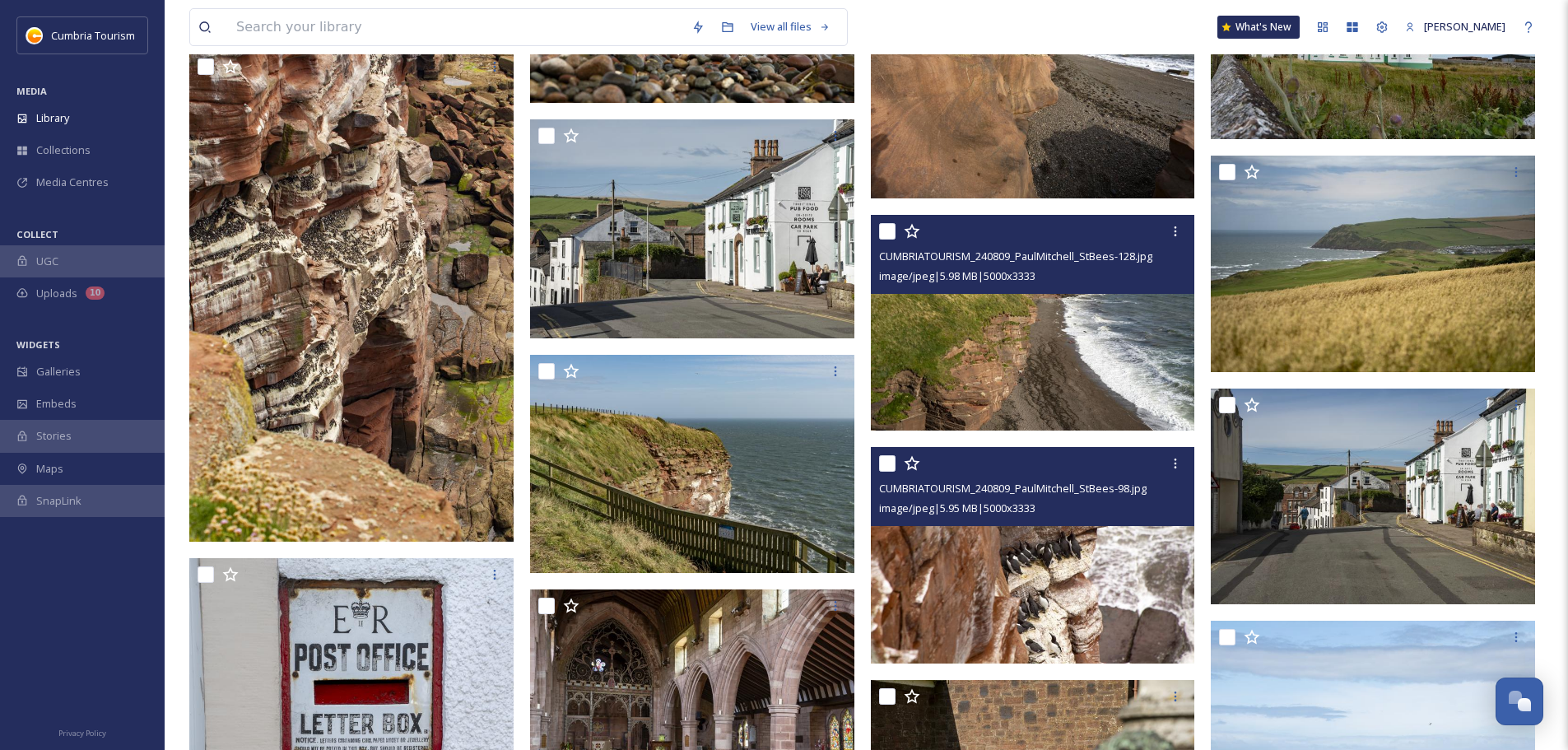
click at [1145, 377] on img at bounding box center [1033, 323] width 324 height 216
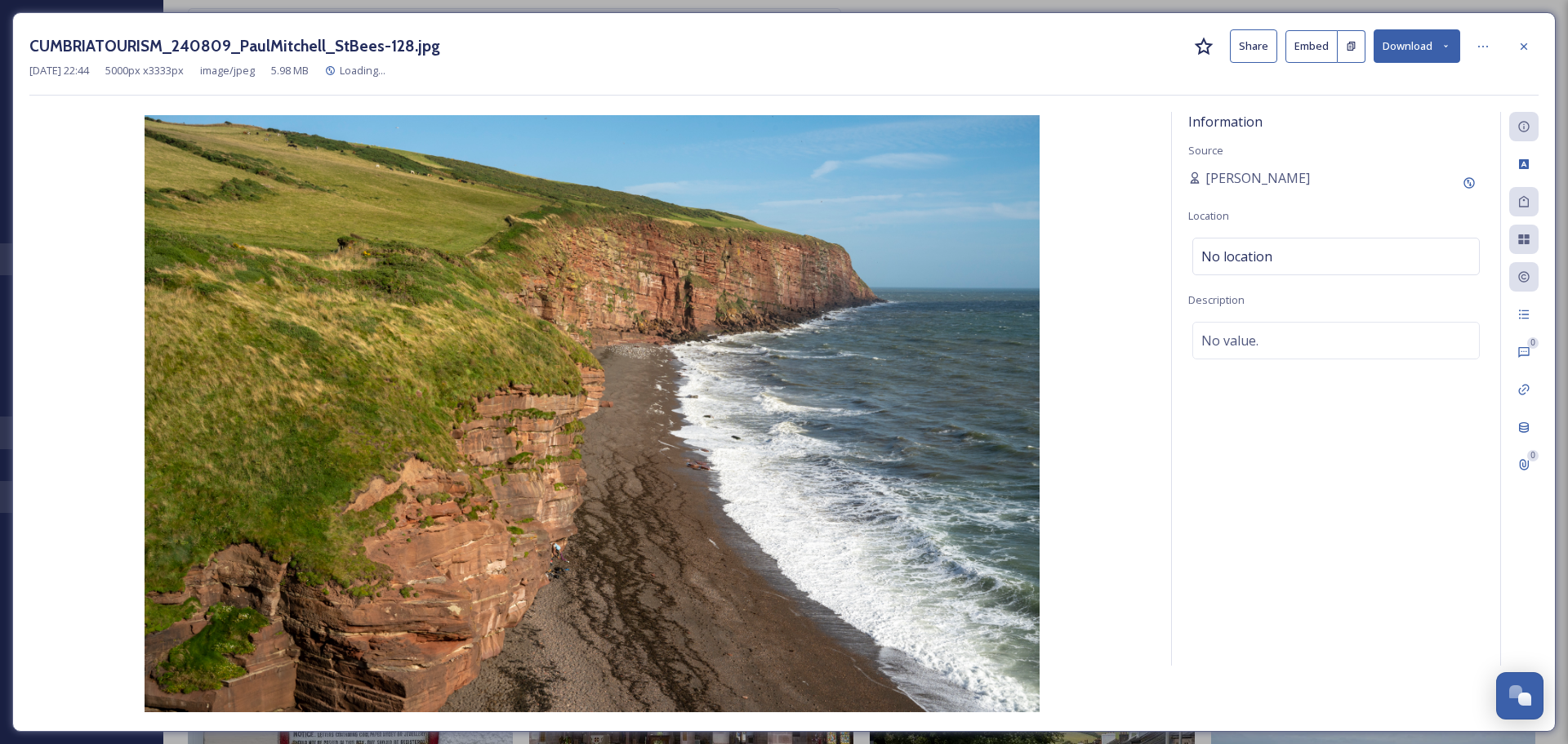
click at [1446, 50] on icon at bounding box center [1446, 46] width 11 height 11
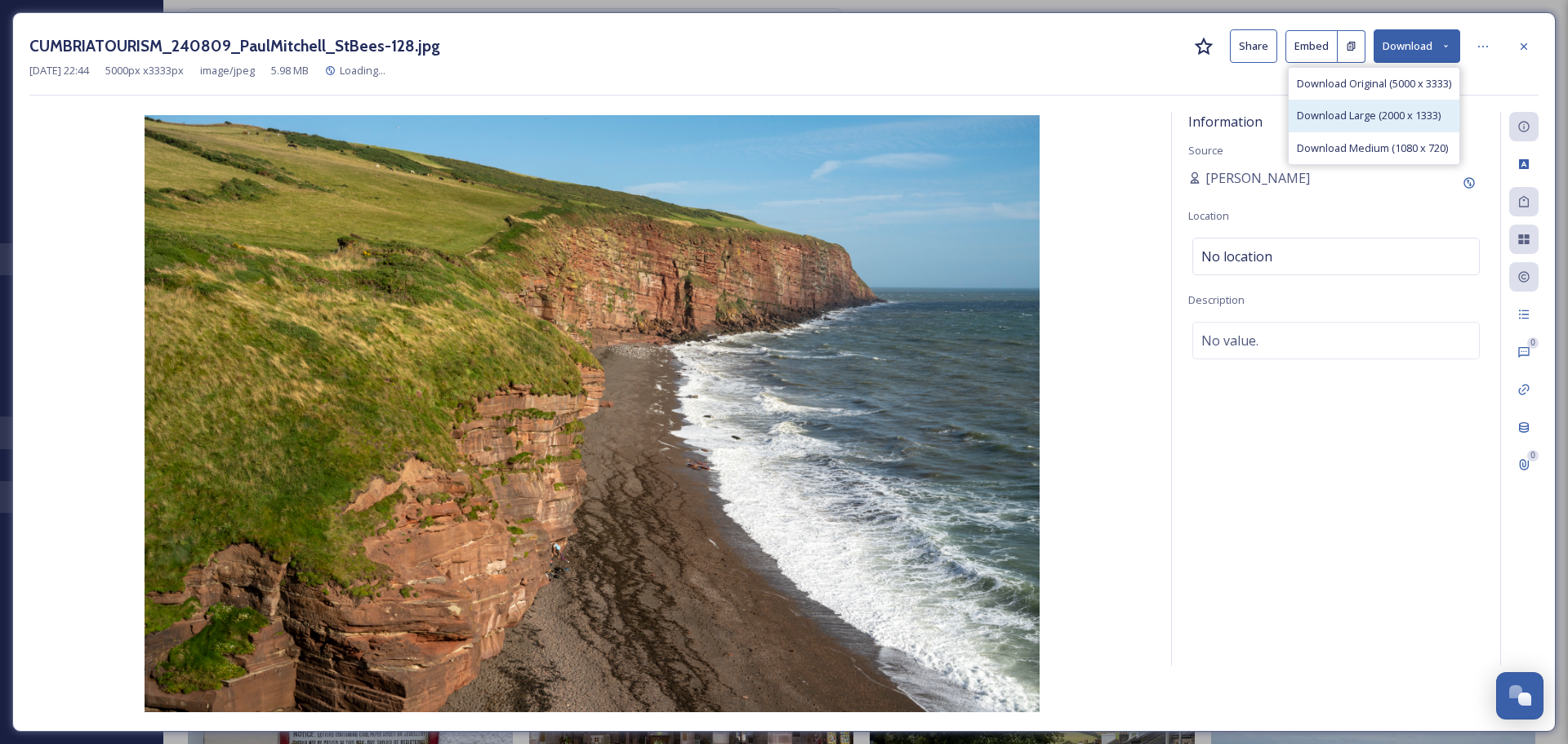
click at [1409, 113] on span "Download Large (2000 x 1333)" at bounding box center [1369, 115] width 144 height 15
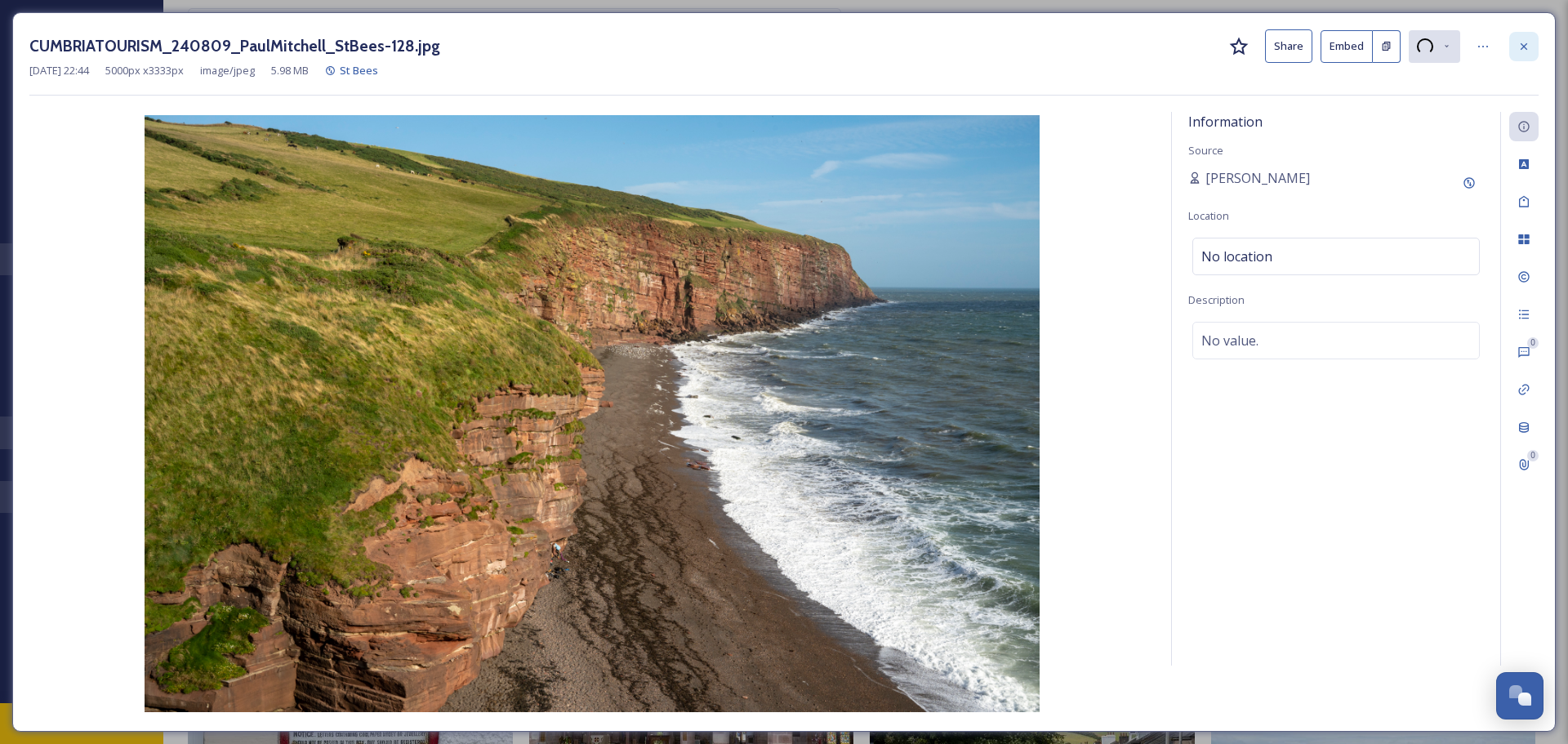
click at [1531, 55] on div at bounding box center [1523, 46] width 29 height 29
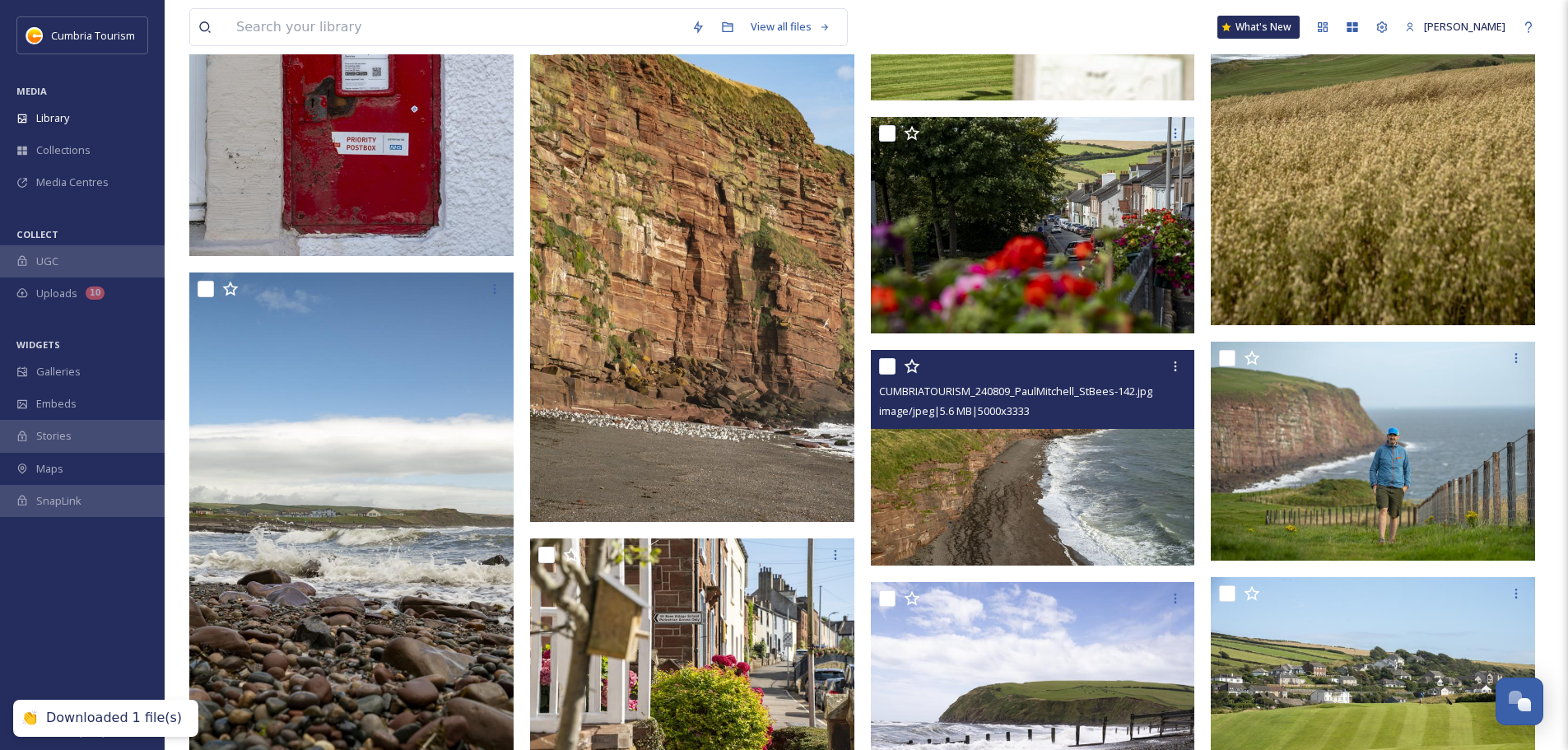
scroll to position [7150, 0]
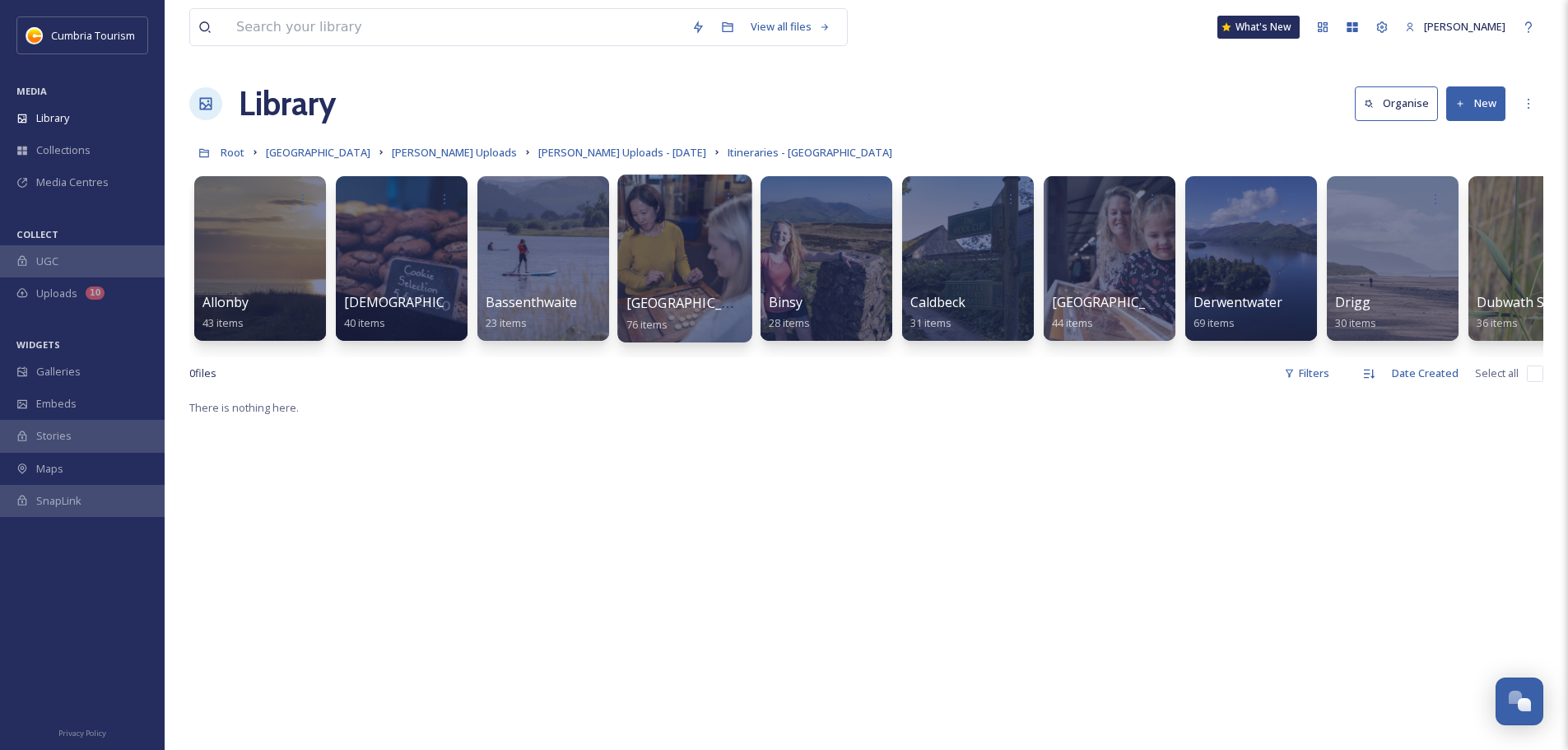
click at [688, 320] on div "[GEOGRAPHIC_DATA] 76 items" at bounding box center [684, 314] width 118 height 42
click at [677, 289] on div at bounding box center [684, 258] width 134 height 168
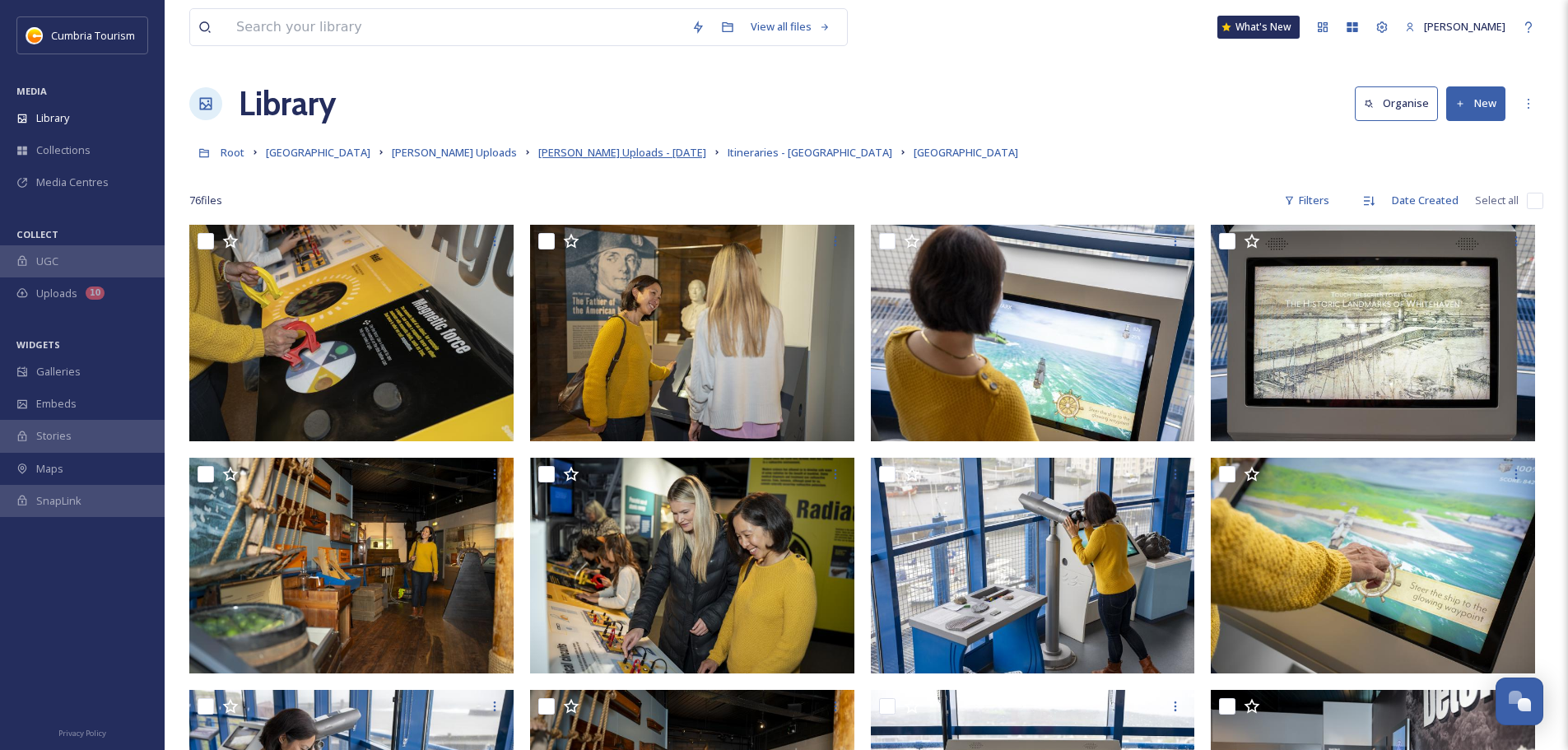
click at [598, 158] on span "[PERSON_NAME] Uploads - [DATE]" at bounding box center [622, 152] width 168 height 14
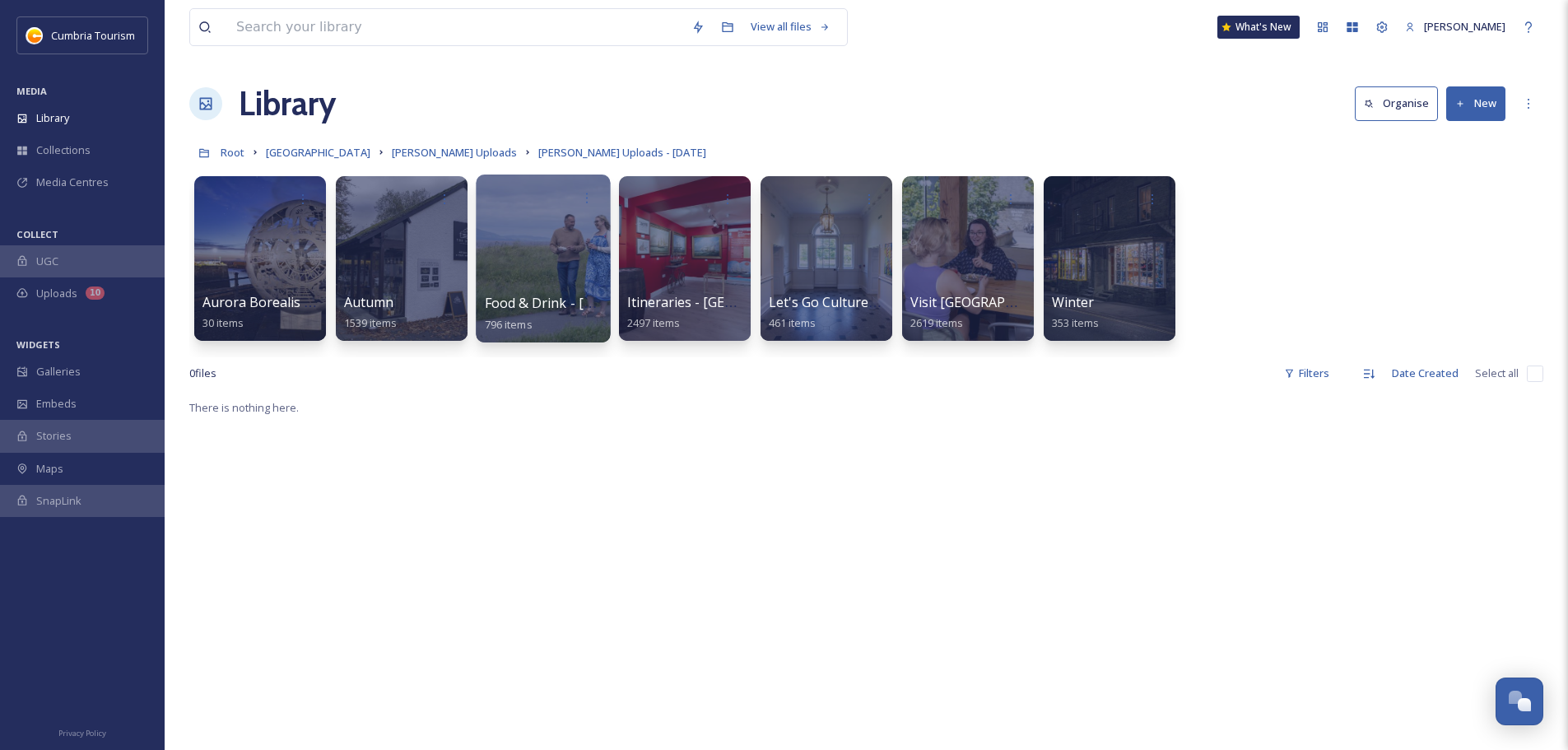
click at [572, 294] on span "Food & Drink - [GEOGRAPHIC_DATA]" at bounding box center [599, 303] width 229 height 18
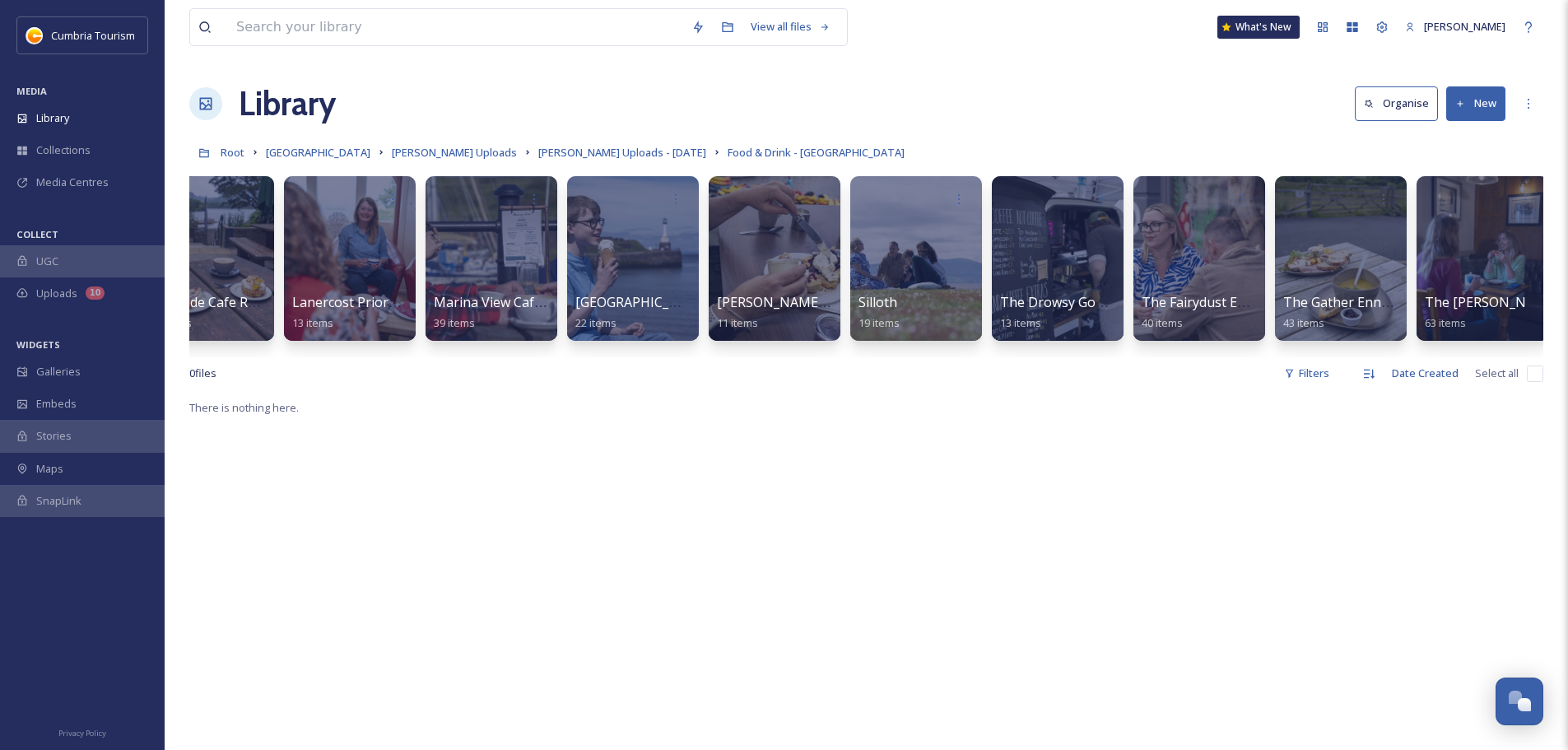
scroll to position [0, 2185]
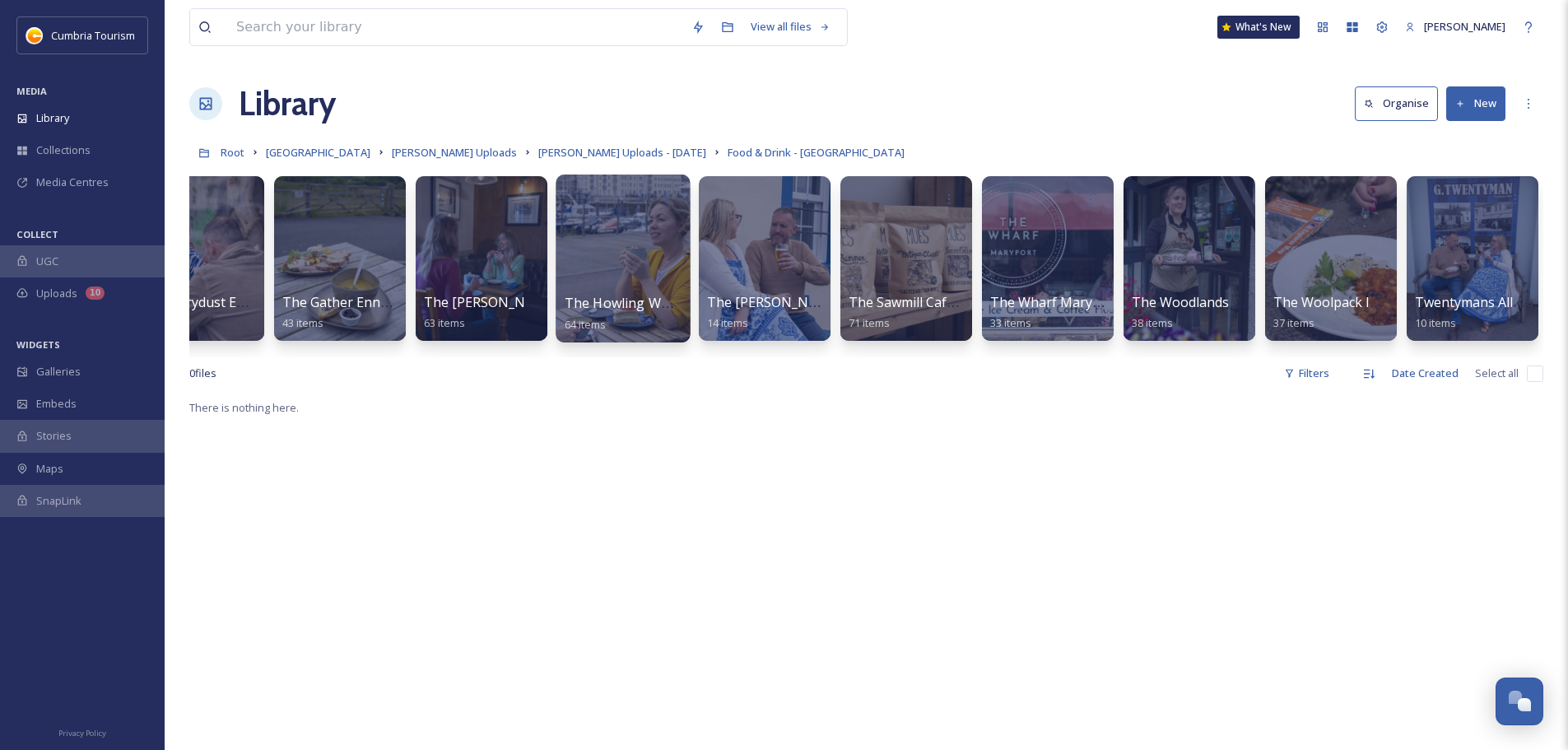
click at [582, 303] on span "The Howling Wolf Whitehaven" at bounding box center [660, 303] width 192 height 18
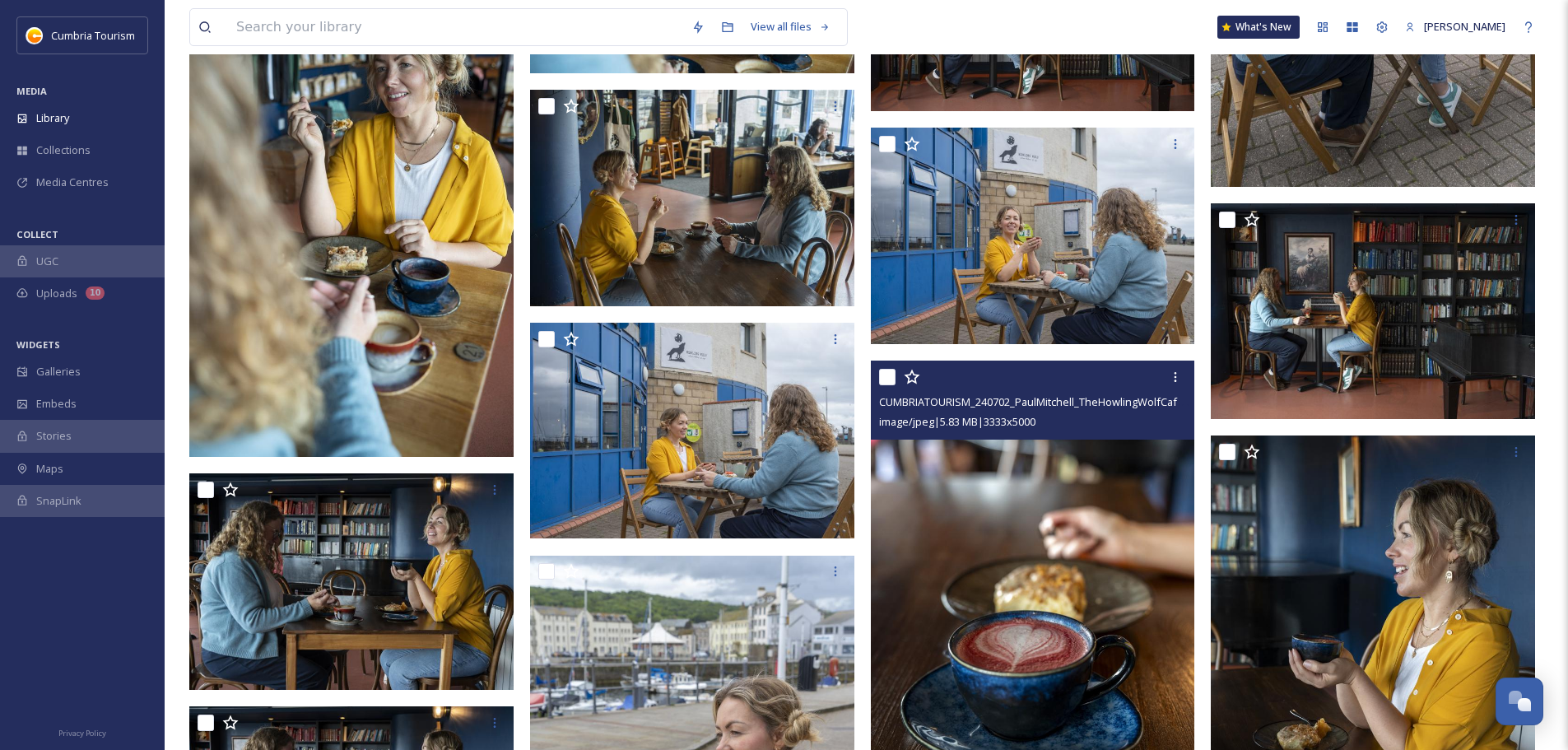
scroll to position [2717, 0]
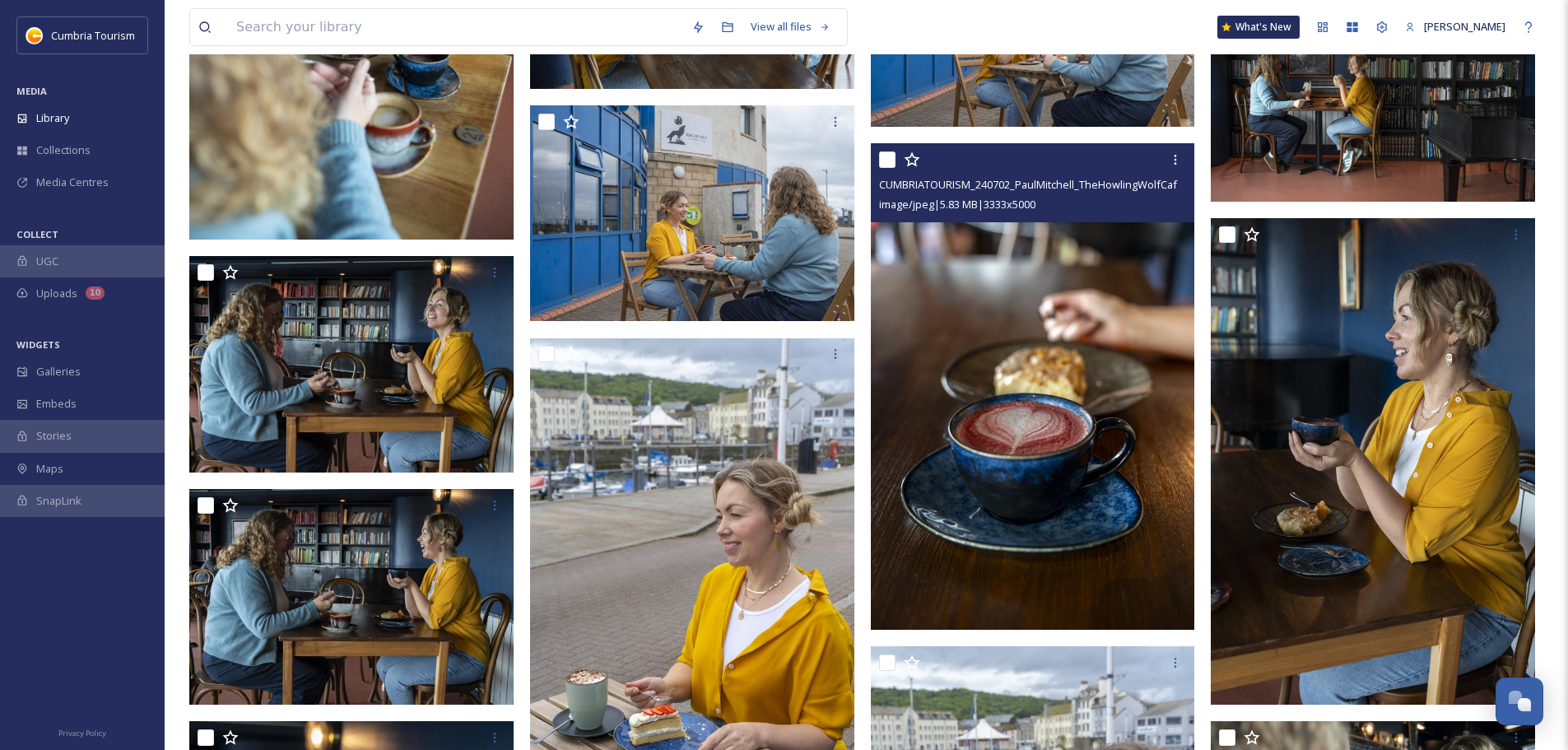
click at [1054, 331] on img at bounding box center [1033, 386] width 324 height 486
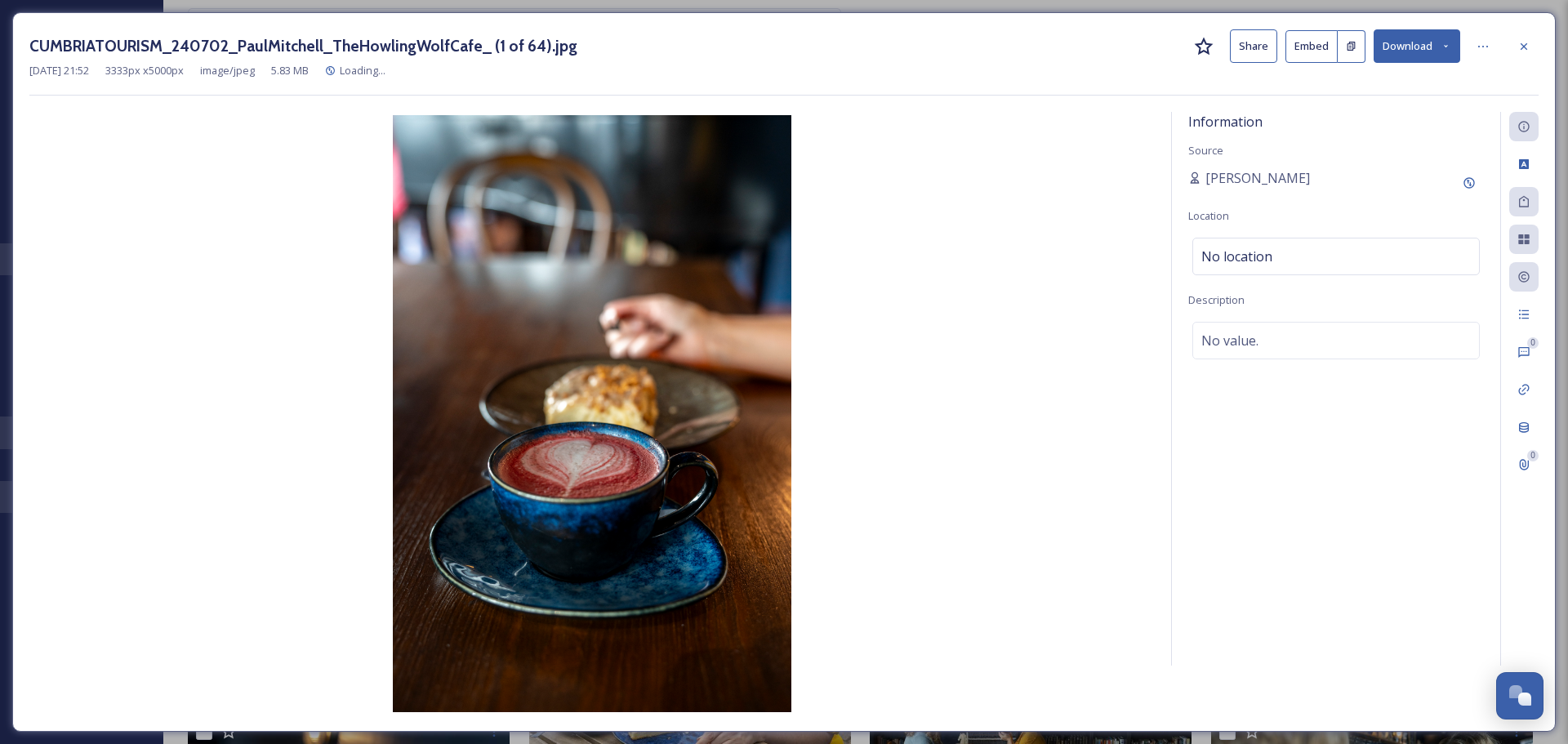
click at [1430, 59] on button "Download" at bounding box center [1417, 46] width 87 height 34
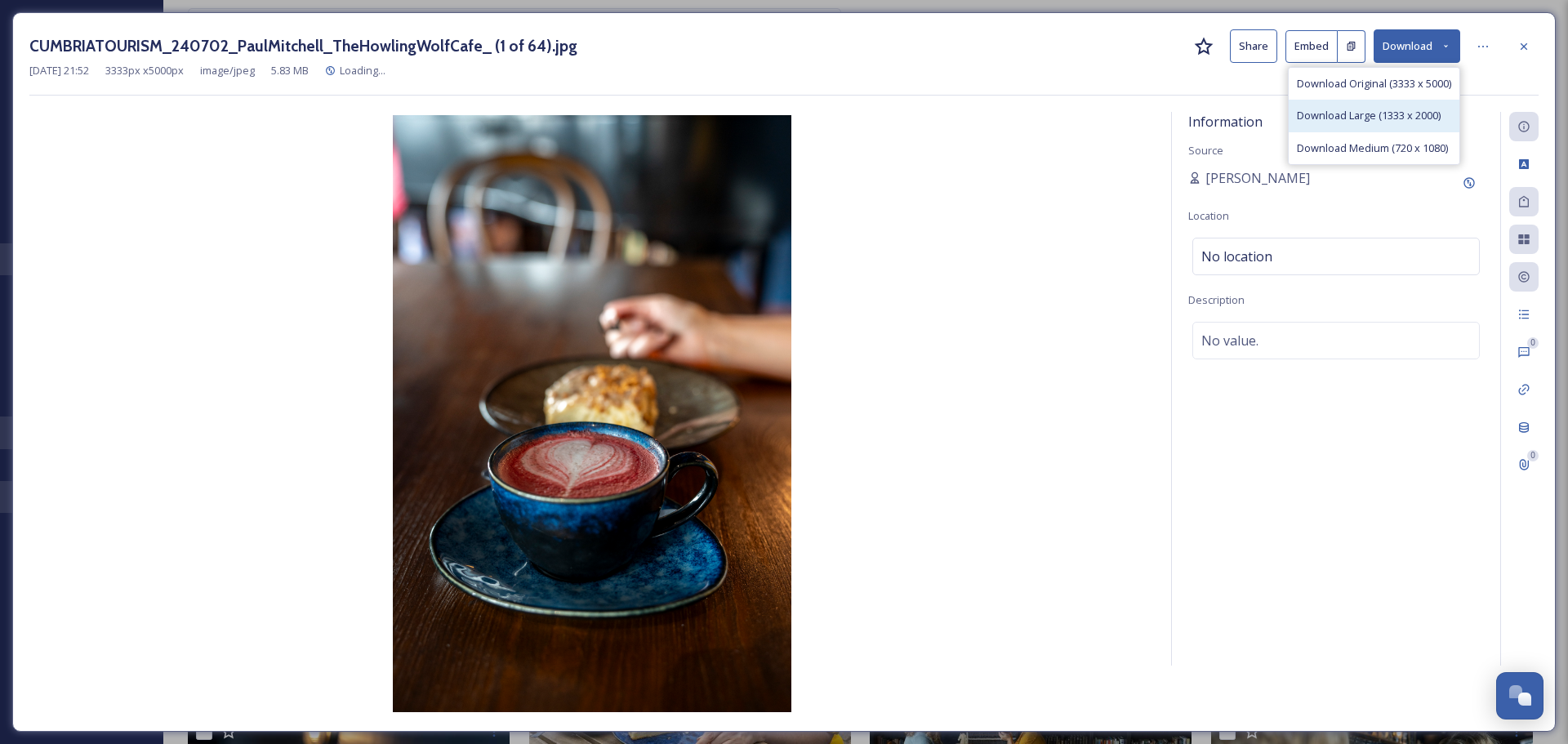
click at [1412, 110] on span "Download Large (1333 x 2000)" at bounding box center [1369, 115] width 144 height 15
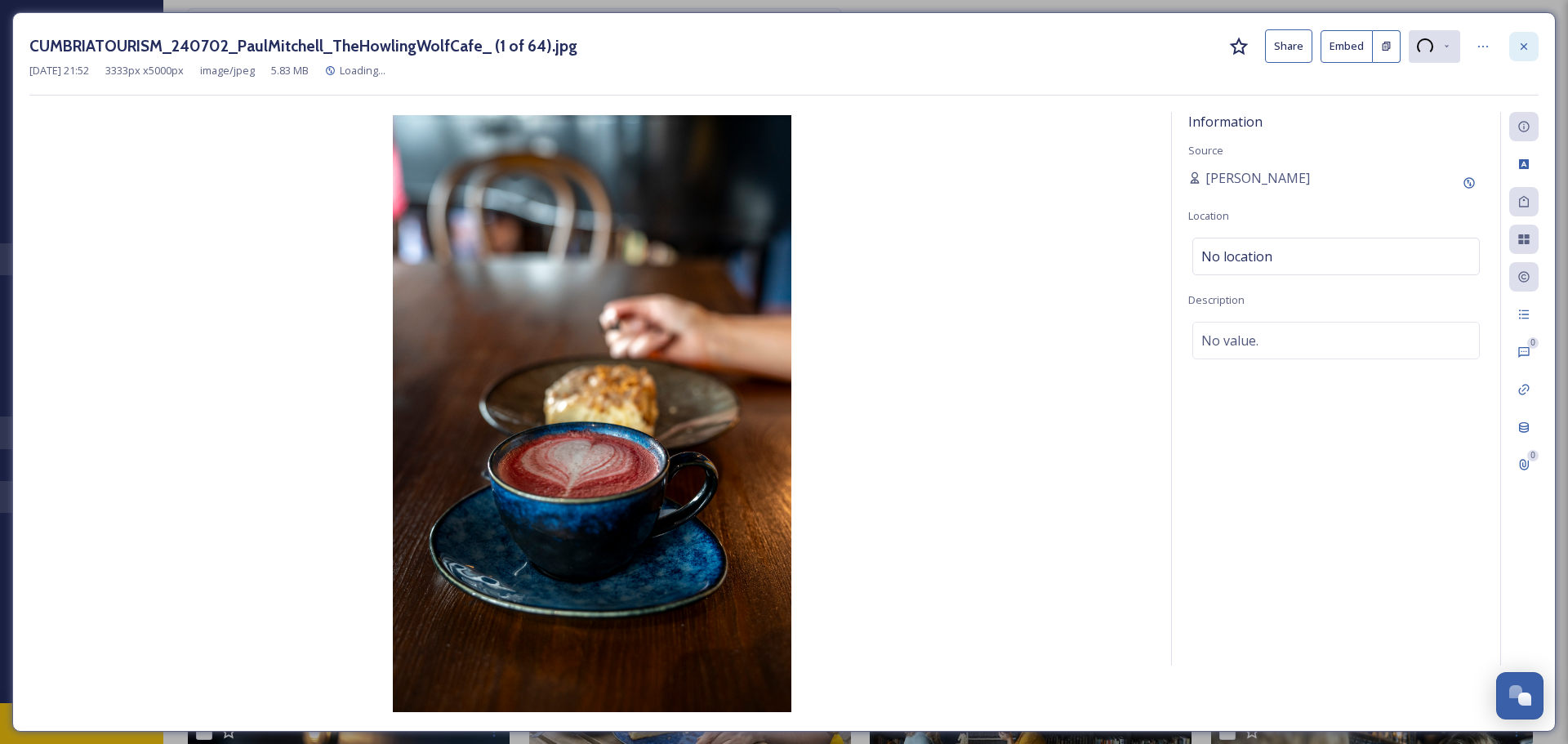
click at [1517, 53] on div at bounding box center [1523, 46] width 29 height 29
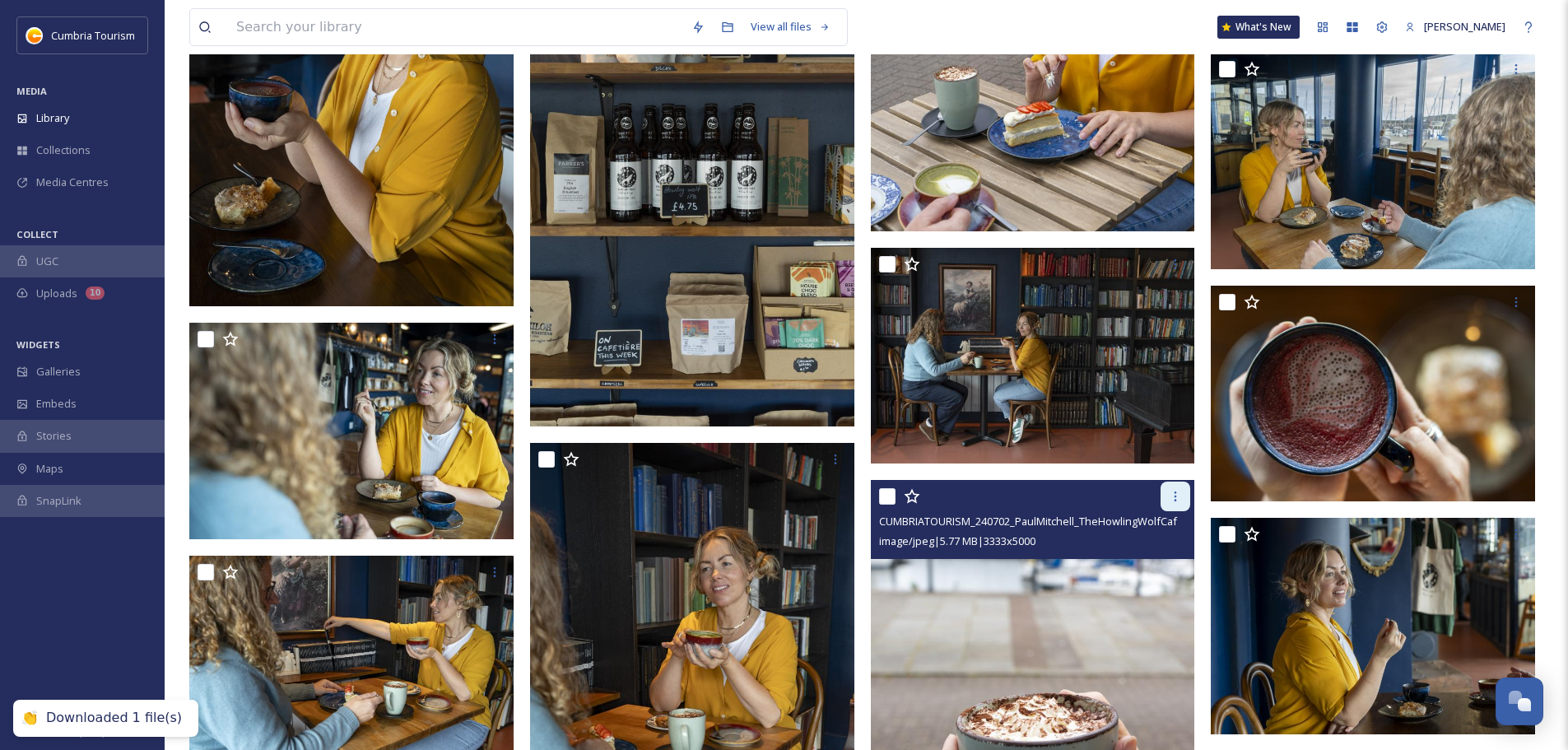
scroll to position [3622, 0]
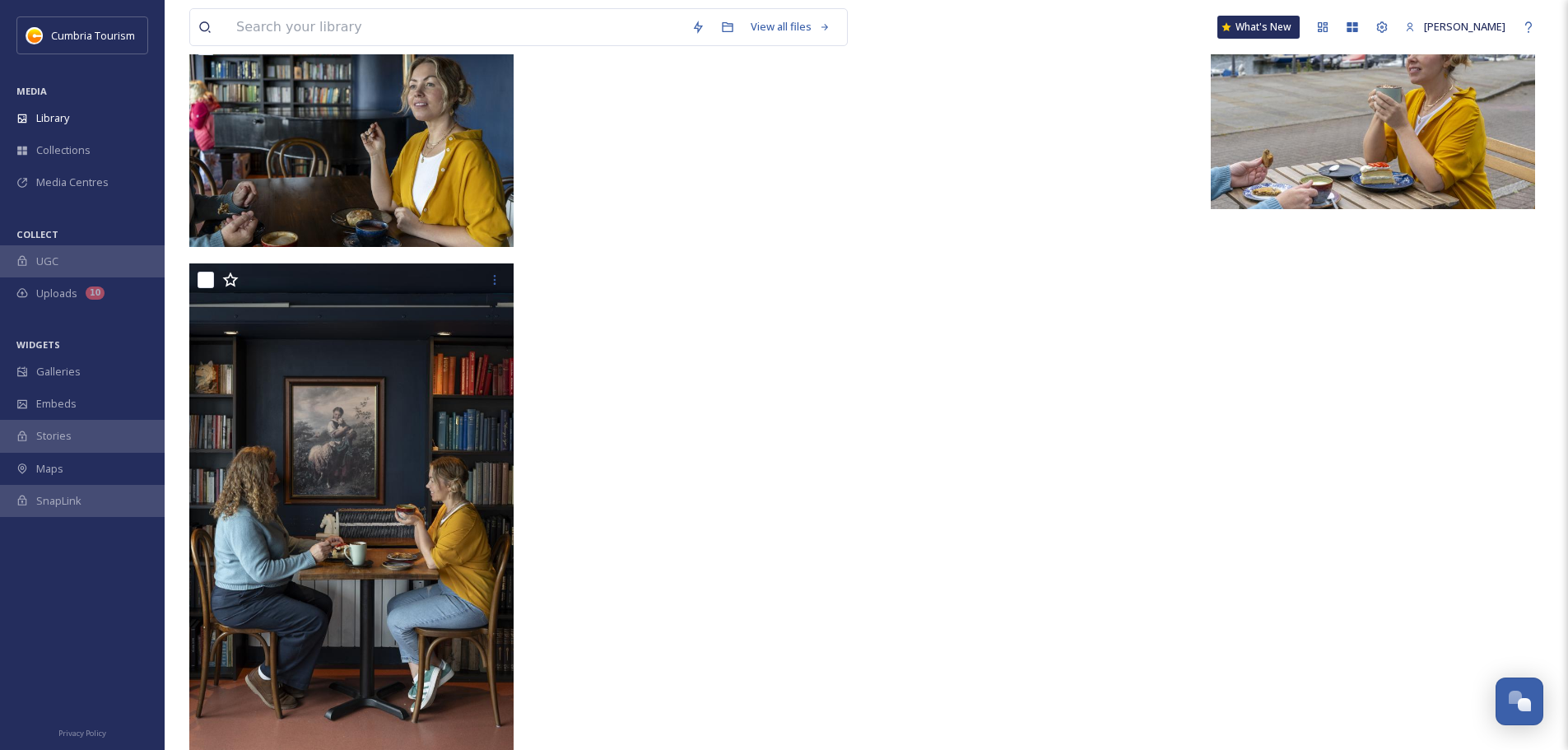
scroll to position [5352, 0]
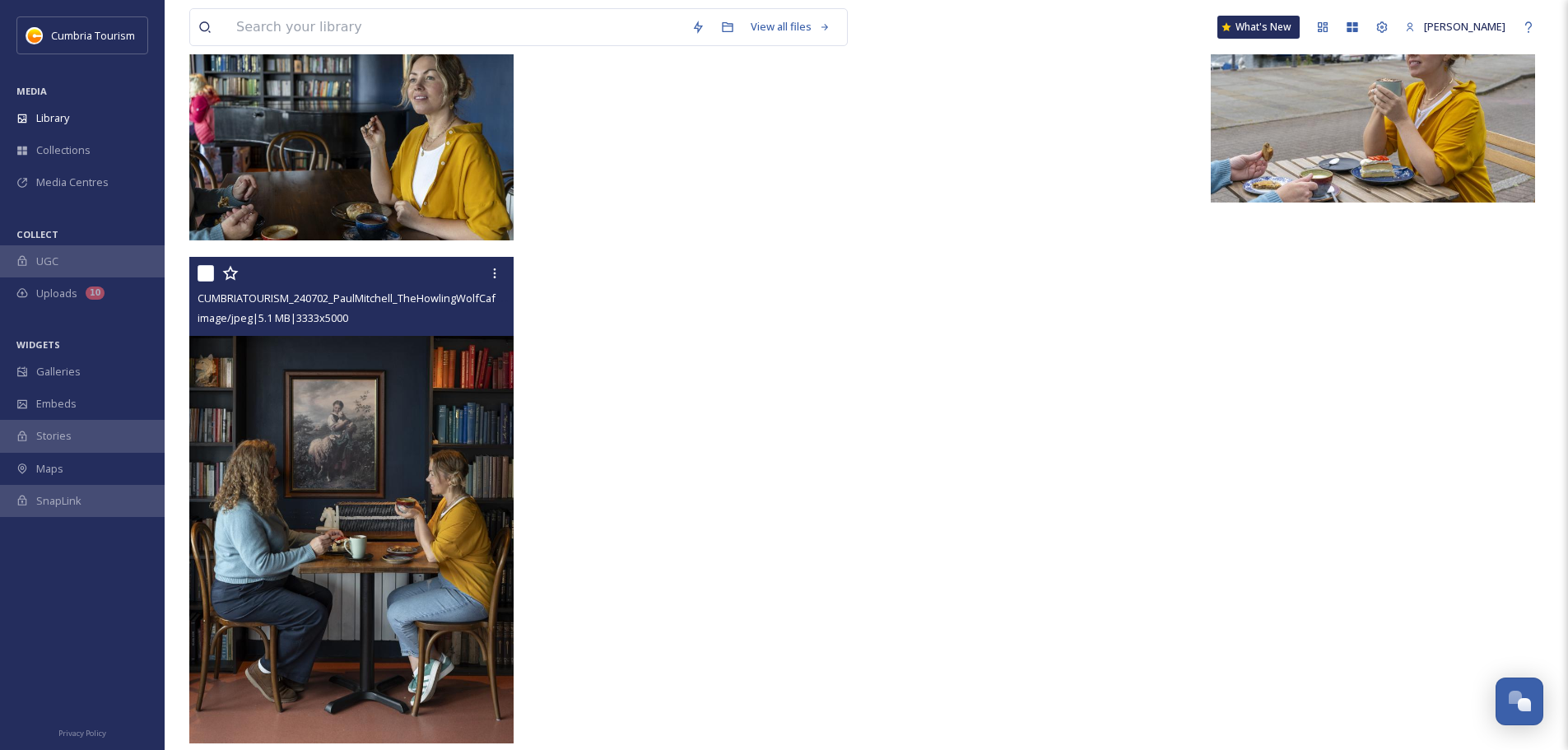
click at [456, 477] on img at bounding box center [351, 500] width 324 height 486
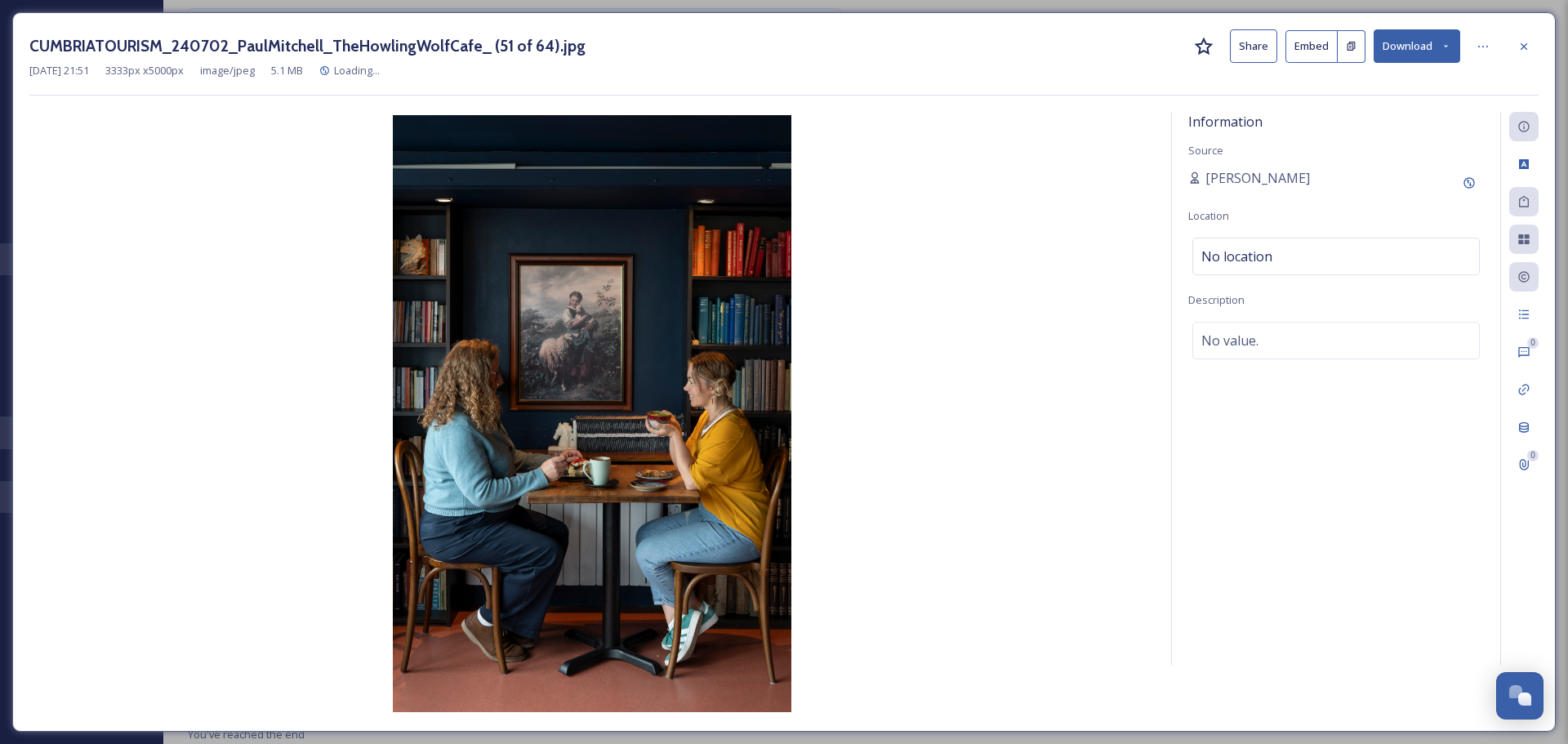
click at [1420, 52] on button "Download" at bounding box center [1417, 46] width 87 height 34
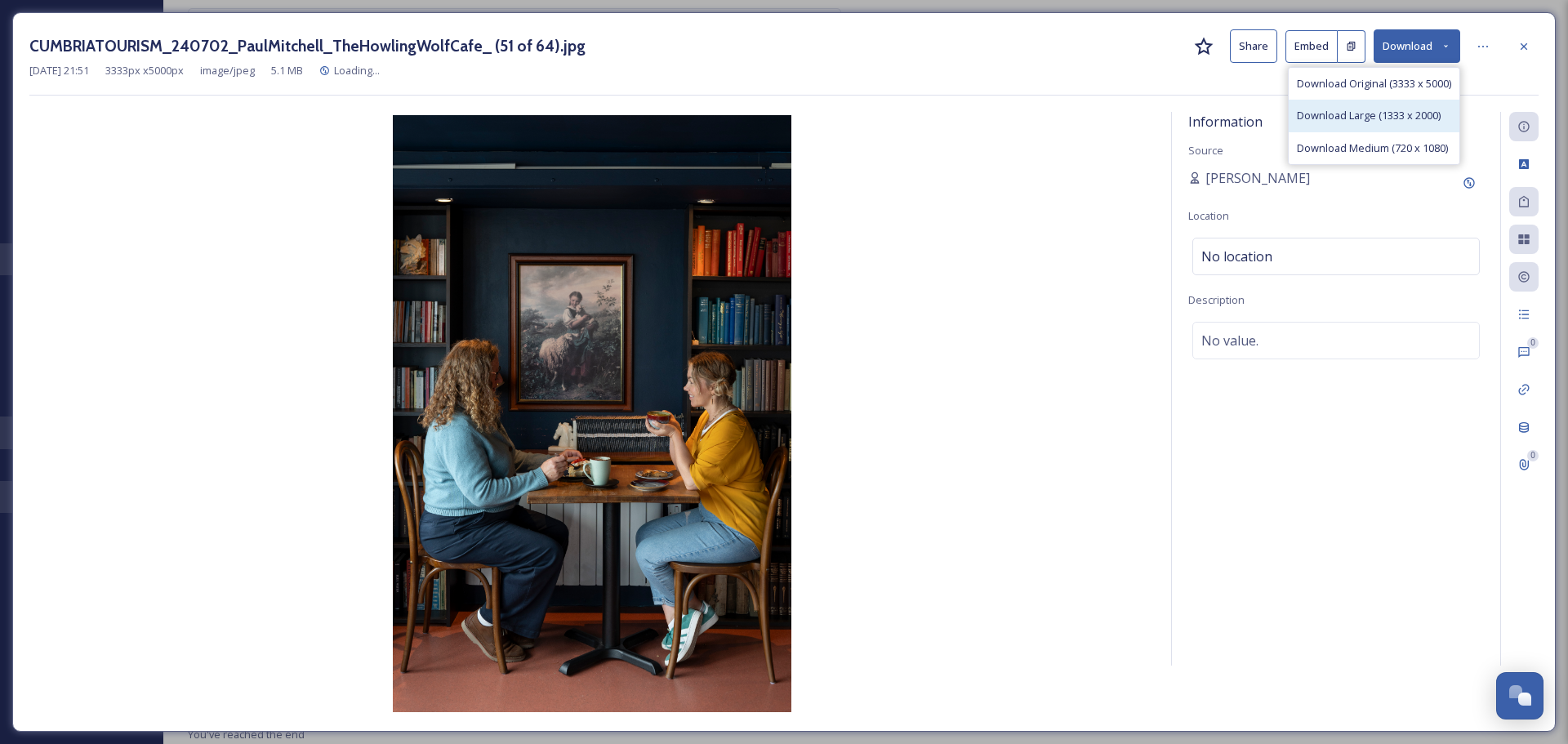
click at [1398, 113] on span "Download Large (1333 x 2000)" at bounding box center [1369, 115] width 144 height 15
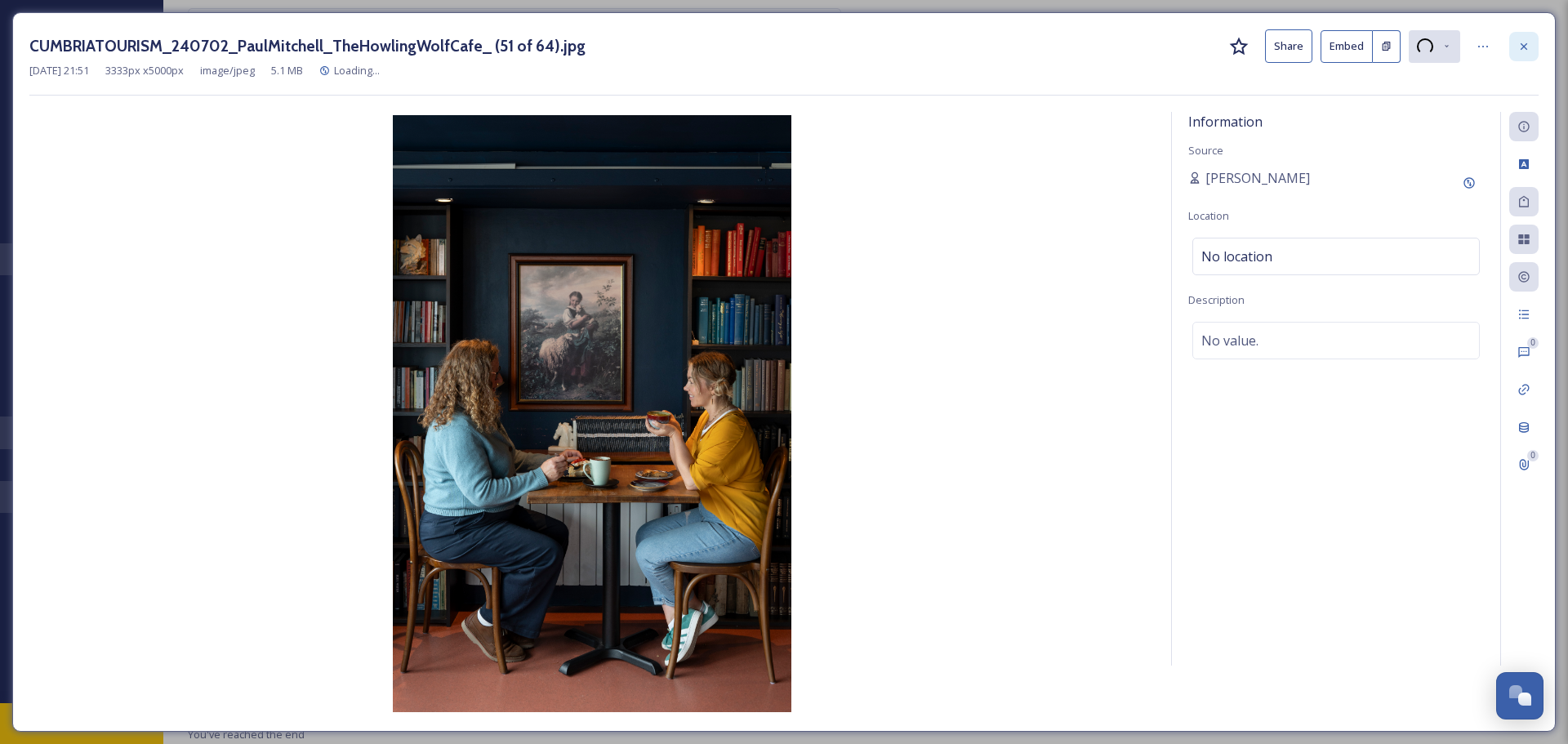
click at [1529, 49] on icon at bounding box center [1524, 47] width 13 height 13
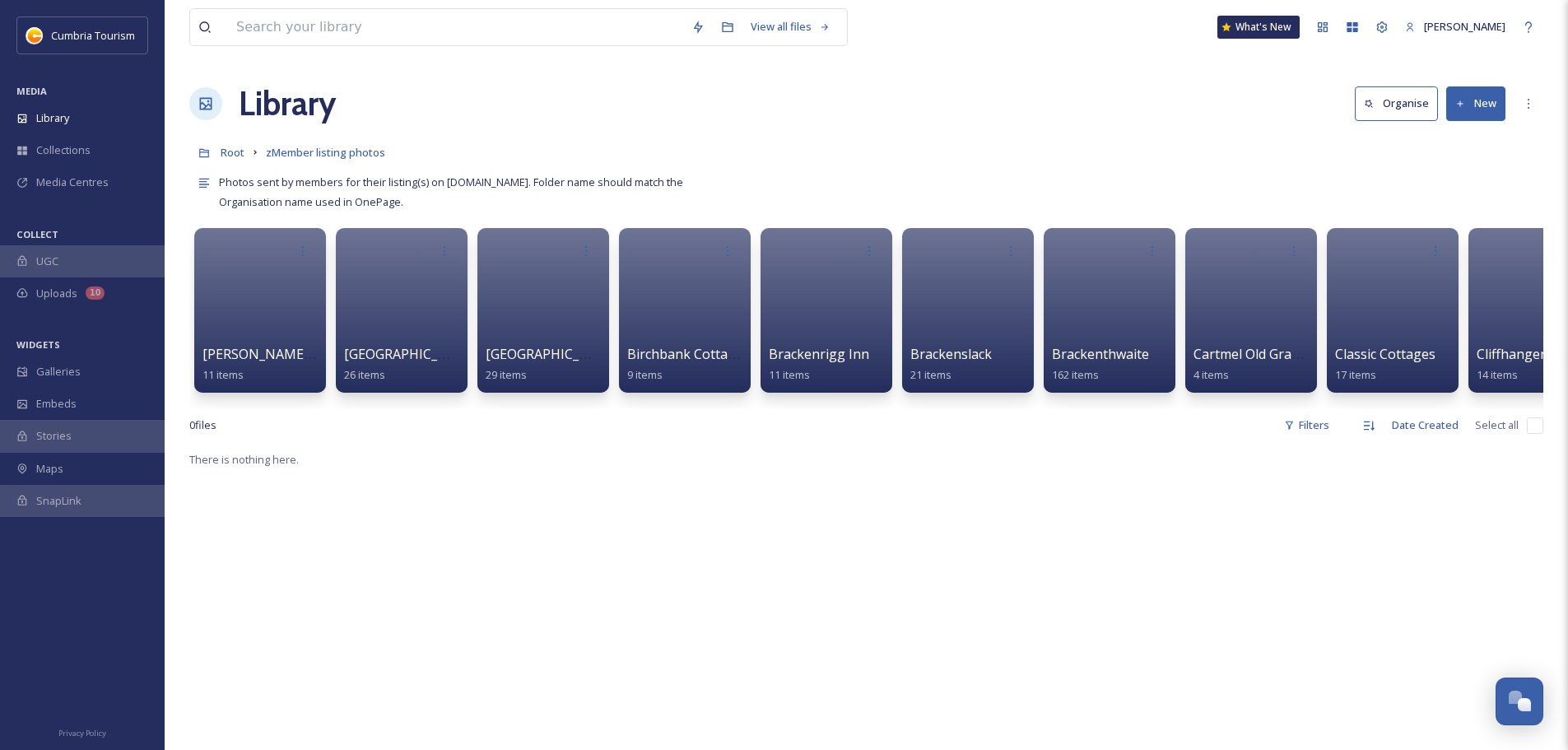
scroll to position [6455, 0]
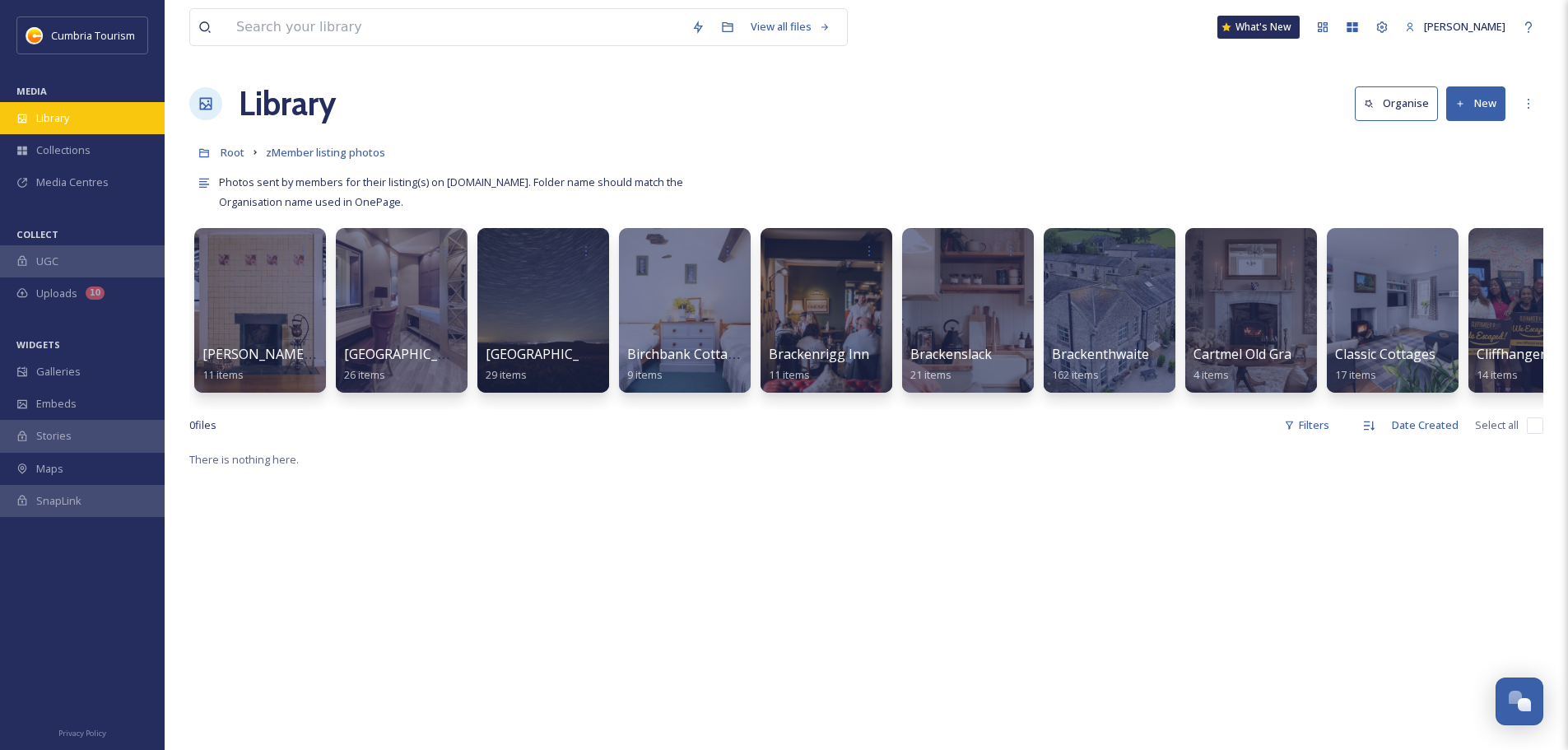
click at [74, 122] on div "Library" at bounding box center [82, 118] width 164 height 32
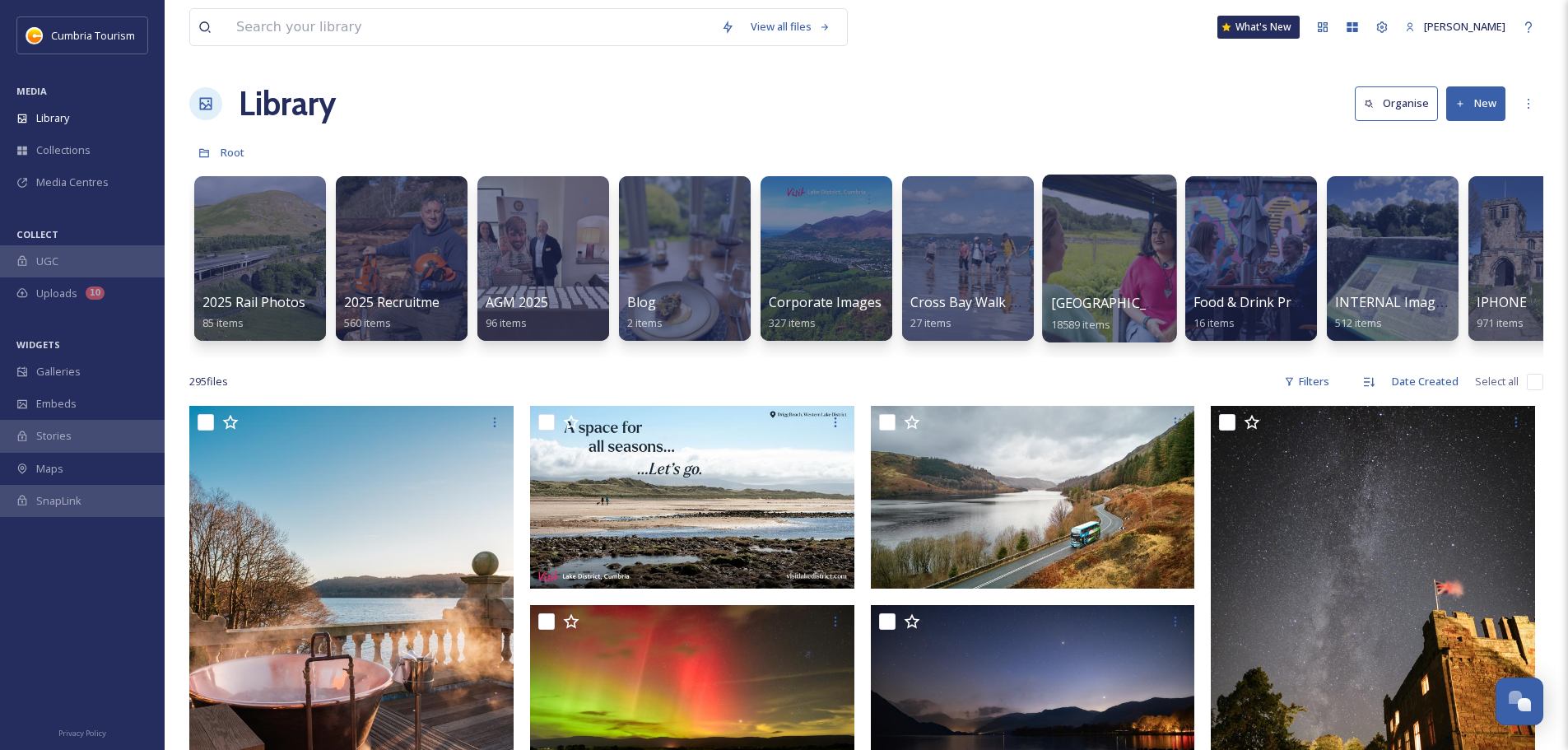
click at [1134, 301] on span "[GEOGRAPHIC_DATA]" at bounding box center [1118, 303] width 135 height 18
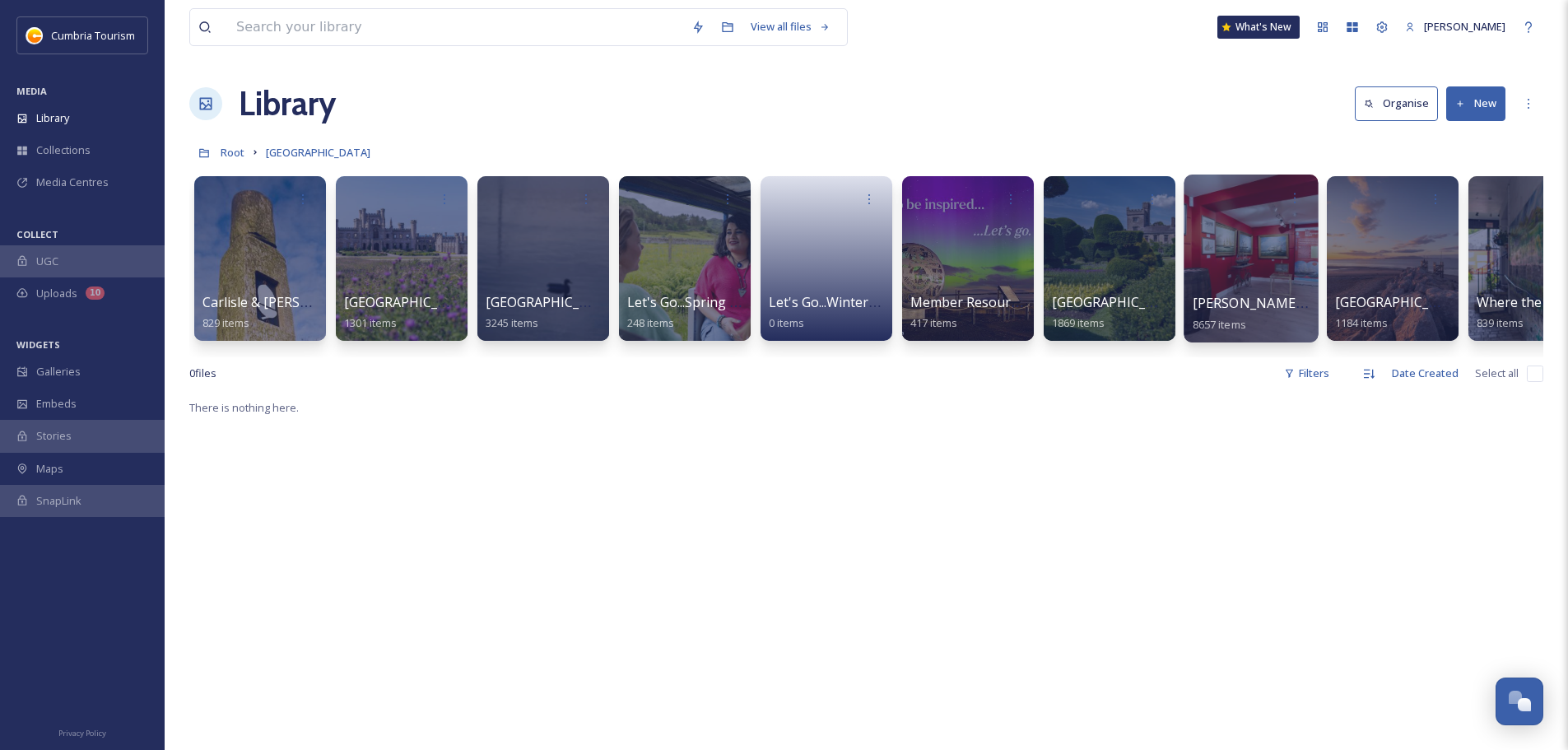
click at [1205, 307] on span "[PERSON_NAME] Uploads" at bounding box center [1274, 303] width 163 height 18
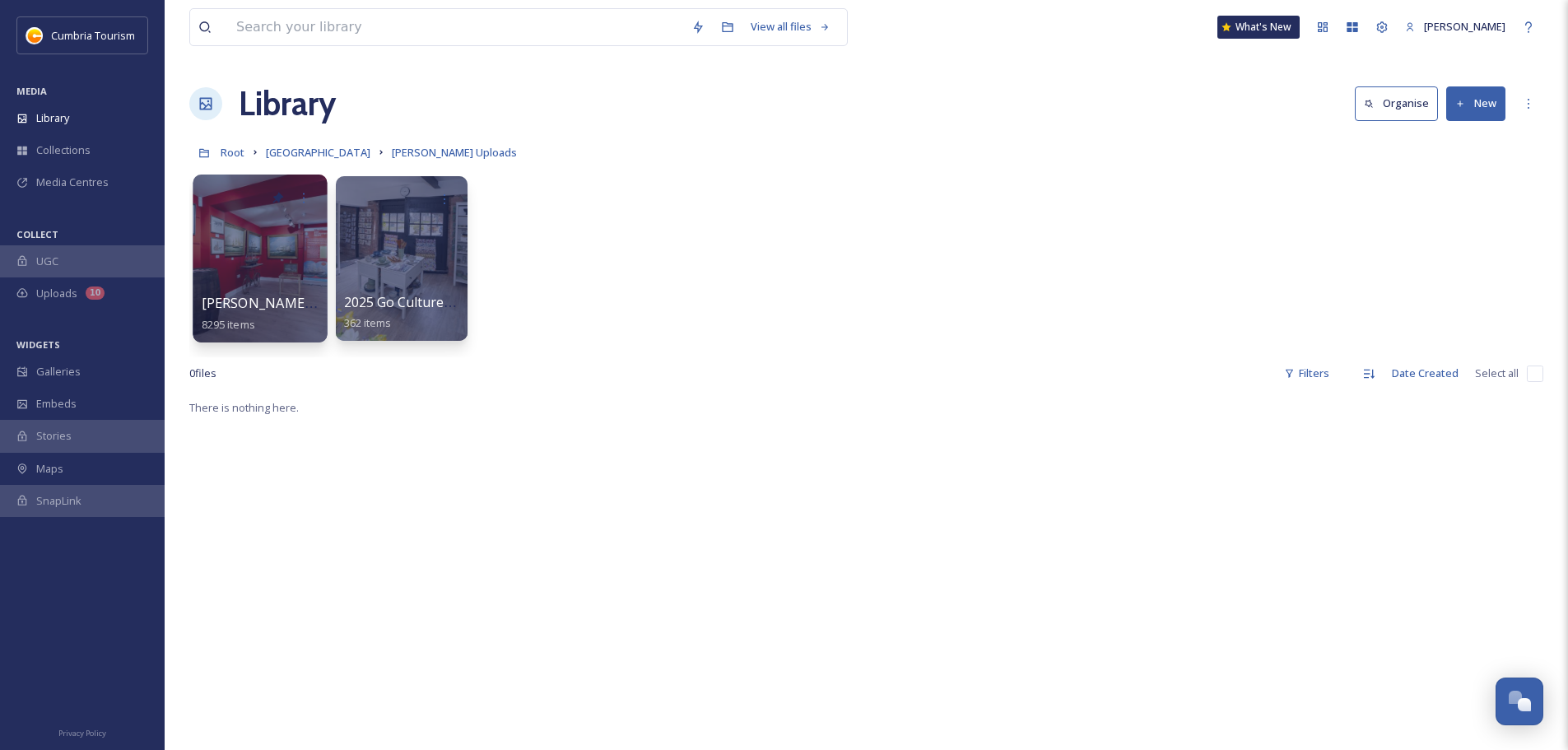
click at [285, 298] on span "[PERSON_NAME] Uploads - [DATE]" at bounding box center [311, 303] width 219 height 18
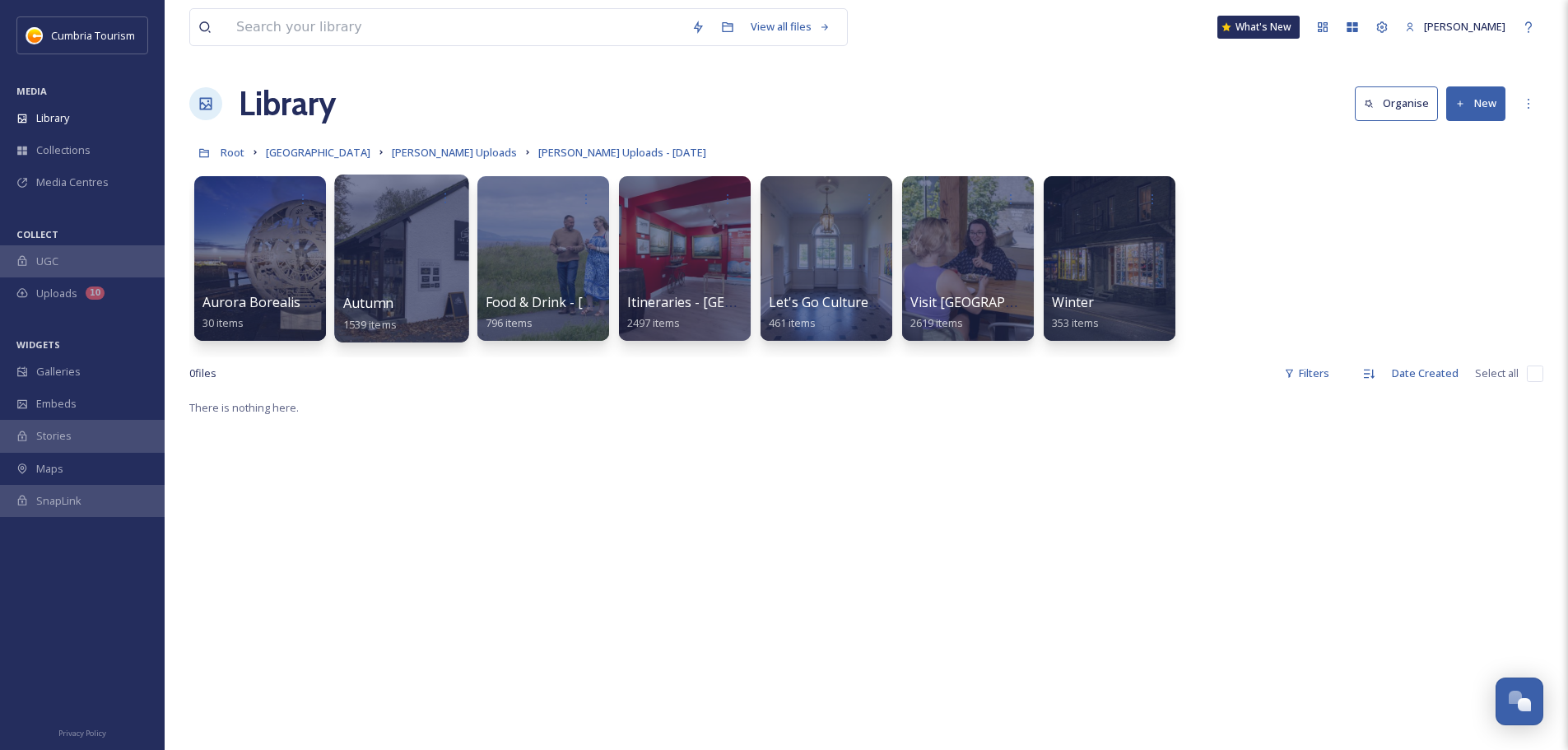
click at [379, 308] on span "Autumn" at bounding box center [368, 303] width 50 height 18
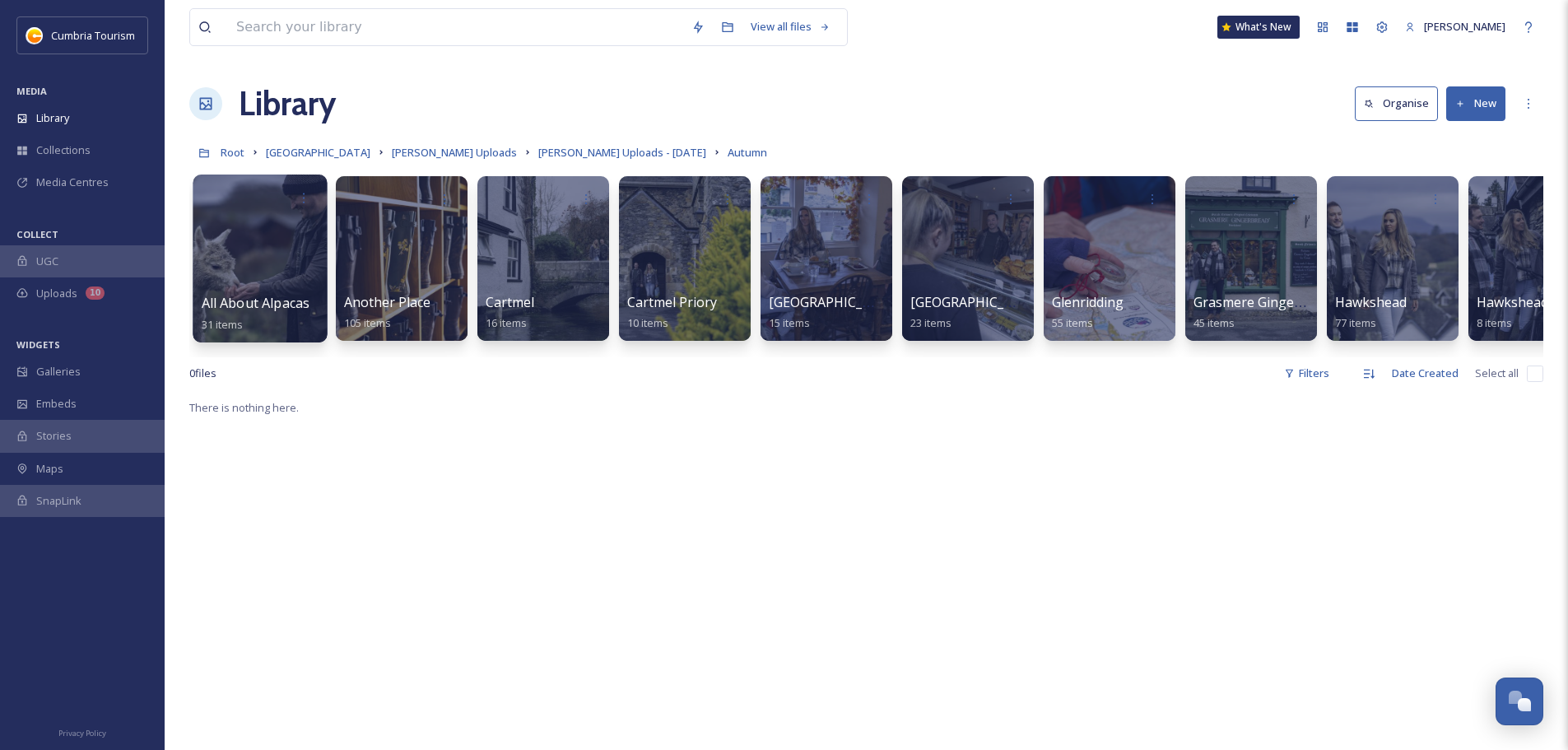
click at [274, 303] on span "All About Alpacas" at bounding box center [256, 303] width 108 height 18
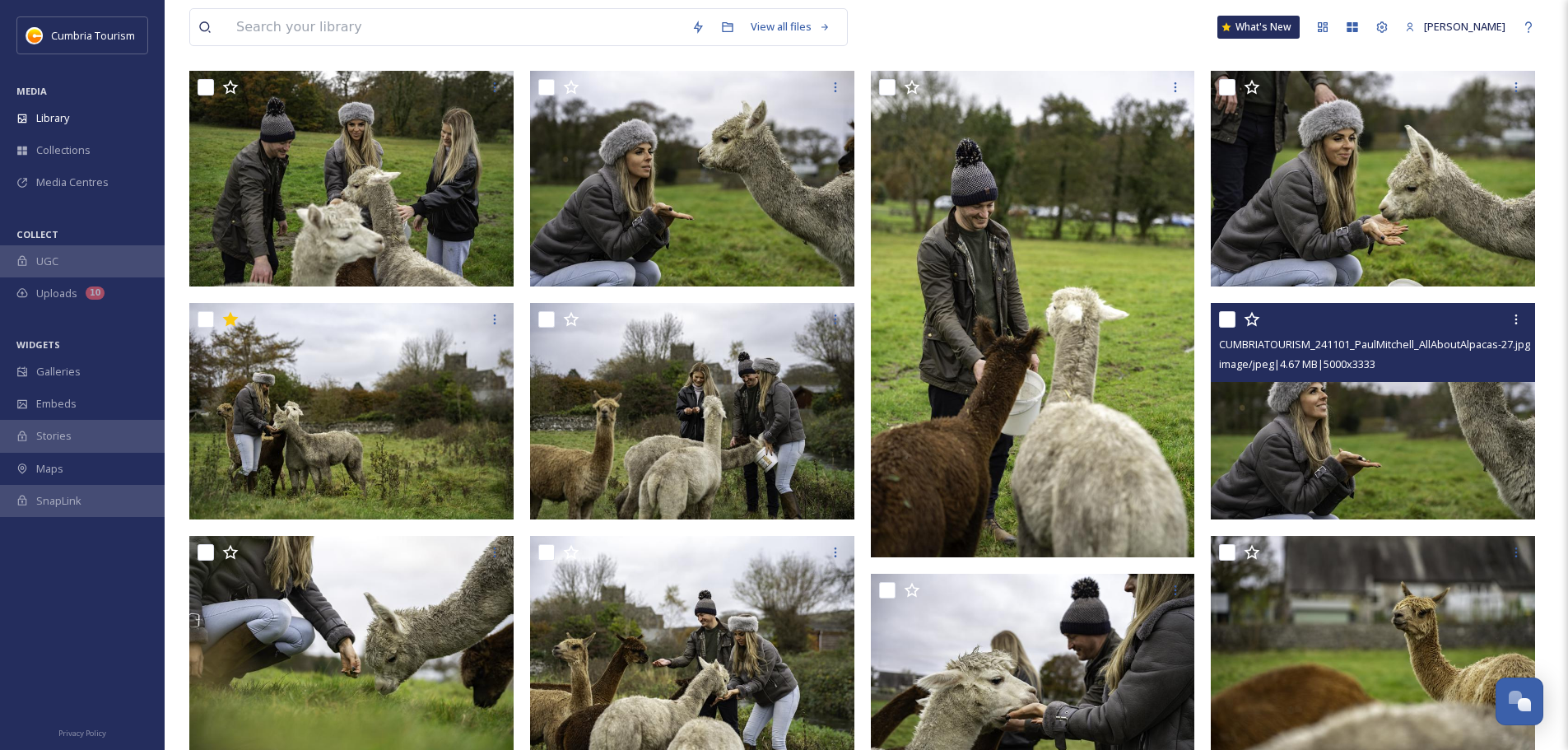
scroll to position [1153, 0]
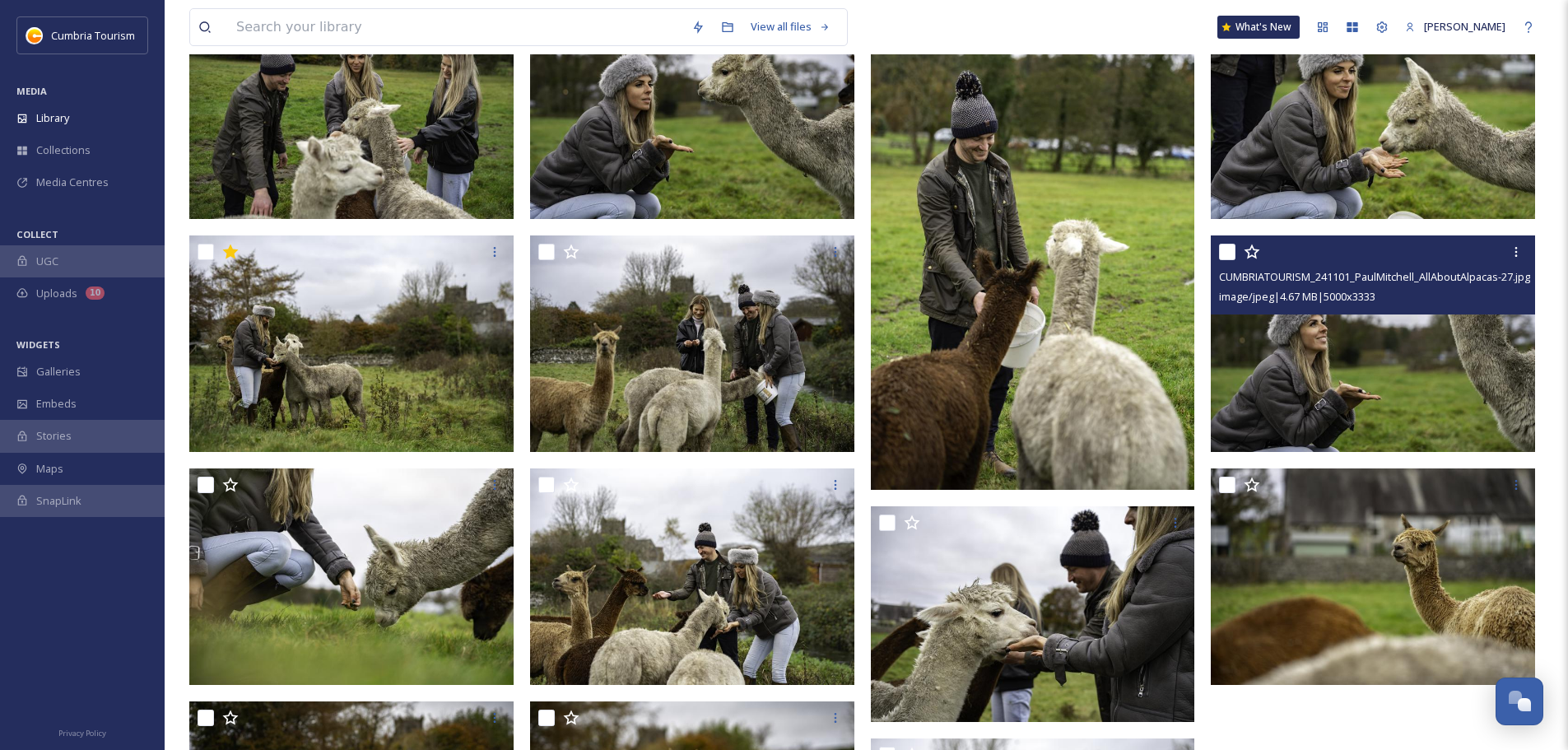
click at [1430, 383] on img at bounding box center [1372, 343] width 324 height 216
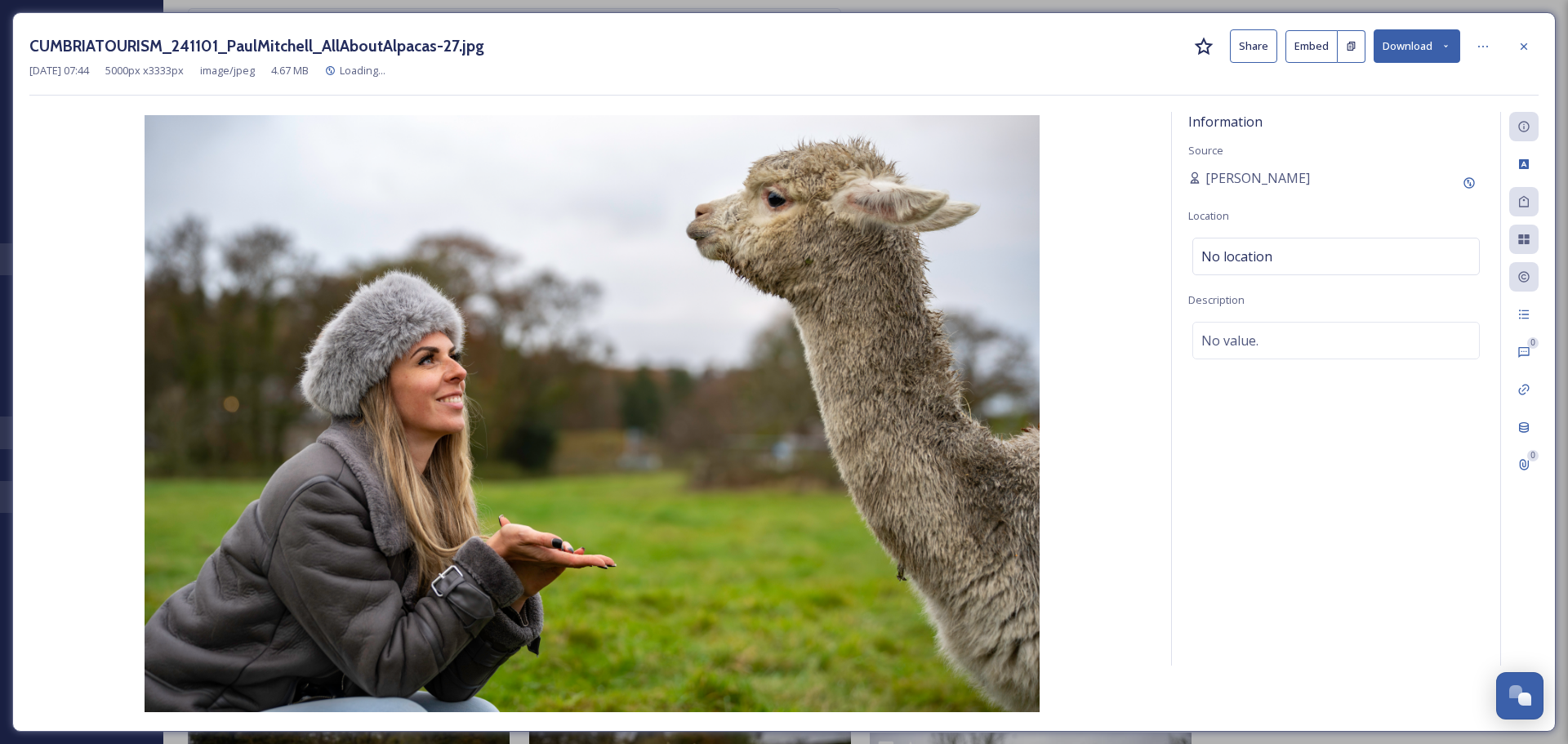
click at [1404, 44] on button "Download" at bounding box center [1417, 46] width 87 height 34
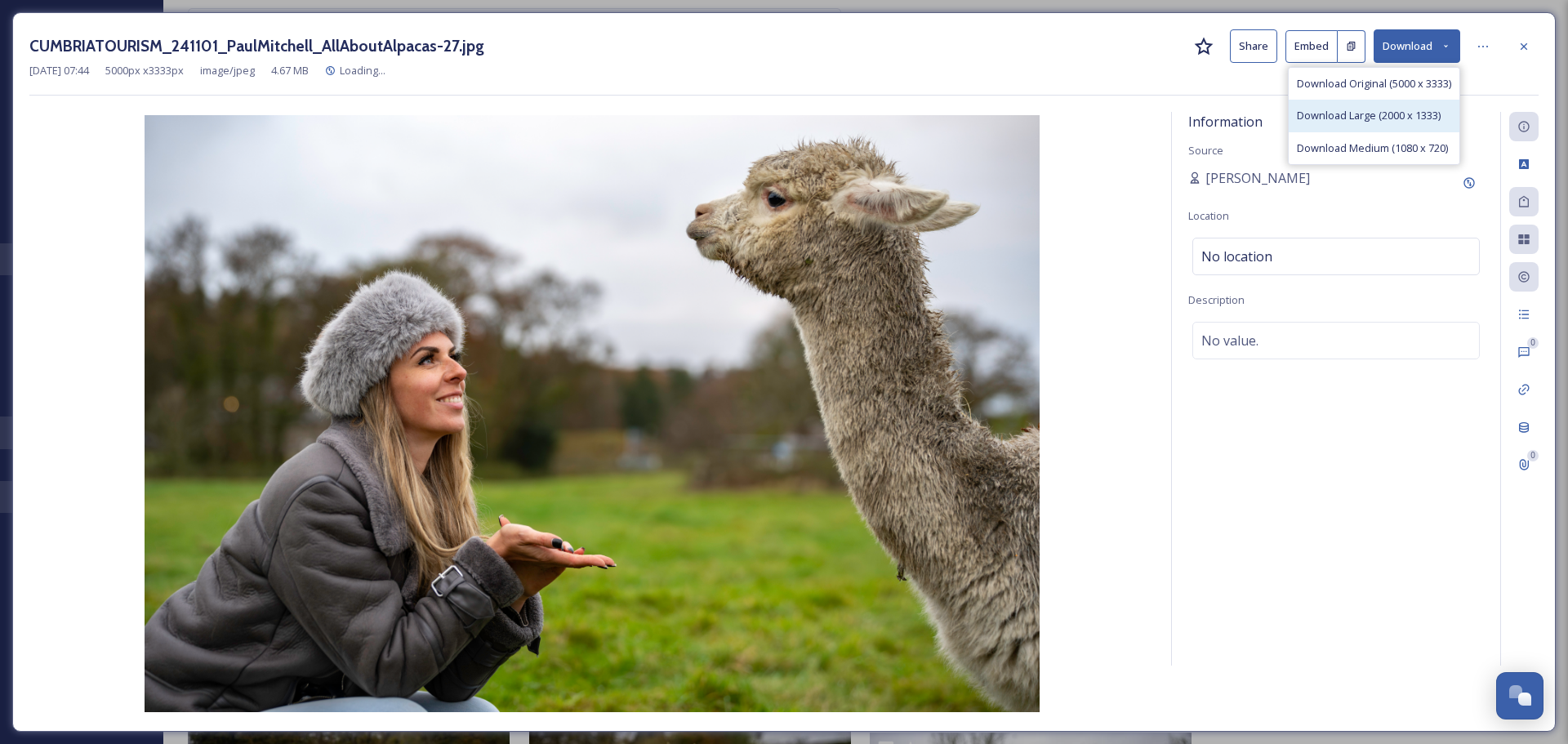
click at [1381, 112] on span "Download Large (2000 x 1333)" at bounding box center [1369, 115] width 144 height 15
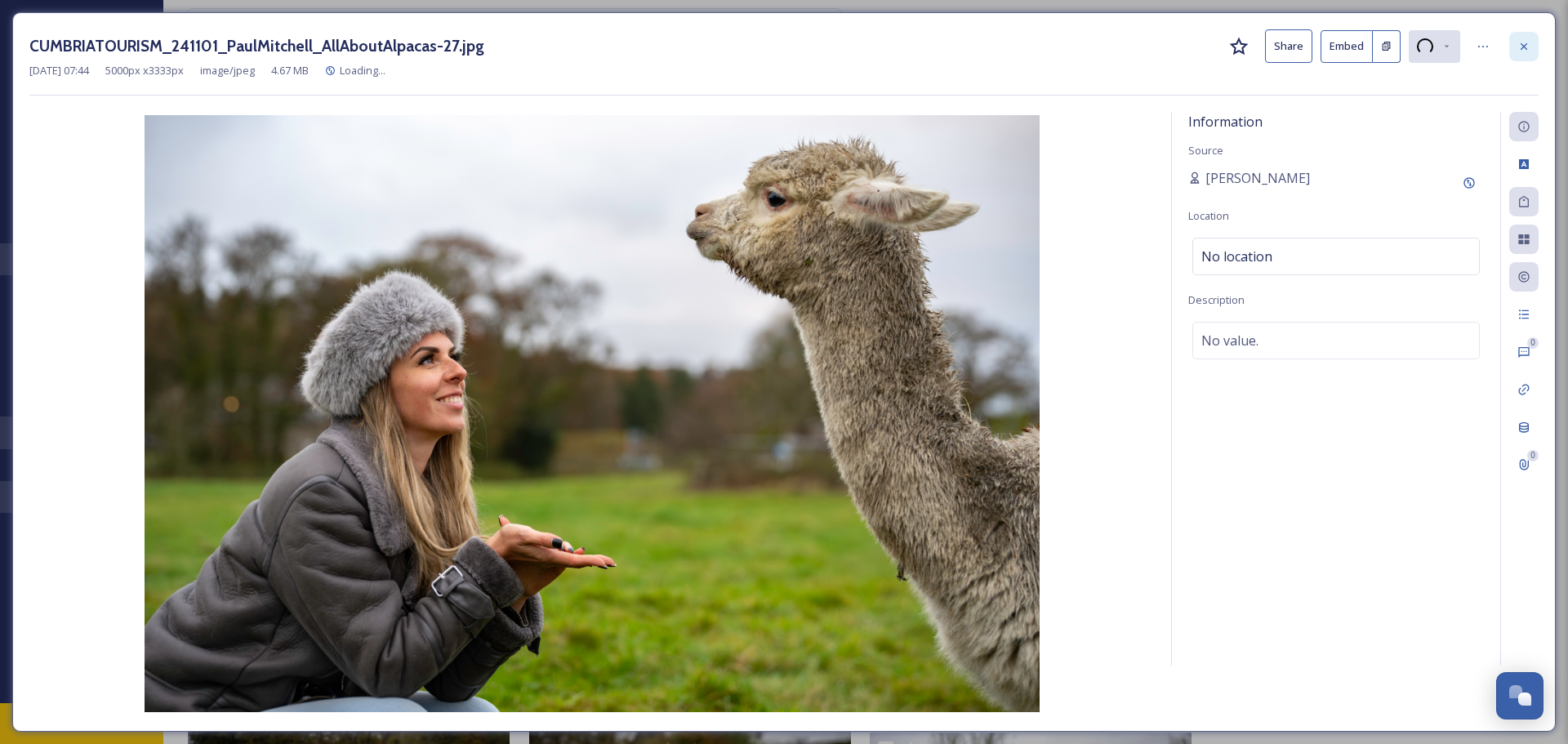
click at [1528, 44] on icon at bounding box center [1524, 47] width 13 height 13
